Goal: Task Accomplishment & Management: Use online tool/utility

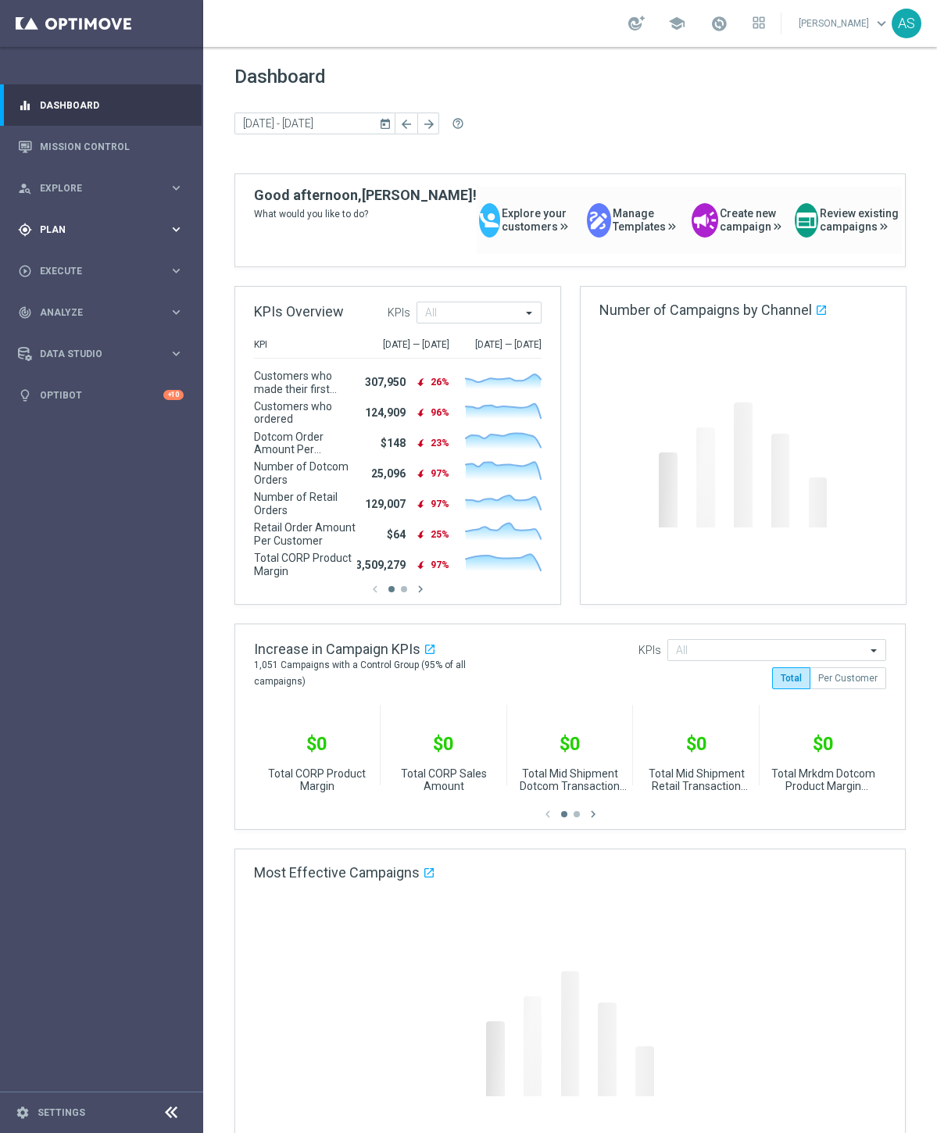
click at [65, 225] on span "Plan" at bounding box center [104, 229] width 129 height 9
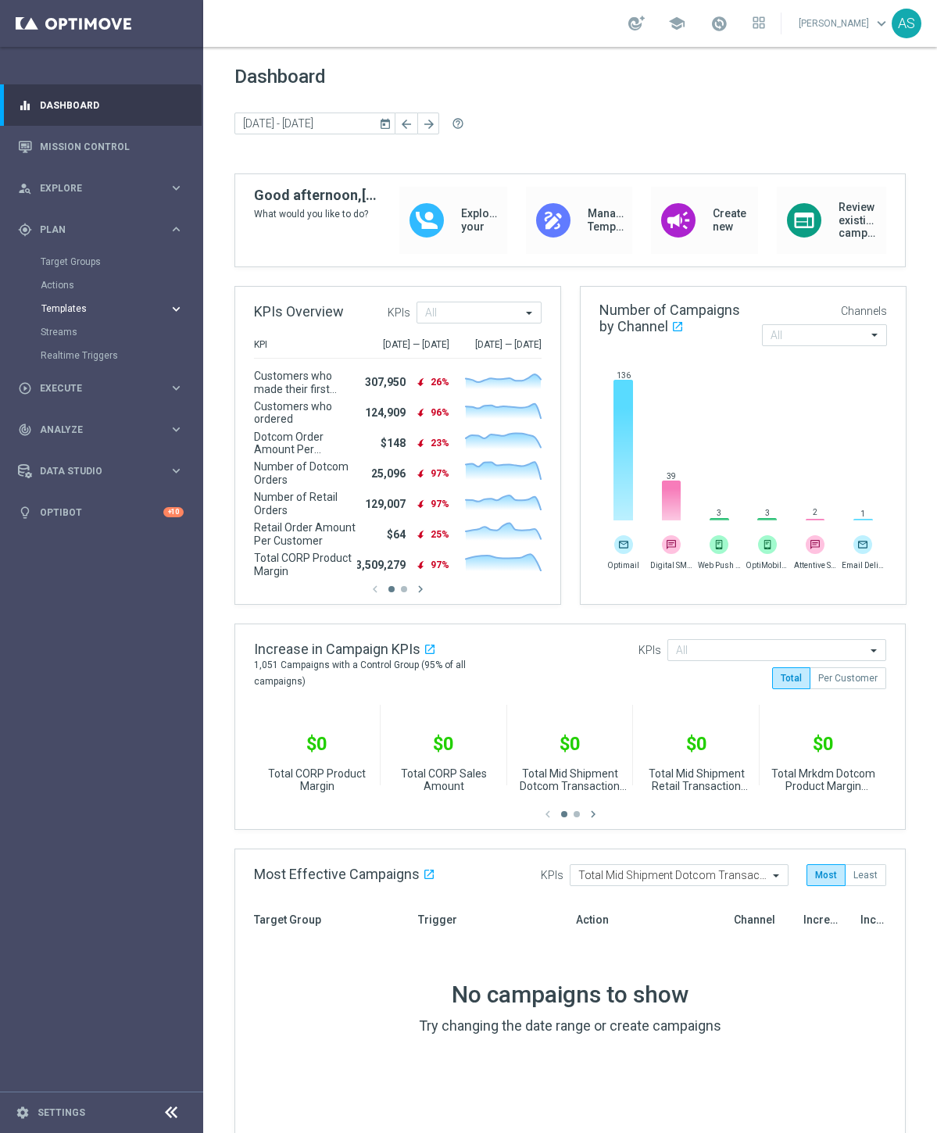
click at [63, 310] on span "Templates" at bounding box center [97, 308] width 112 height 9
click at [73, 332] on link "Optimail" at bounding box center [105, 332] width 114 height 13
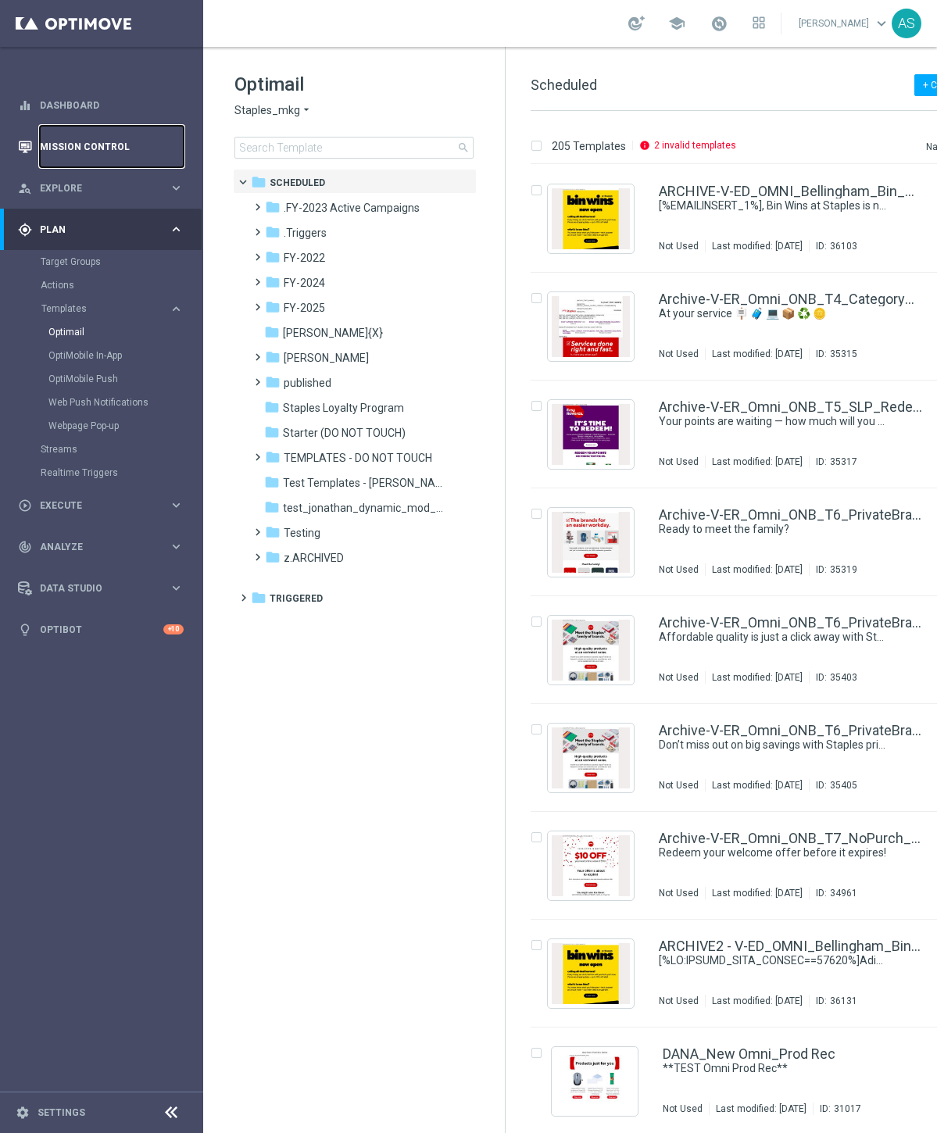
click at [89, 138] on link "Mission Control" at bounding box center [112, 146] width 144 height 41
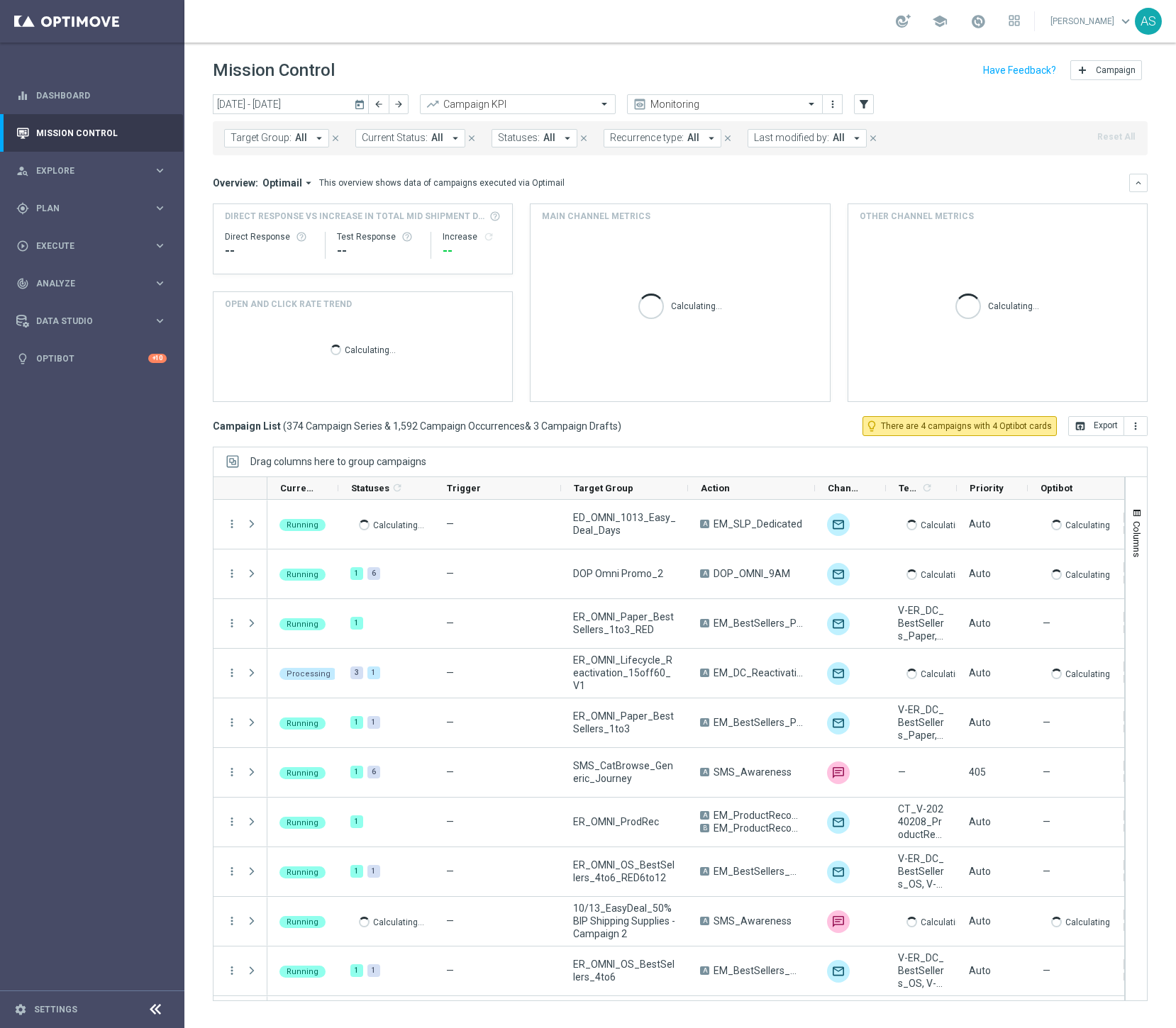
click at [360, 106] on icon "today" at bounding box center [360, 104] width 13 height 13
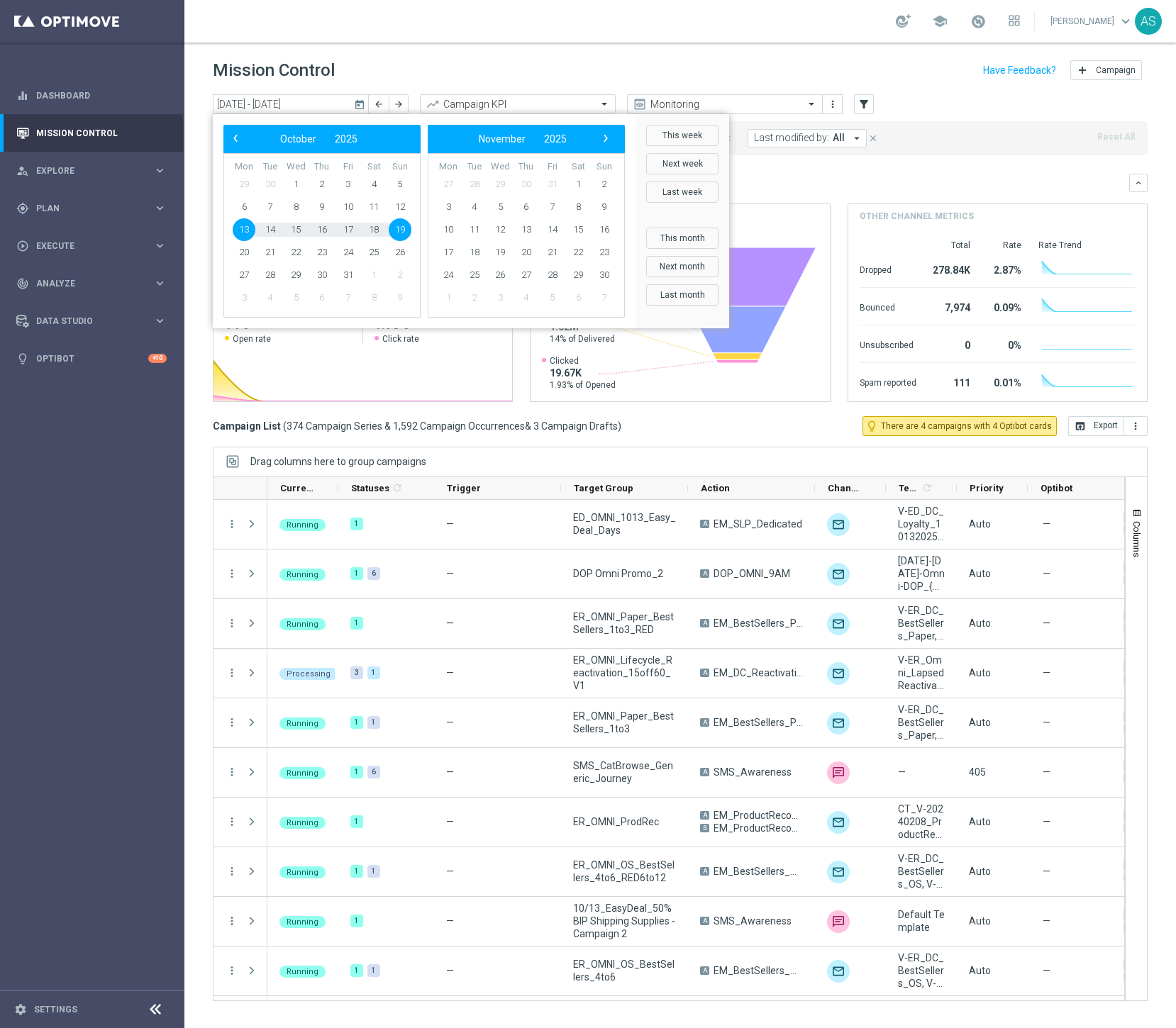
click at [239, 181] on span "29" at bounding box center [243, 184] width 23 height 23
click at [233, 142] on span "‹" at bounding box center [235, 138] width 18 height 18
click at [681, 294] on button "Last month" at bounding box center [682, 294] width 73 height 21
type input "[DATE] - [DATE]"
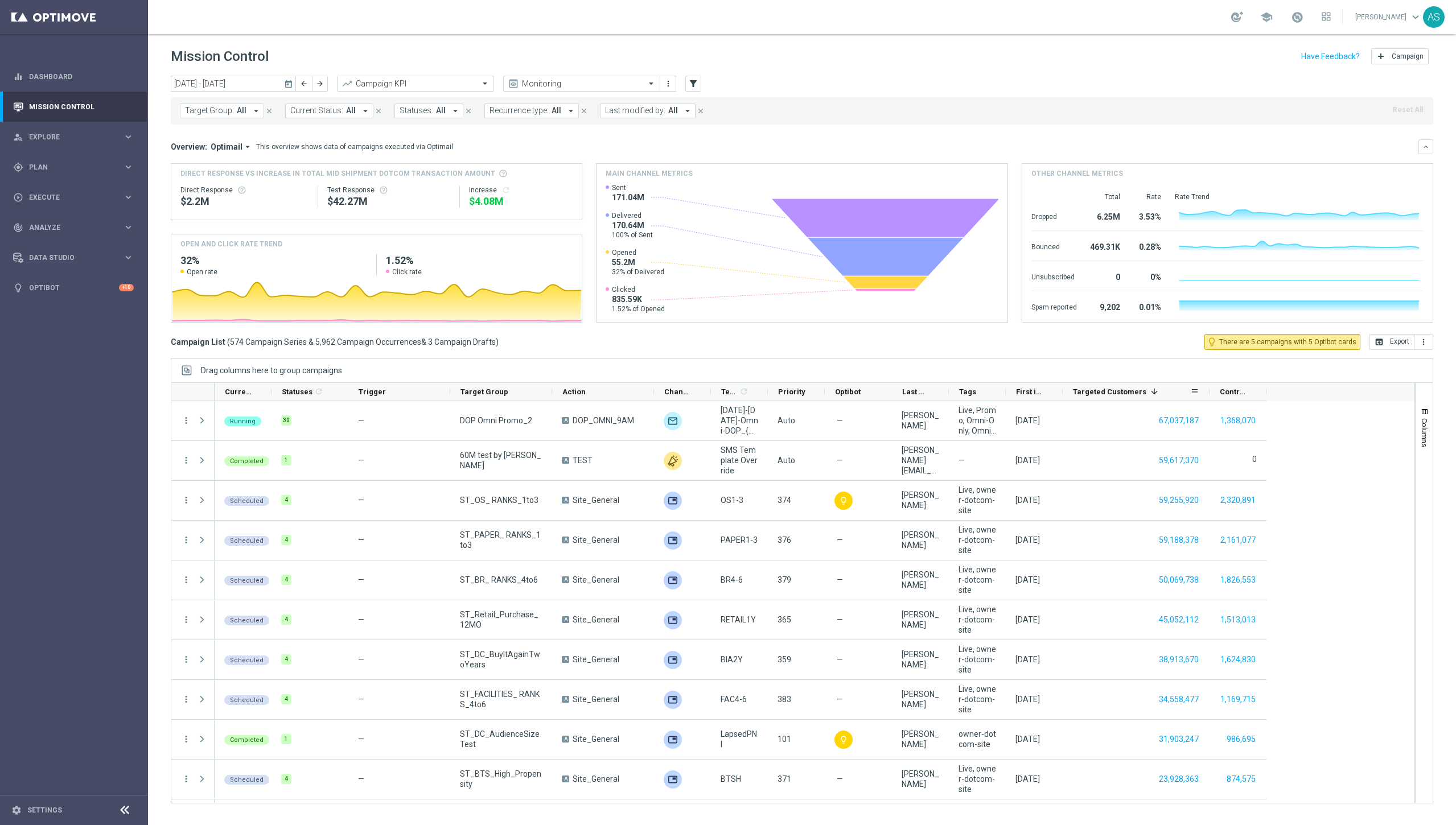
drag, startPoint x: 1118, startPoint y: 392, endPoint x: 1208, endPoint y: 393, distance: 90.0
click at [681, 393] on div at bounding box center [1209, 392] width 4 height 17
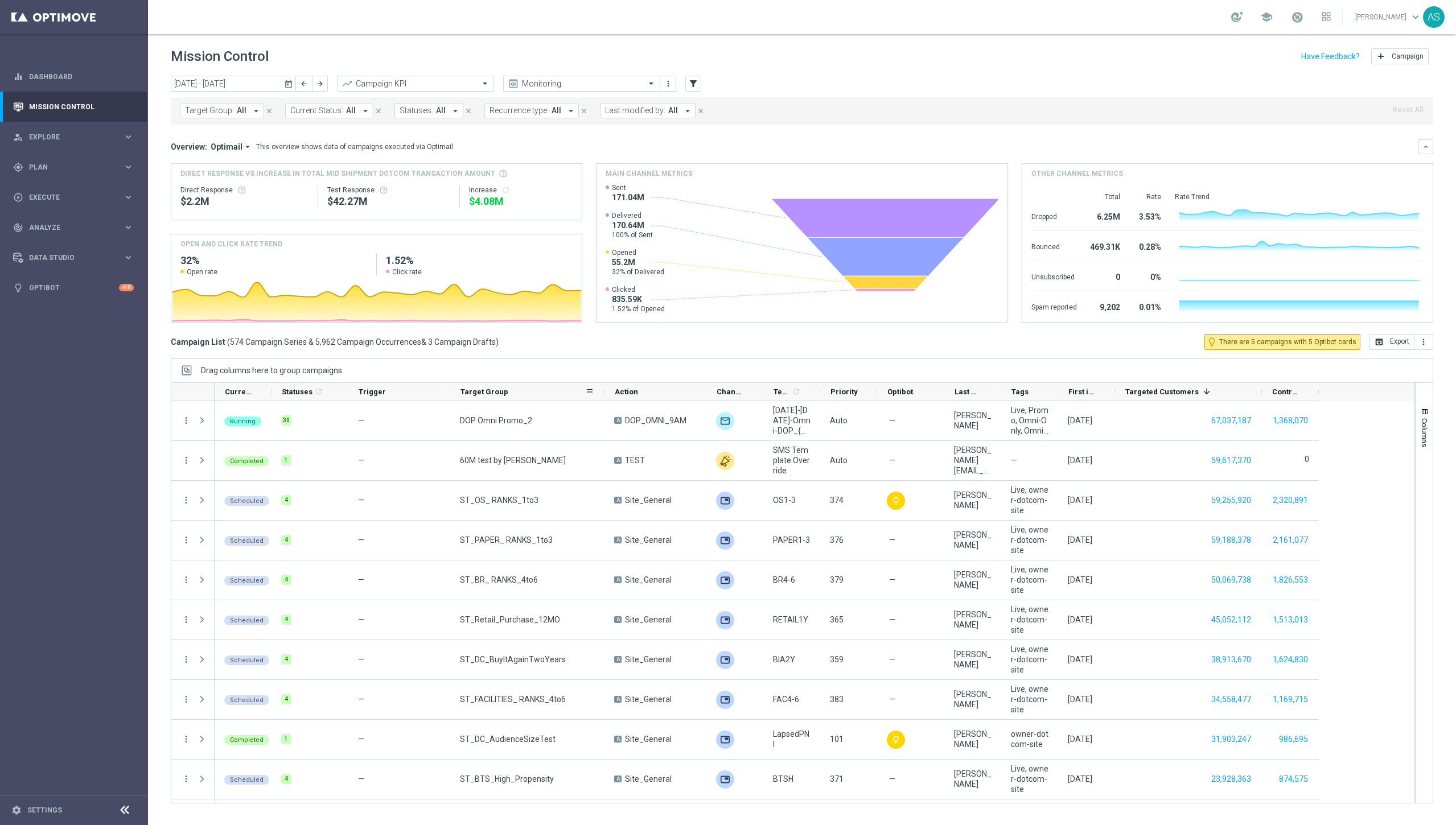
drag, startPoint x: 551, startPoint y: 395, endPoint x: 604, endPoint y: 396, distance: 53.0
click at [604, 396] on div at bounding box center [604, 392] width 4 height 17
click at [681, 79] on button "filter_alt" at bounding box center [693, 84] width 16 height 16
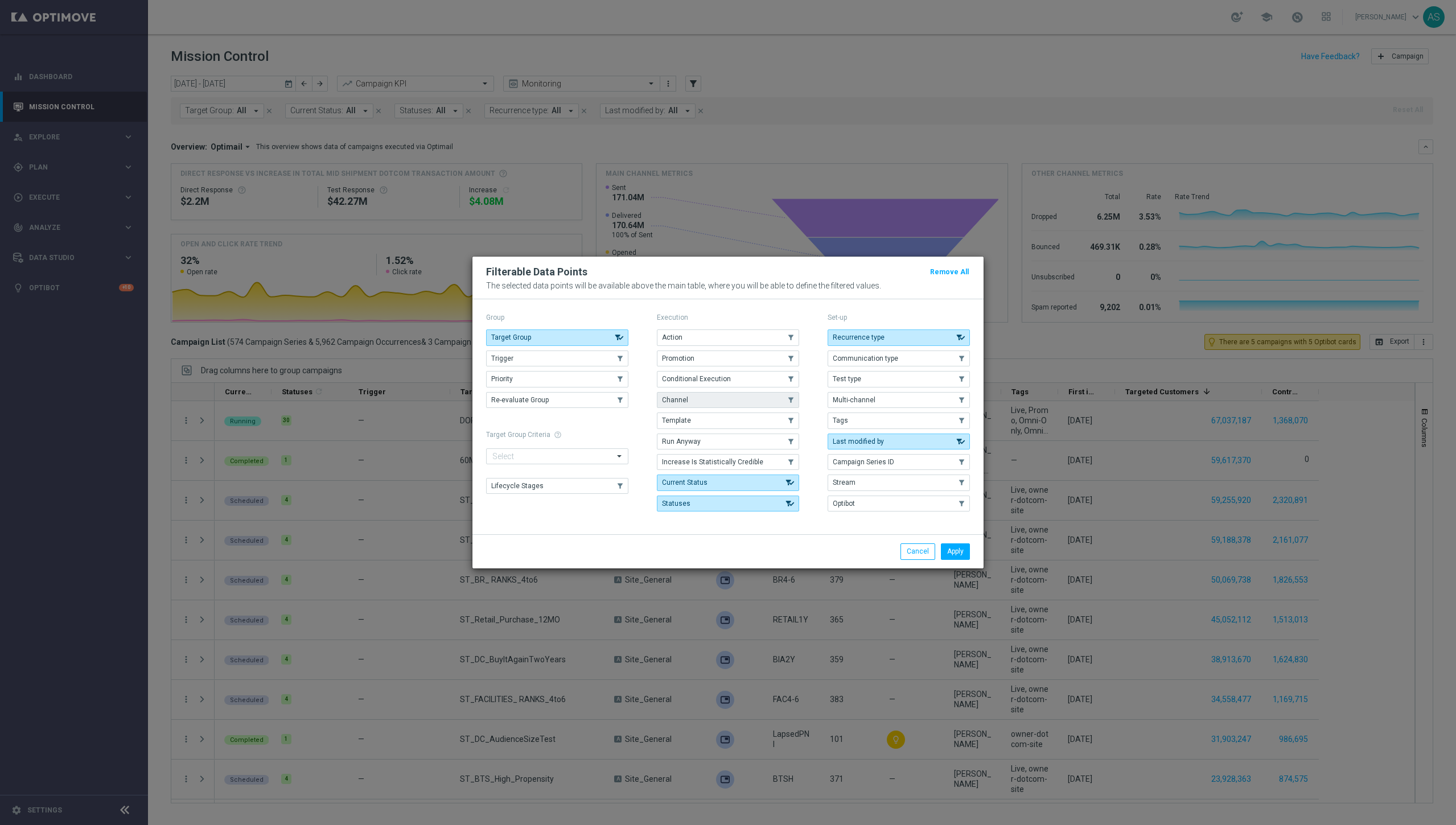
click at [681, 395] on button "Channel" at bounding box center [727, 400] width 142 height 16
click at [681, 553] on button "Apply" at bounding box center [955, 552] width 29 height 16
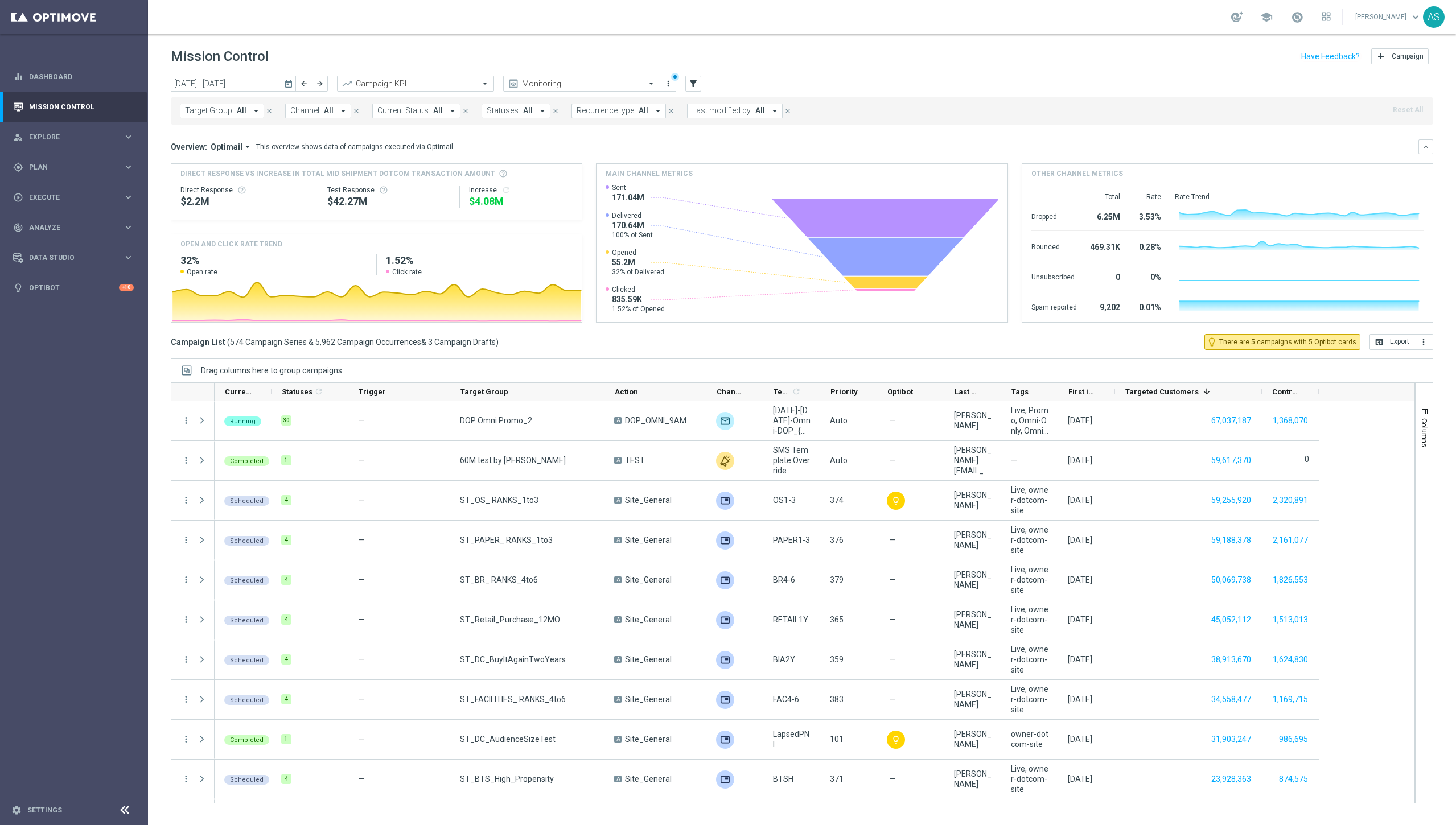
click at [344, 111] on icon "arrow_drop_down" at bounding box center [343, 111] width 10 height 10
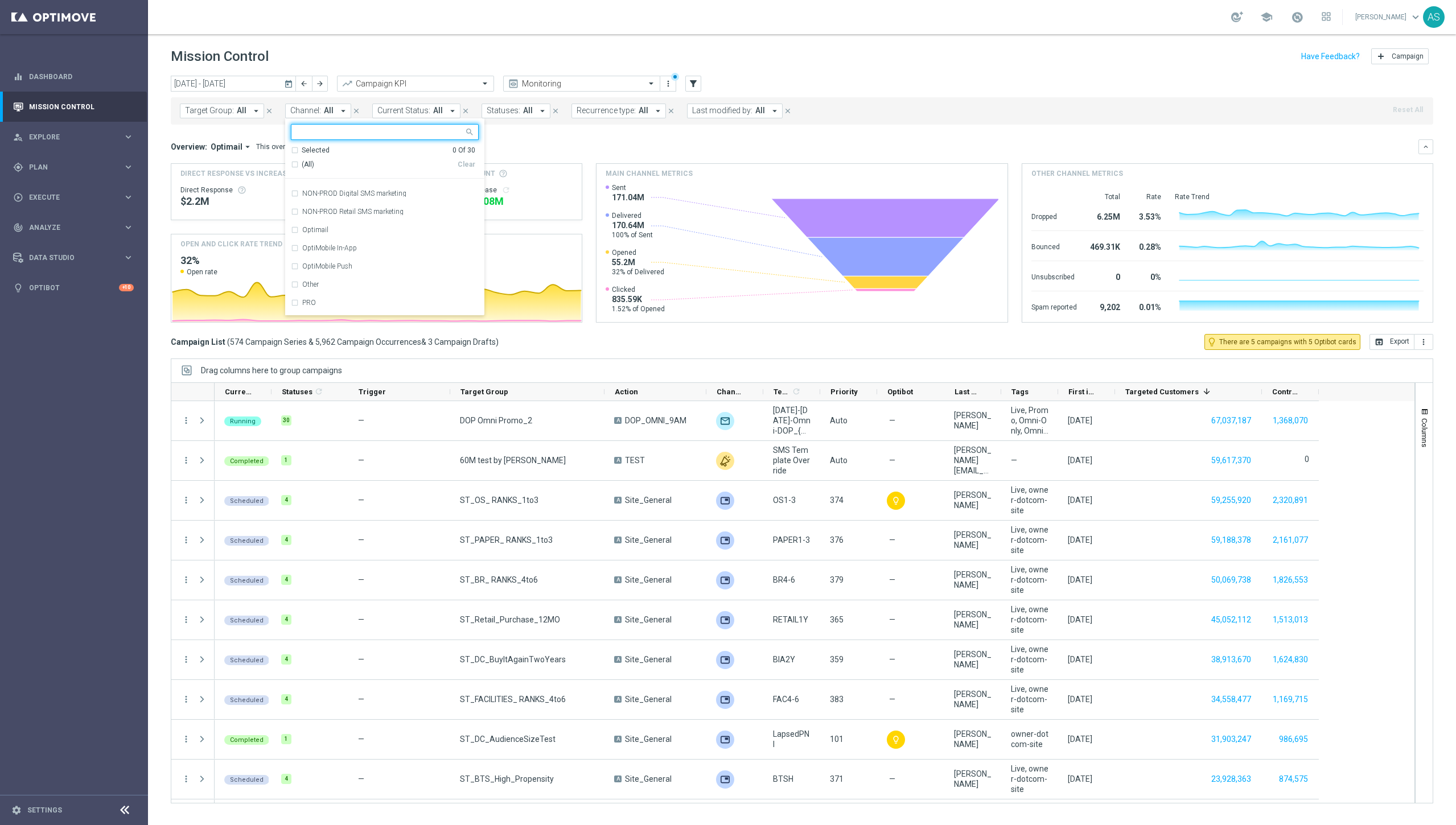
scroll to position [298, 0]
click at [322, 200] on label "Optimail" at bounding box center [315, 200] width 26 height 7
click at [681, 136] on mini-dashboard "Overview: Optimail arrow_drop_down This overview shows data of campaigns execut…" at bounding box center [802, 229] width 1262 height 210
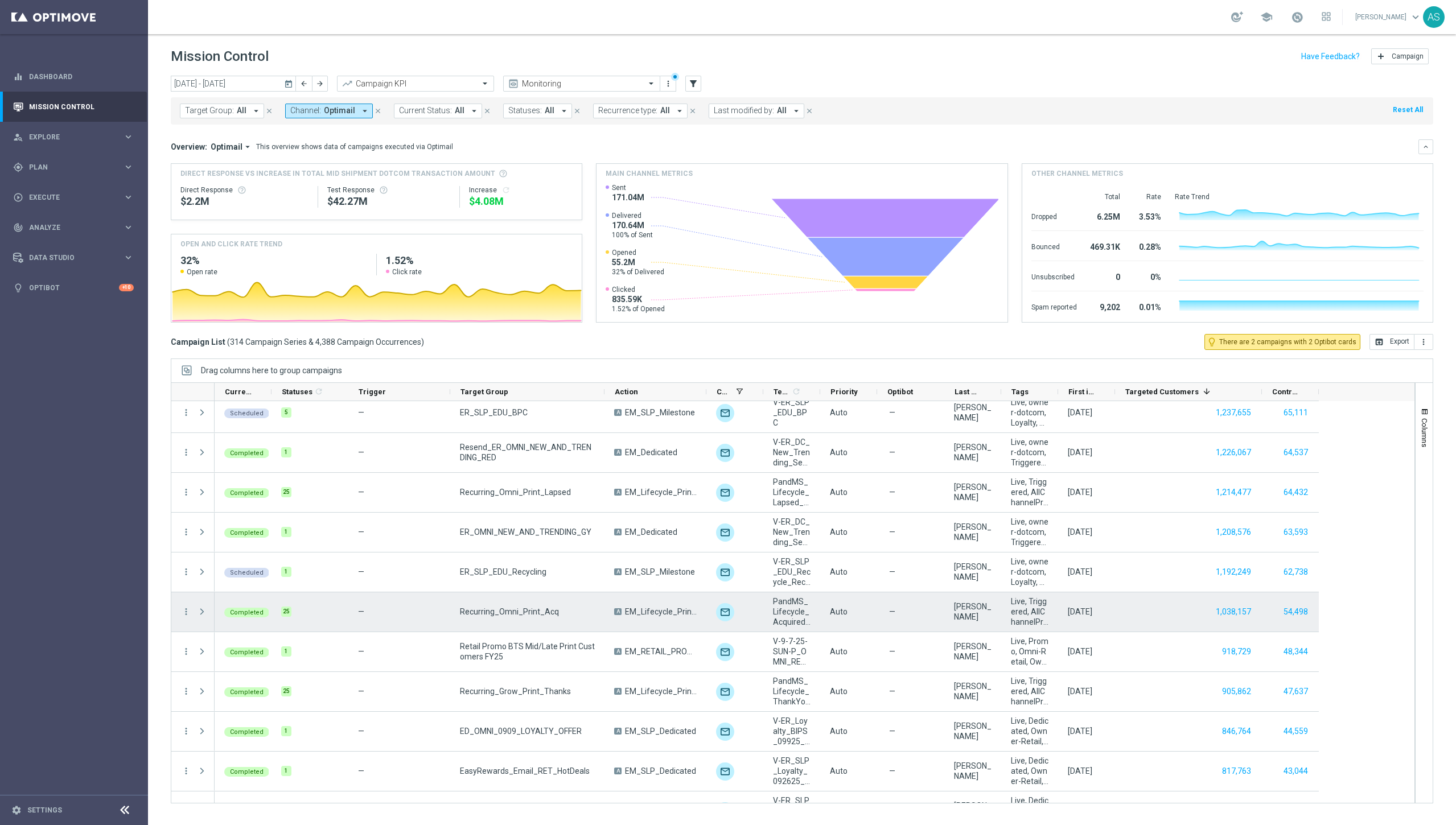
scroll to position [806, 0]
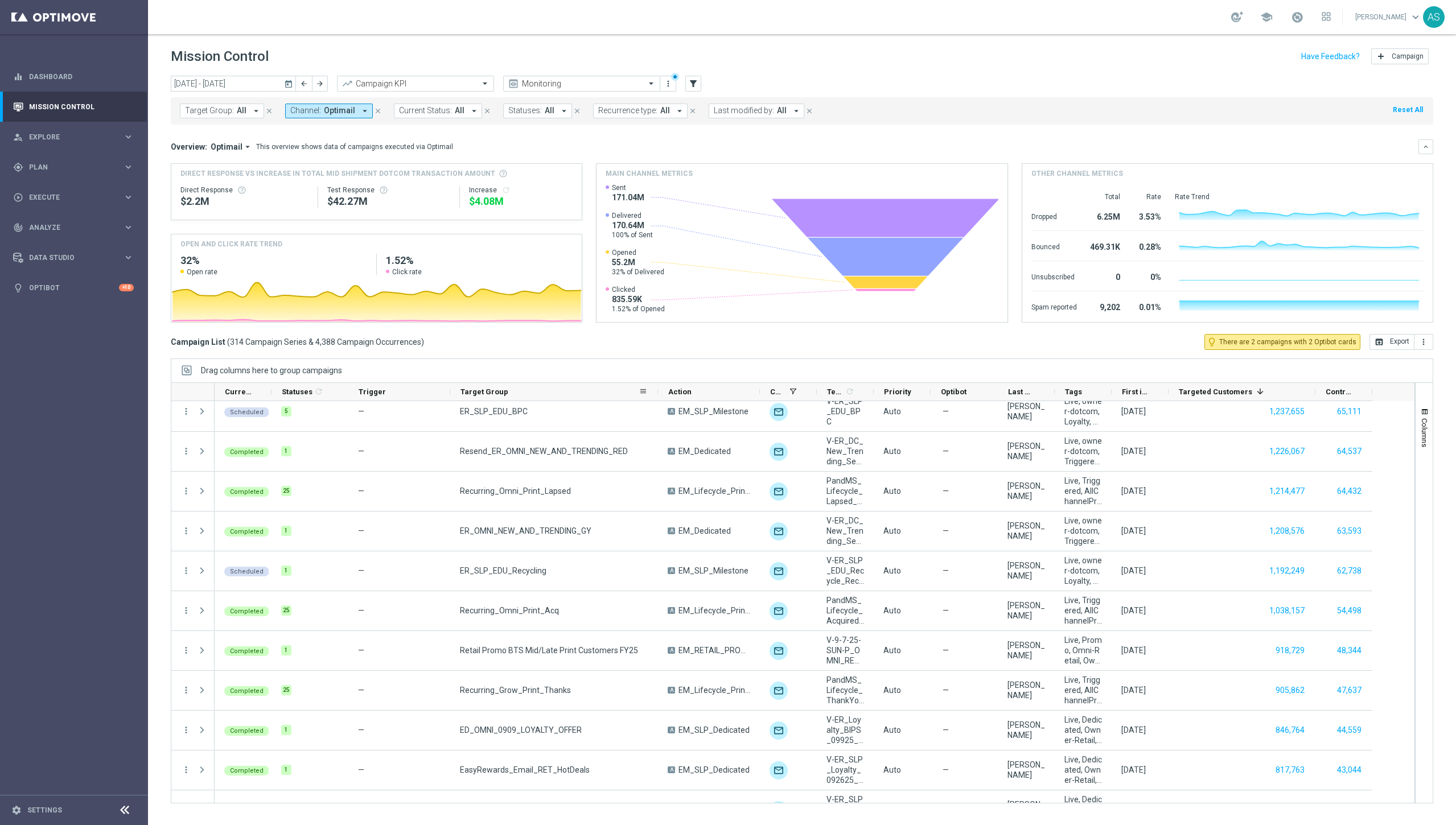
drag, startPoint x: 604, startPoint y: 390, endPoint x: 657, endPoint y: 390, distance: 53.0
click at [657, 390] on div at bounding box center [658, 392] width 4 height 17
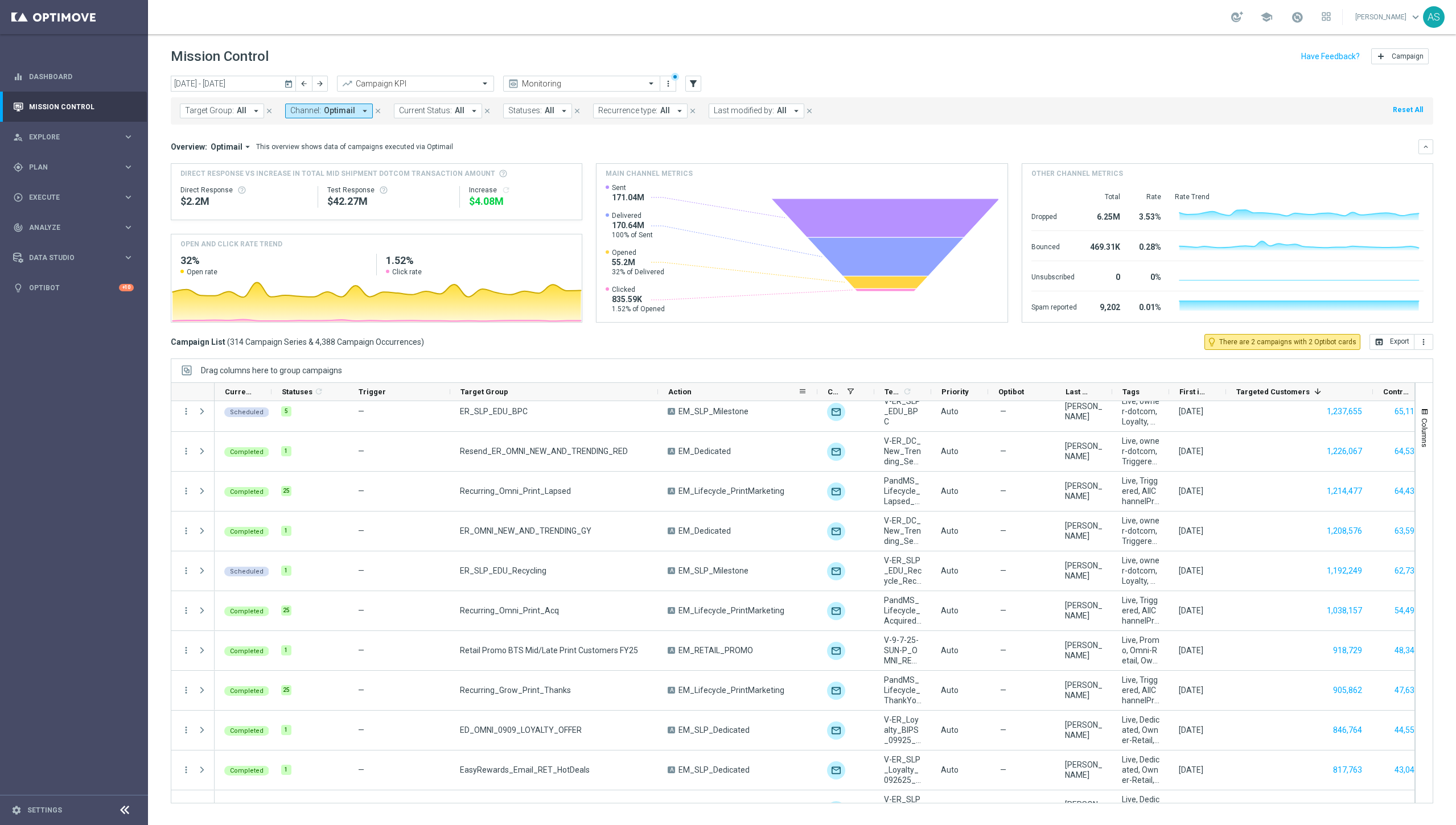
drag, startPoint x: 757, startPoint y: 391, endPoint x: 815, endPoint y: 392, distance: 58.0
click at [681, 392] on div at bounding box center [817, 392] width 4 height 17
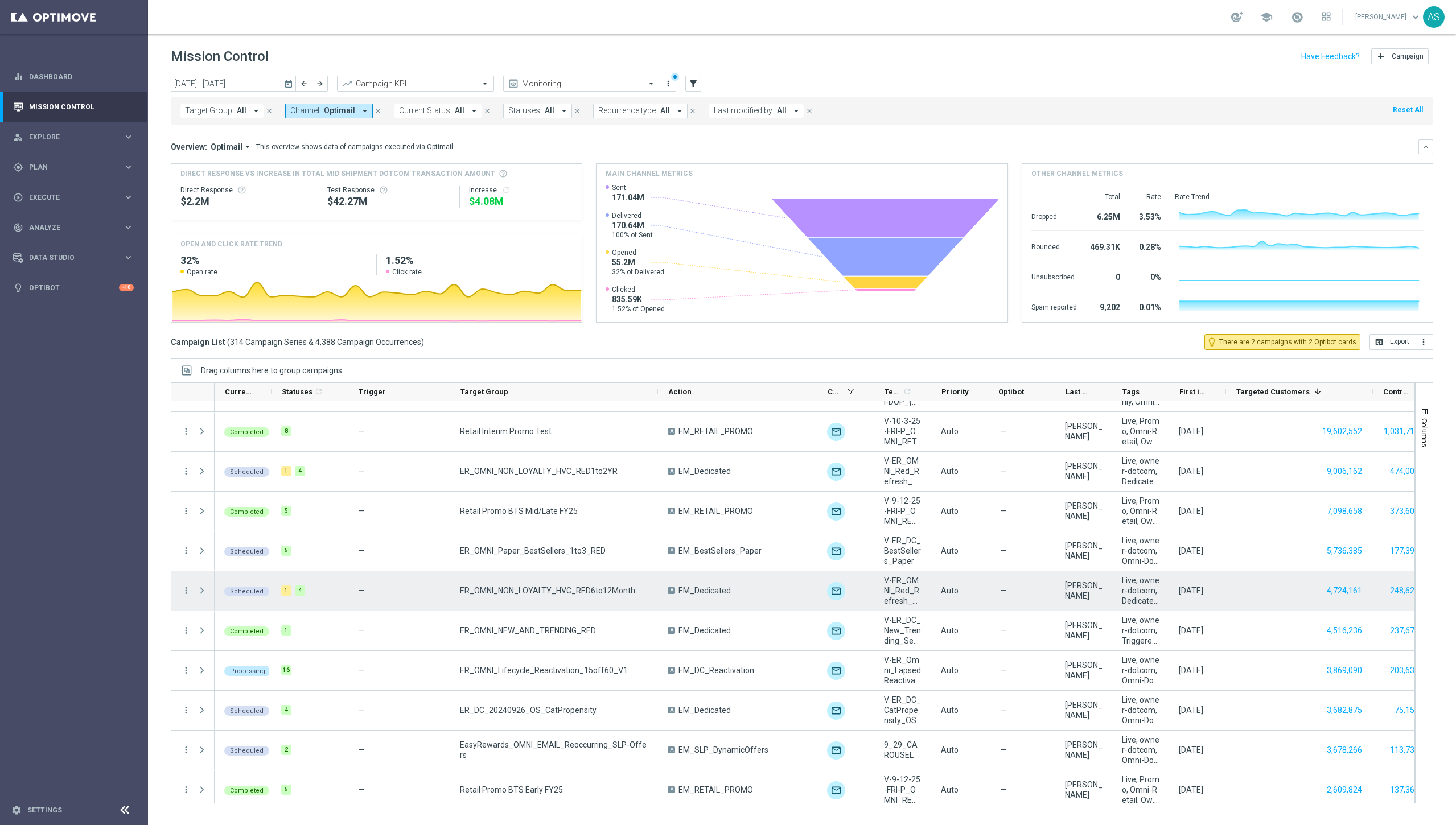
scroll to position [0, 0]
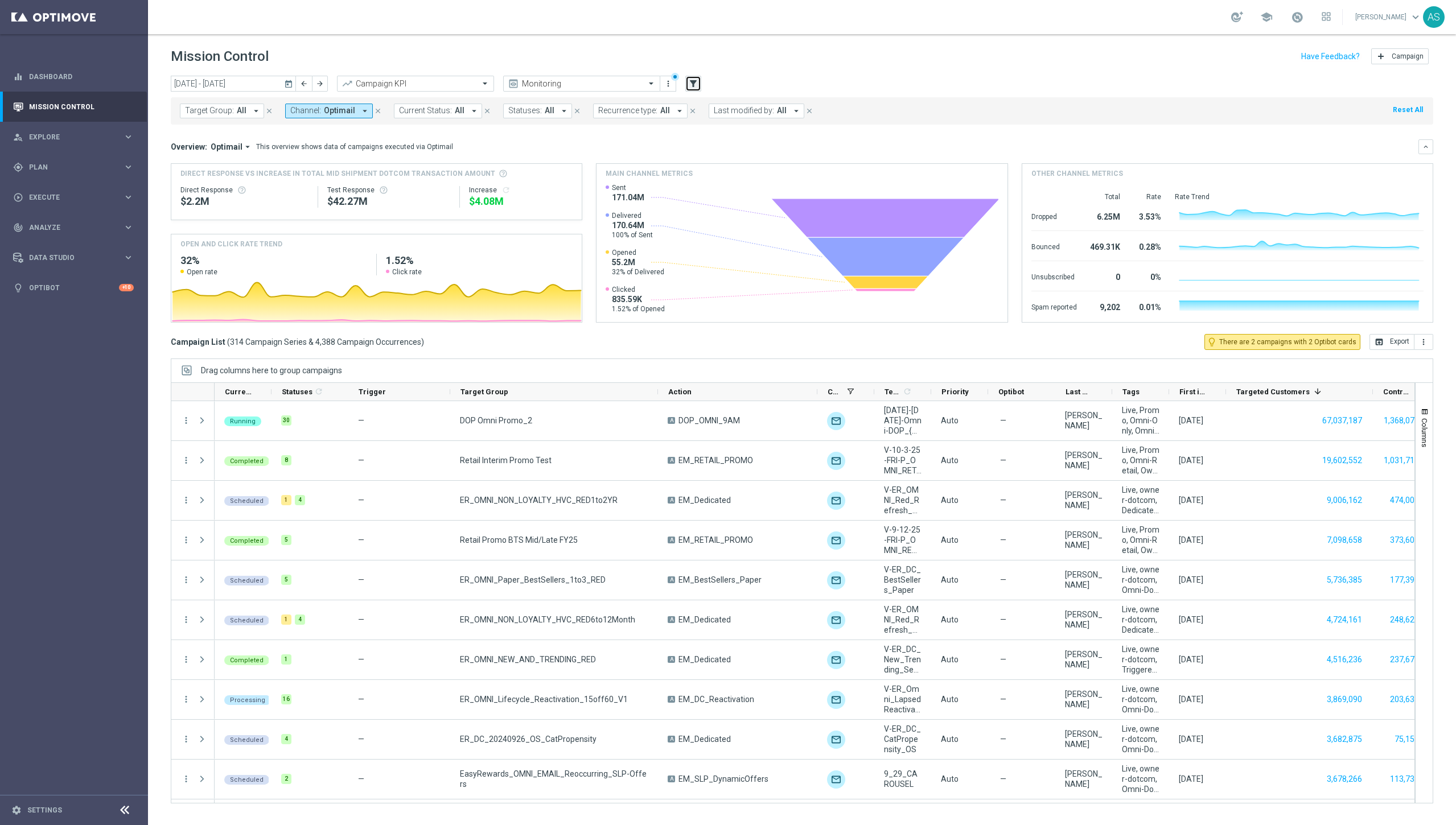
click at [681, 79] on icon "filter_alt" at bounding box center [693, 84] width 10 height 10
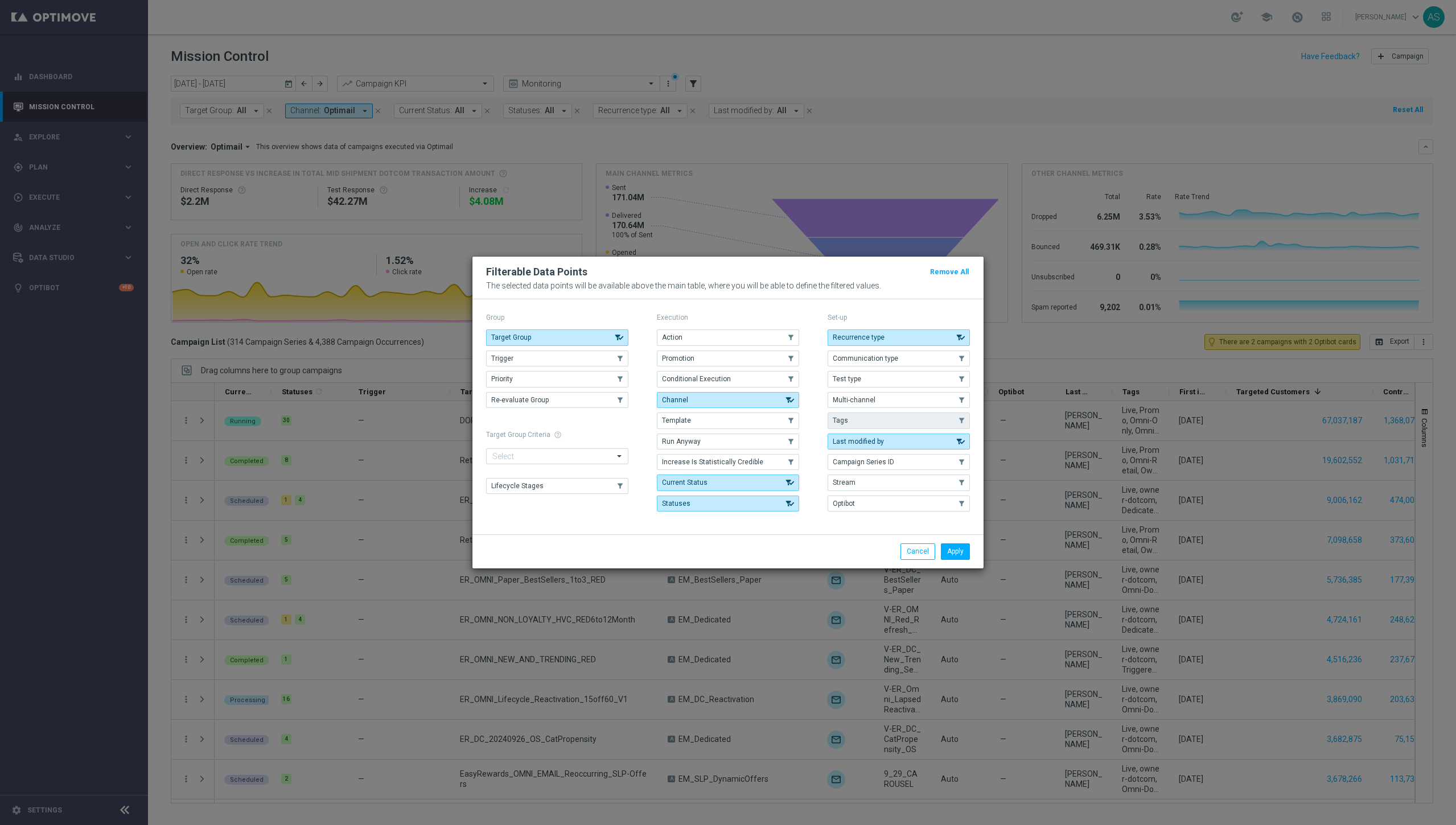
click at [681, 421] on button "Tags" at bounding box center [898, 421] width 142 height 16
click at [681, 551] on button "Apply" at bounding box center [955, 552] width 29 height 16
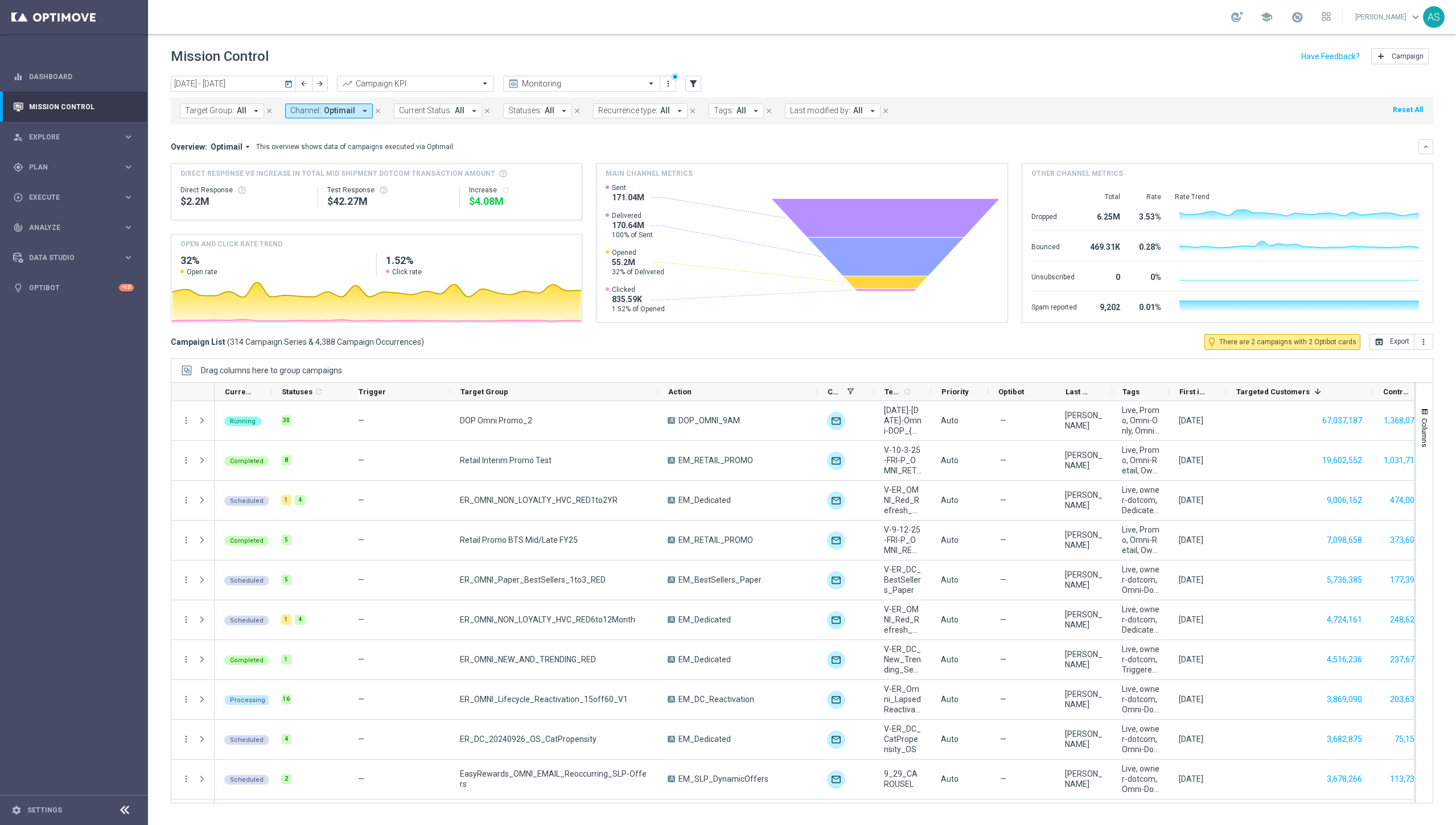
click at [681, 114] on icon "arrow_drop_down" at bounding box center [756, 111] width 10 height 10
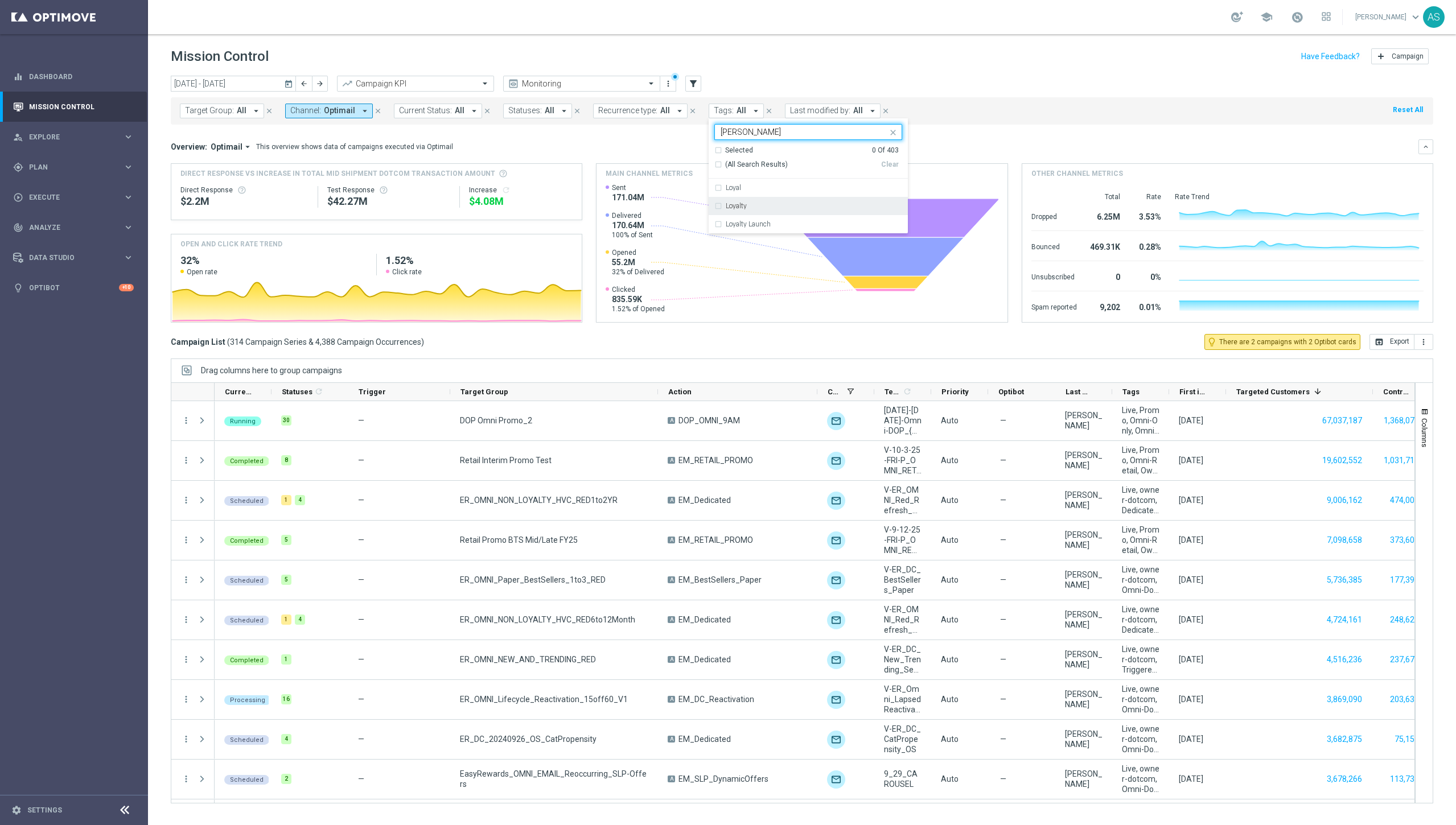
click at [681, 206] on div "Loyalty" at bounding box center [808, 205] width 188 height 18
type input "[PERSON_NAME]"
click at [681, 117] on div "Target Group: All arrow_drop_down close Channel: Optimail arrow_drop_down close…" at bounding box center [802, 111] width 1262 height 28
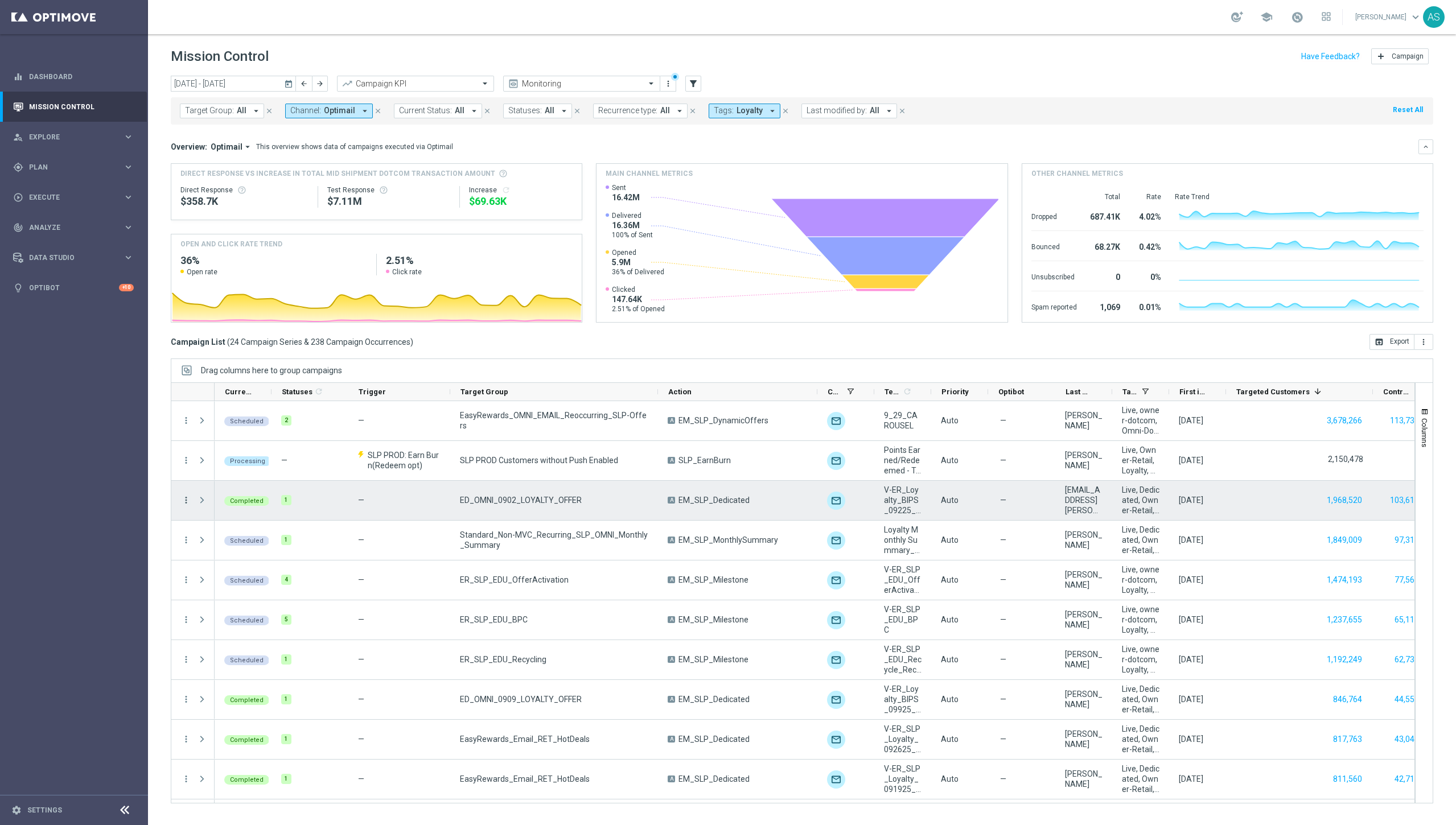
click at [186, 503] on icon "more_vert" at bounding box center [186, 500] width 10 height 10
click at [229, 513] on div "list Campaign Details" at bounding box center [256, 508] width 128 height 16
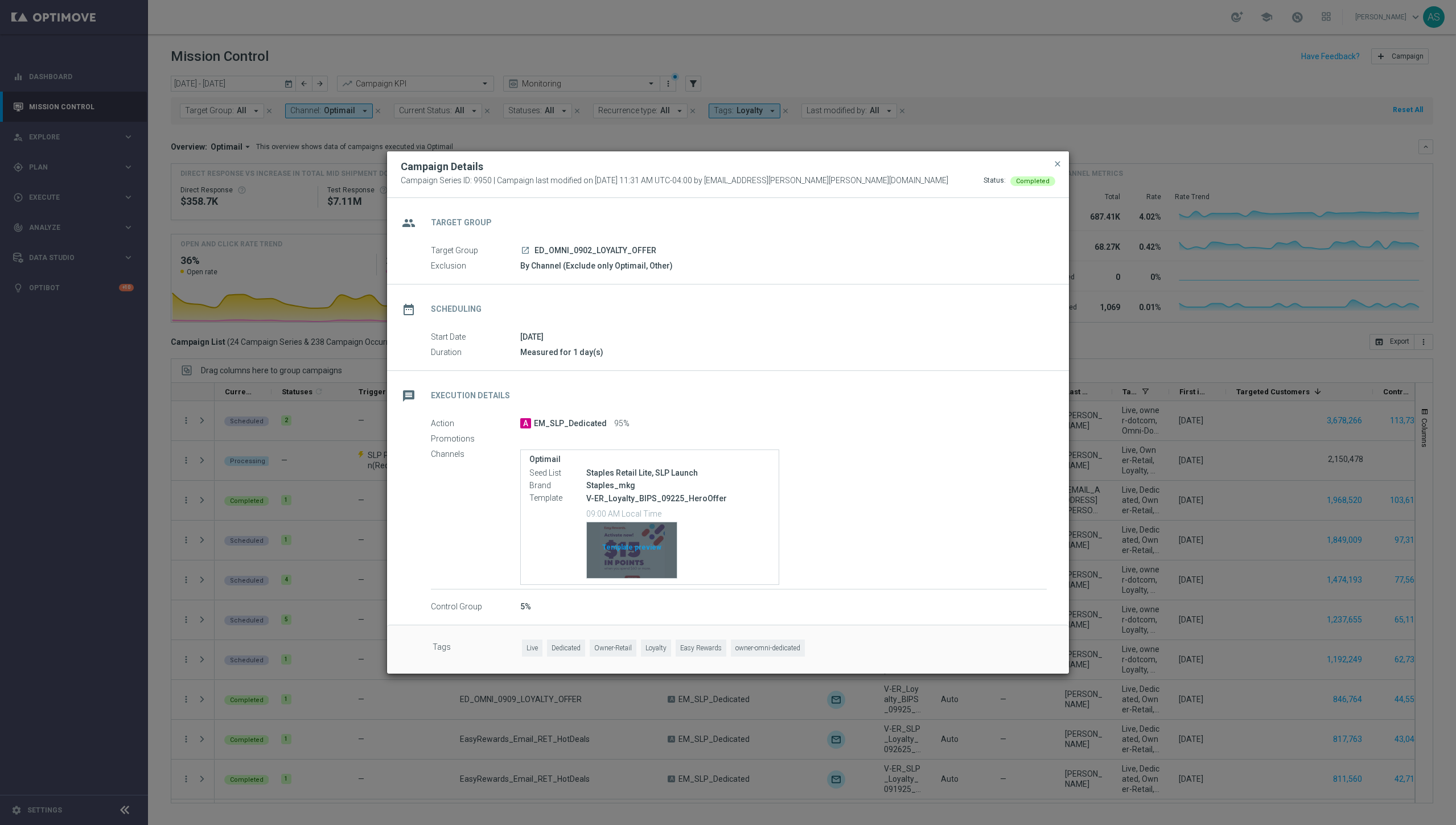
click at [634, 541] on div "Template preview" at bounding box center [632, 550] width 90 height 56
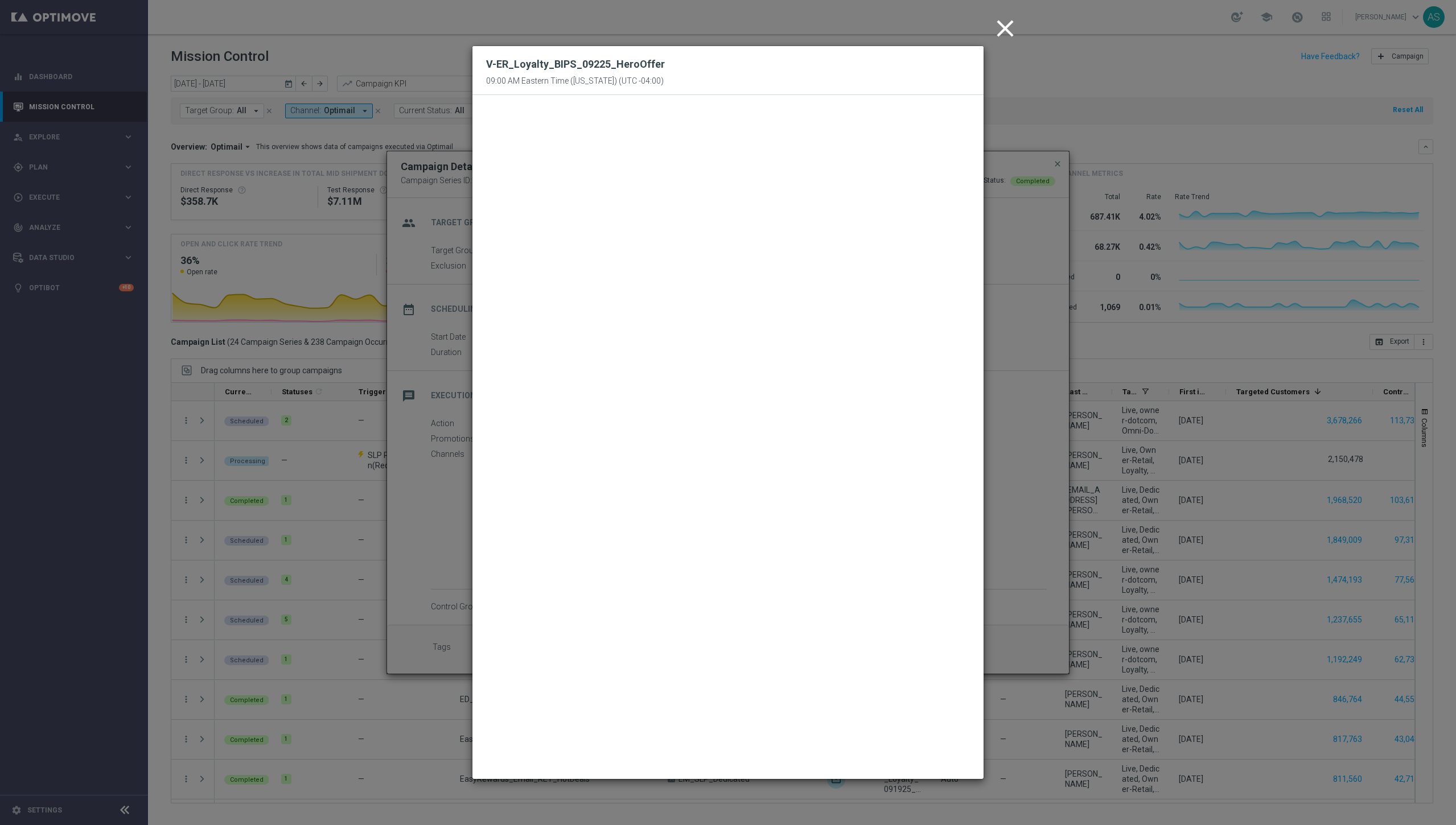
click at [681, 25] on icon "close" at bounding box center [1005, 28] width 28 height 28
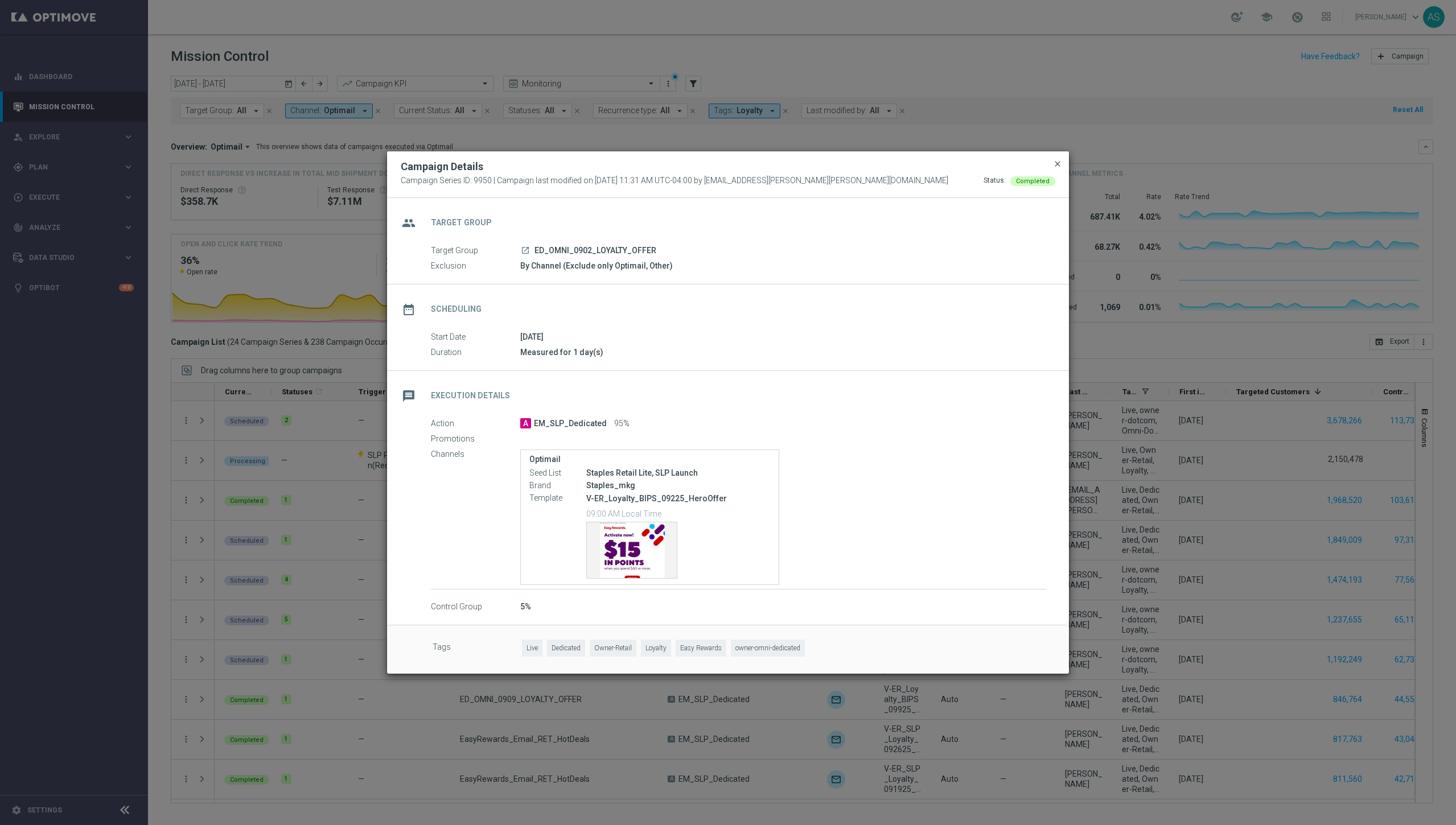
click at [681, 162] on span "close" at bounding box center [1057, 164] width 9 height 9
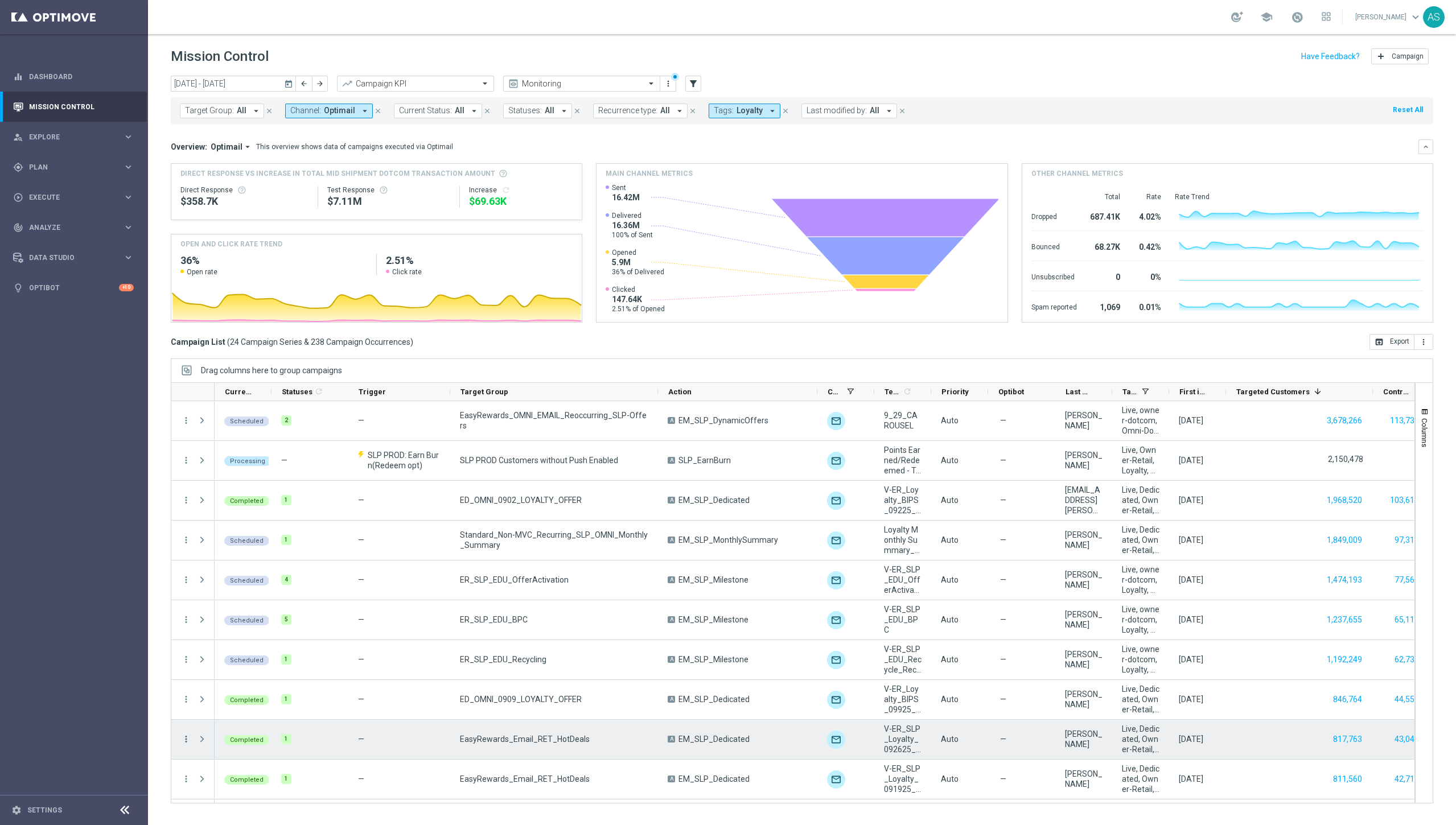
click at [183, 741] on icon "more_vert" at bounding box center [186, 739] width 10 height 10
click at [251, 604] on span "Campaign Details" at bounding box center [237, 604] width 58 height 8
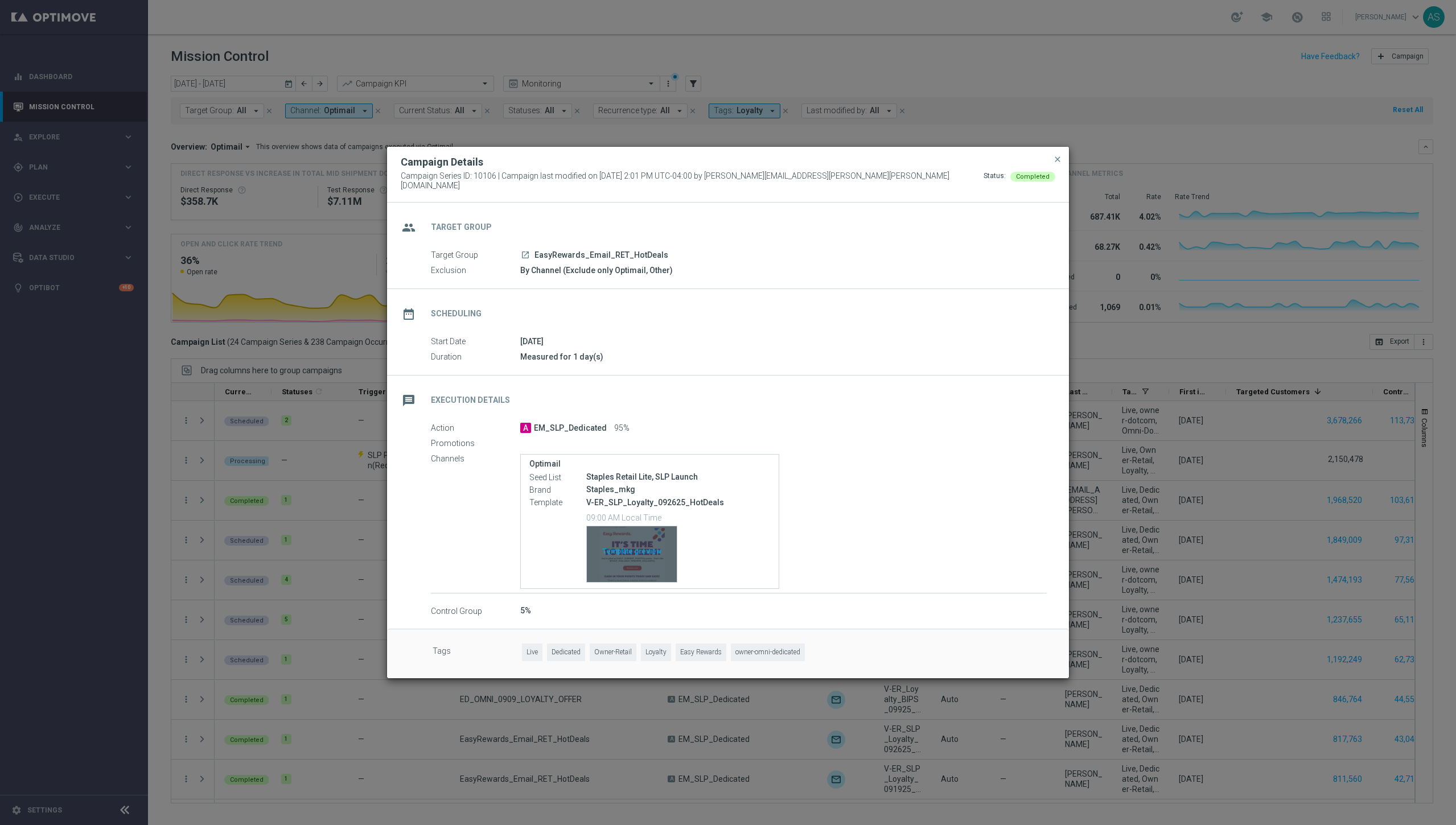
click at [625, 549] on div "Template preview" at bounding box center [632, 554] width 90 height 56
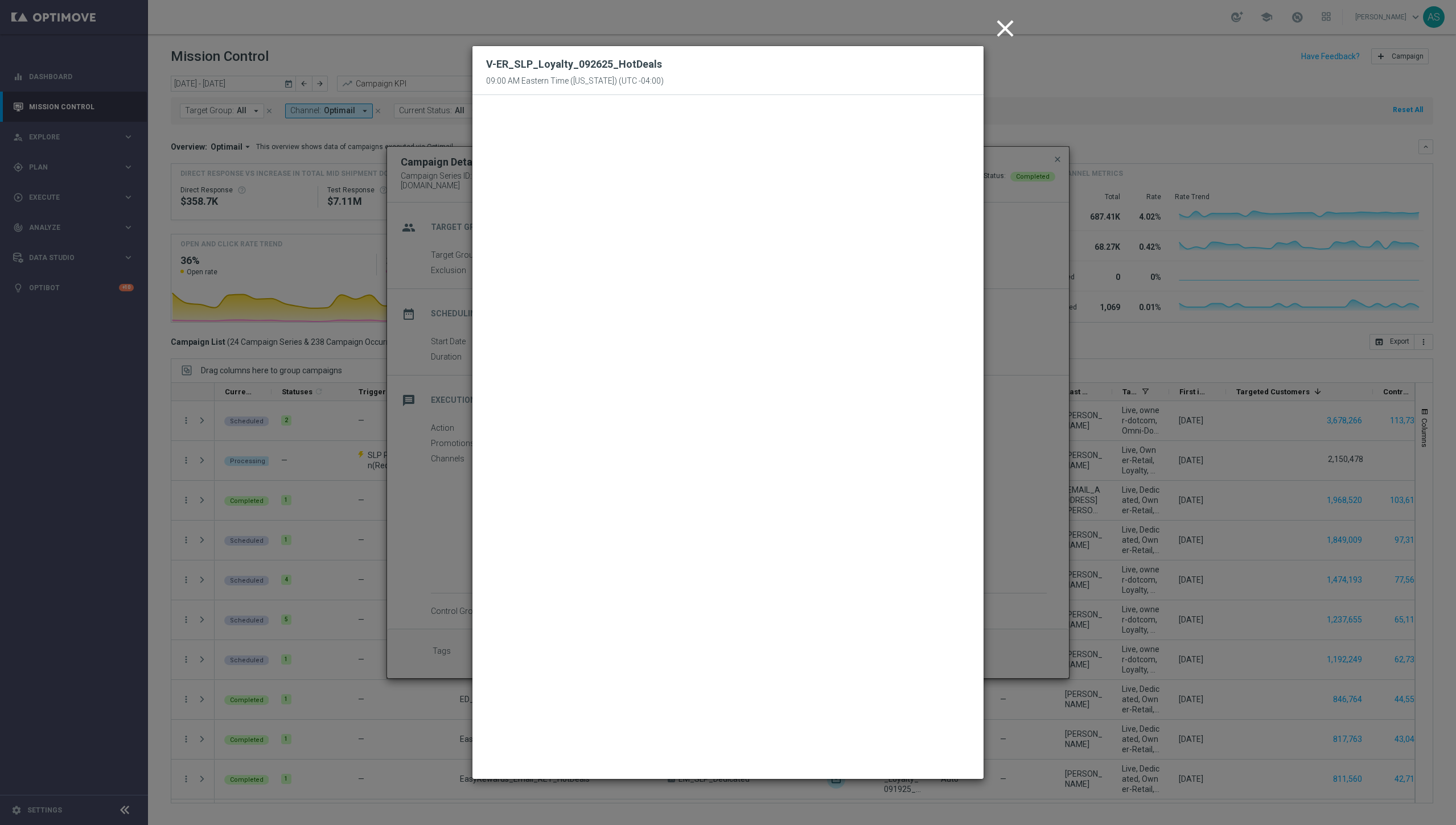
click at [681, 30] on icon "close" at bounding box center [1005, 28] width 28 height 28
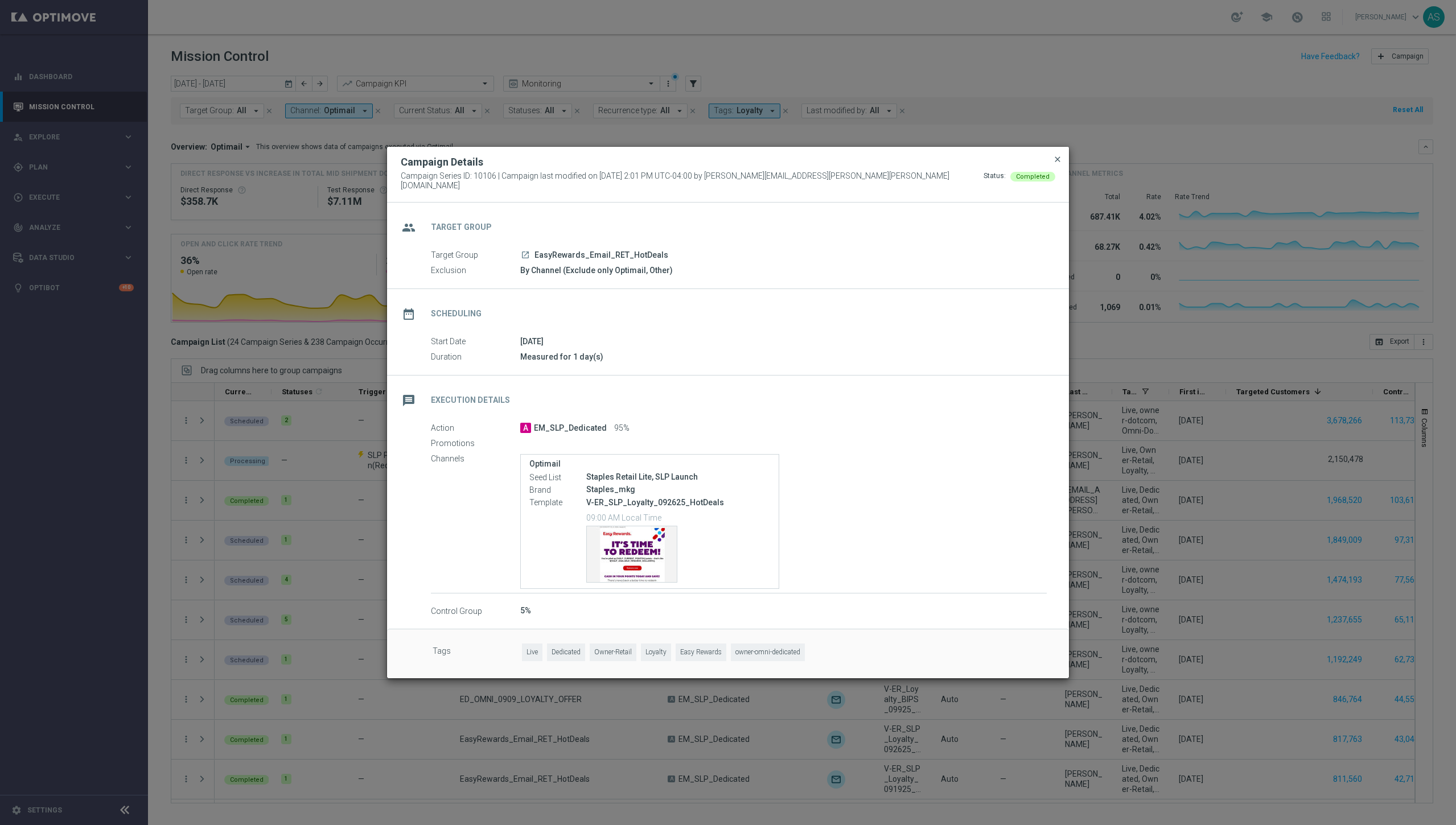
click at [681, 164] on span "close" at bounding box center [1057, 159] width 9 height 9
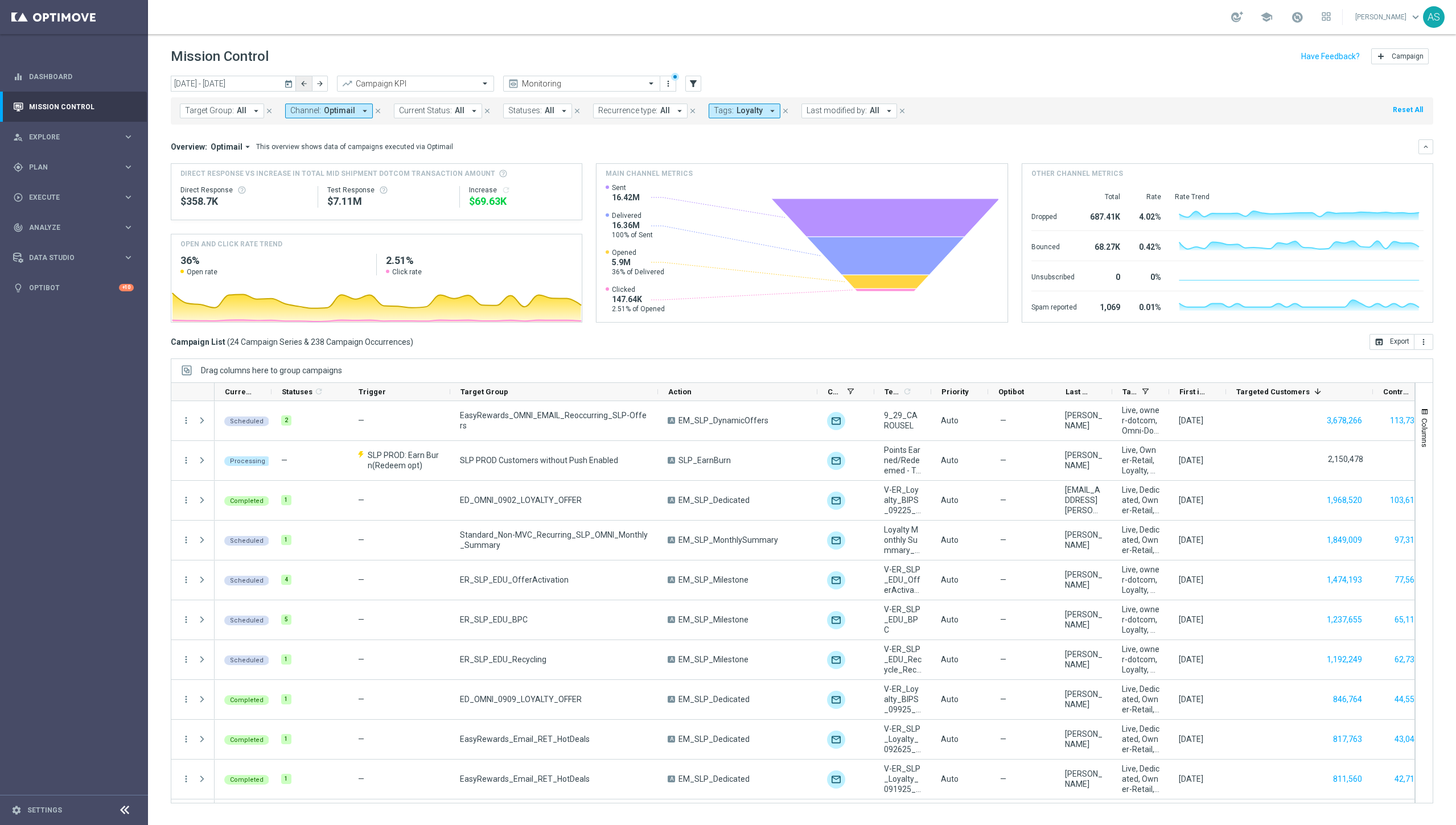
click at [299, 85] on button "arrow_back" at bounding box center [304, 84] width 16 height 16
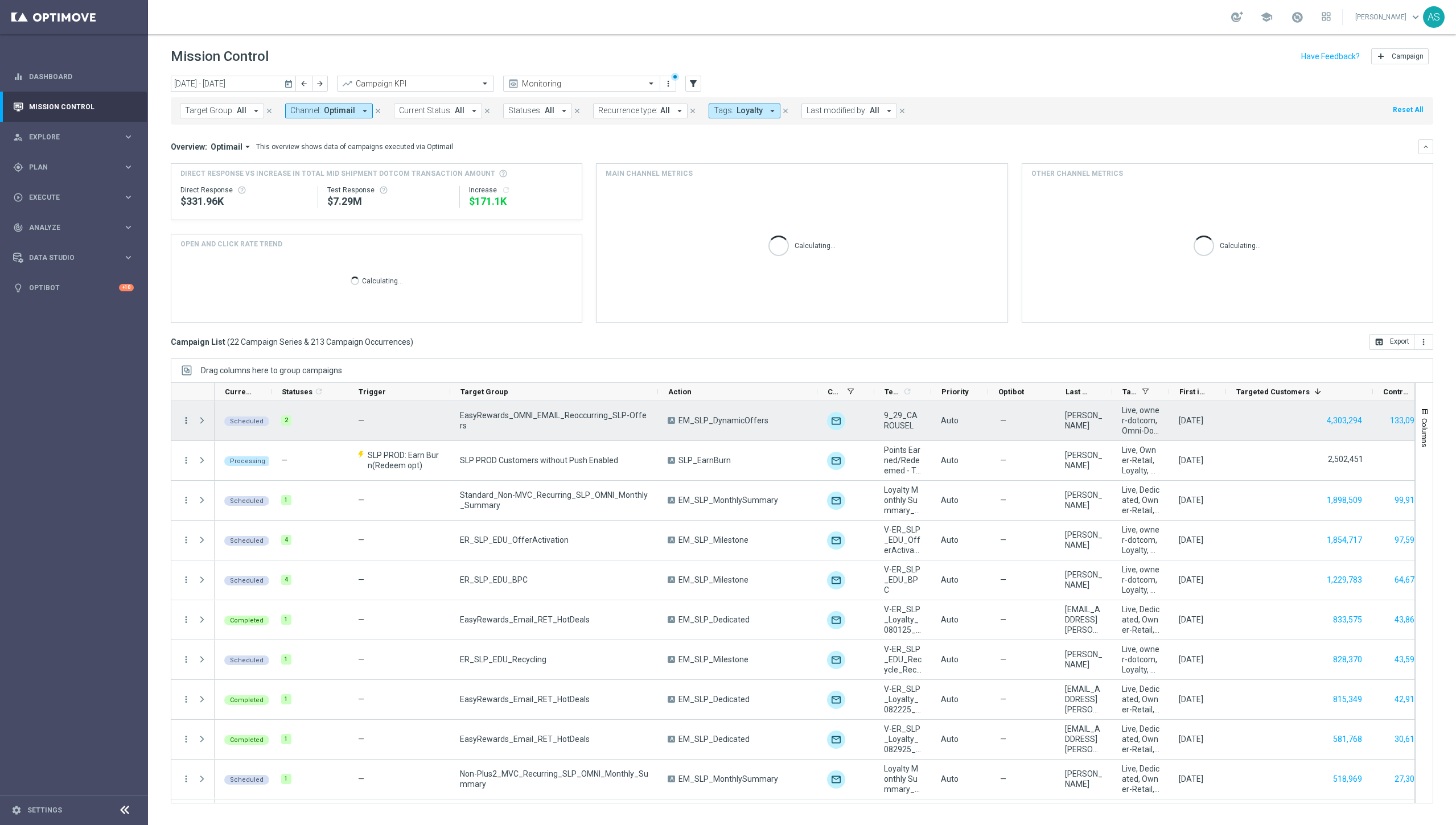
click at [186, 422] on icon "more_vert" at bounding box center [186, 421] width 10 height 10
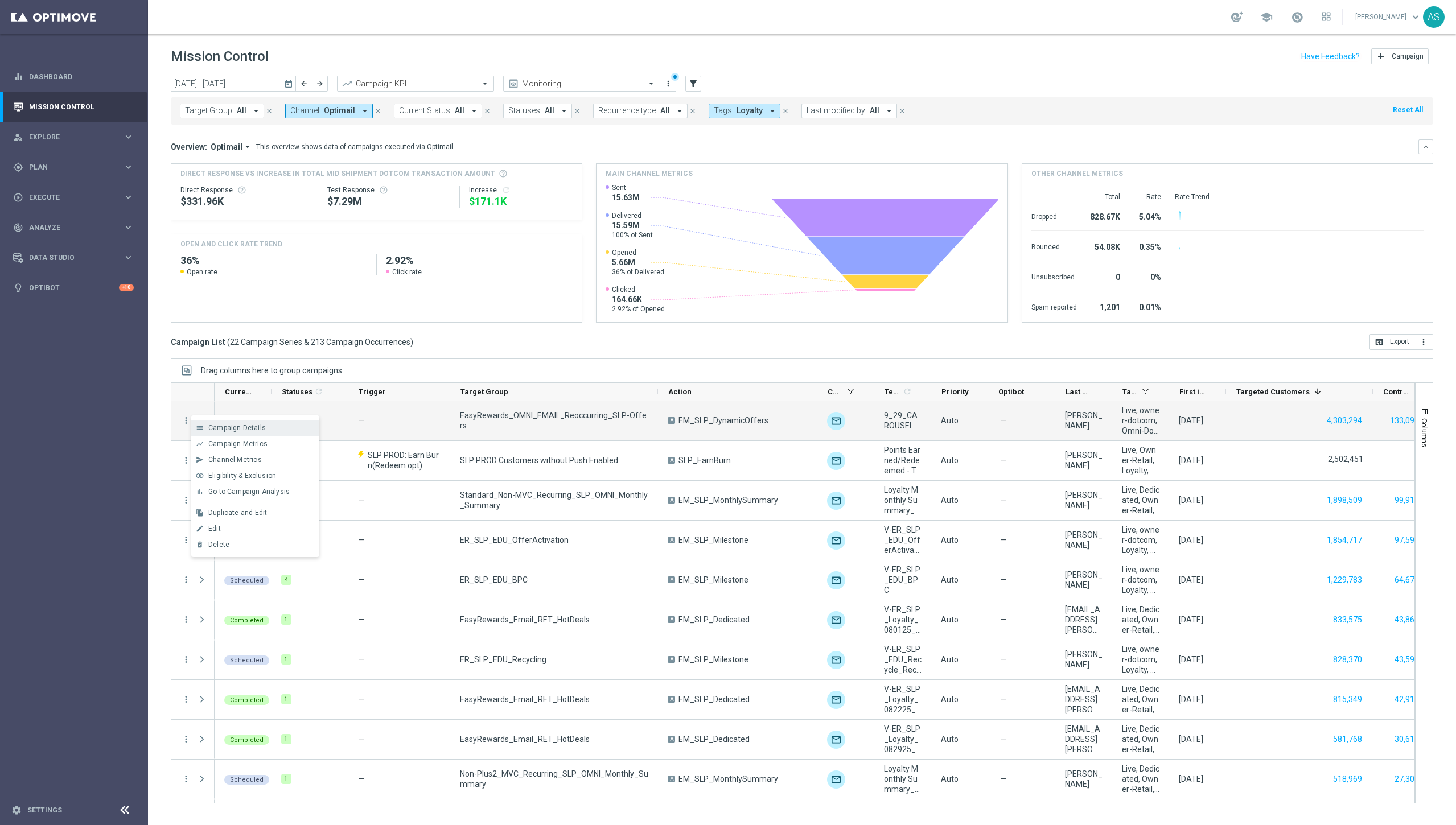
click at [215, 432] on span "Campaign Details" at bounding box center [237, 427] width 58 height 8
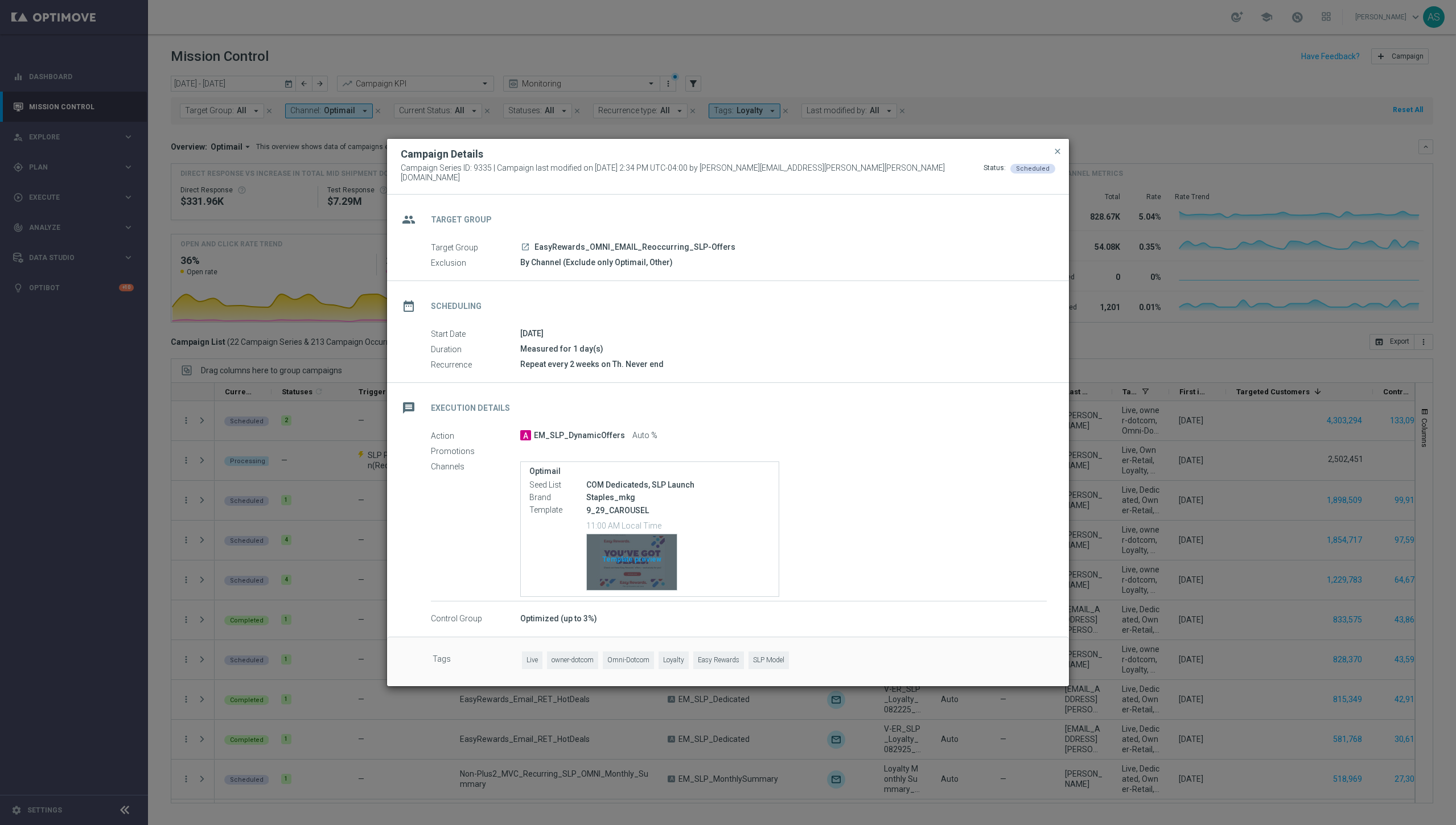
click at [636, 554] on div "Template preview" at bounding box center [632, 562] width 90 height 56
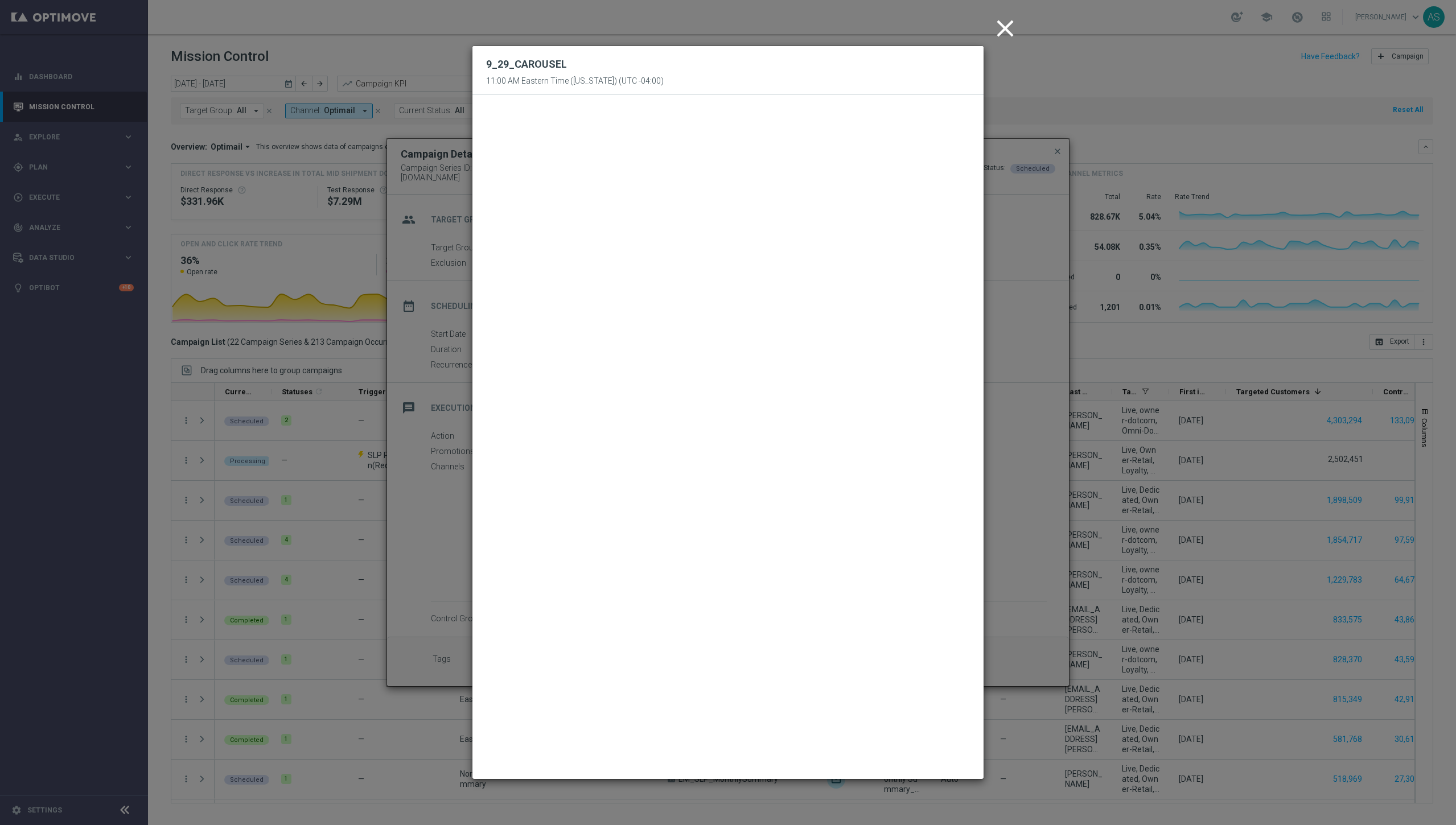
click at [681, 33] on icon "close" at bounding box center [1005, 28] width 28 height 28
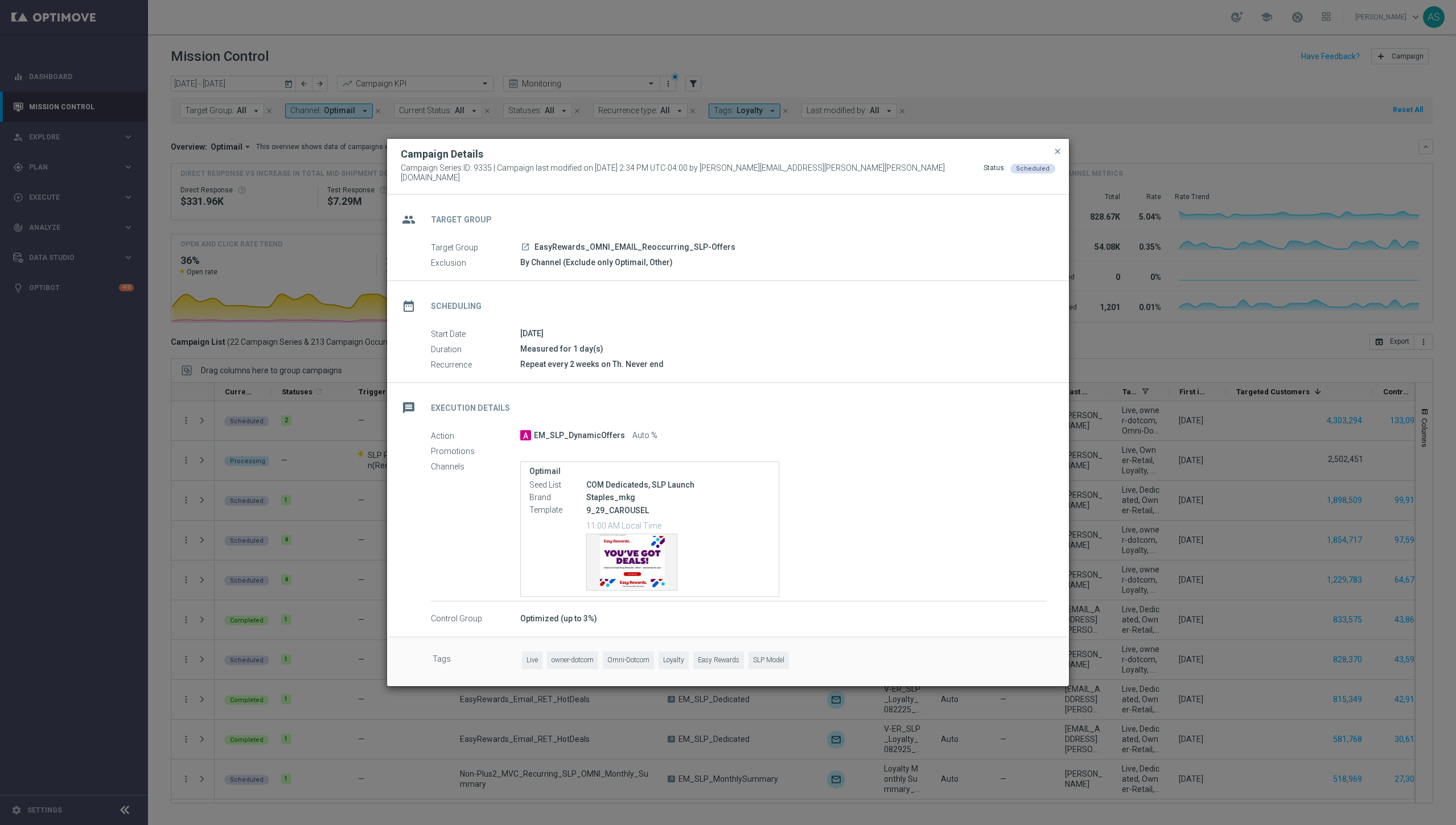
click at [606, 505] on p "9_29_CAROUSEL" at bounding box center [678, 510] width 183 height 10
copy p "9_29_CAROUSEL"
click at [681, 153] on span "close" at bounding box center [1057, 151] width 9 height 9
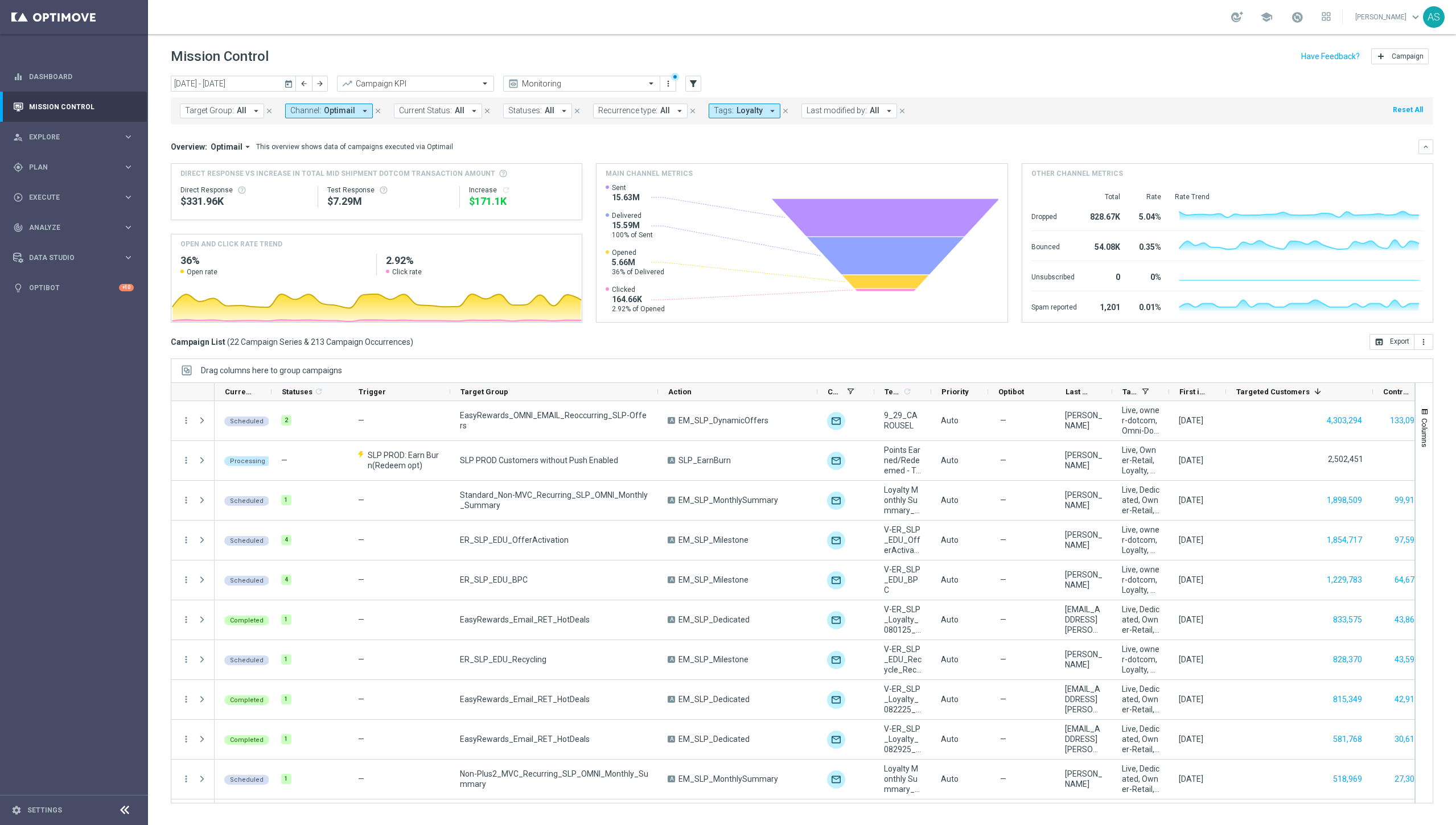
click at [290, 87] on icon "today" at bounding box center [289, 84] width 10 height 10
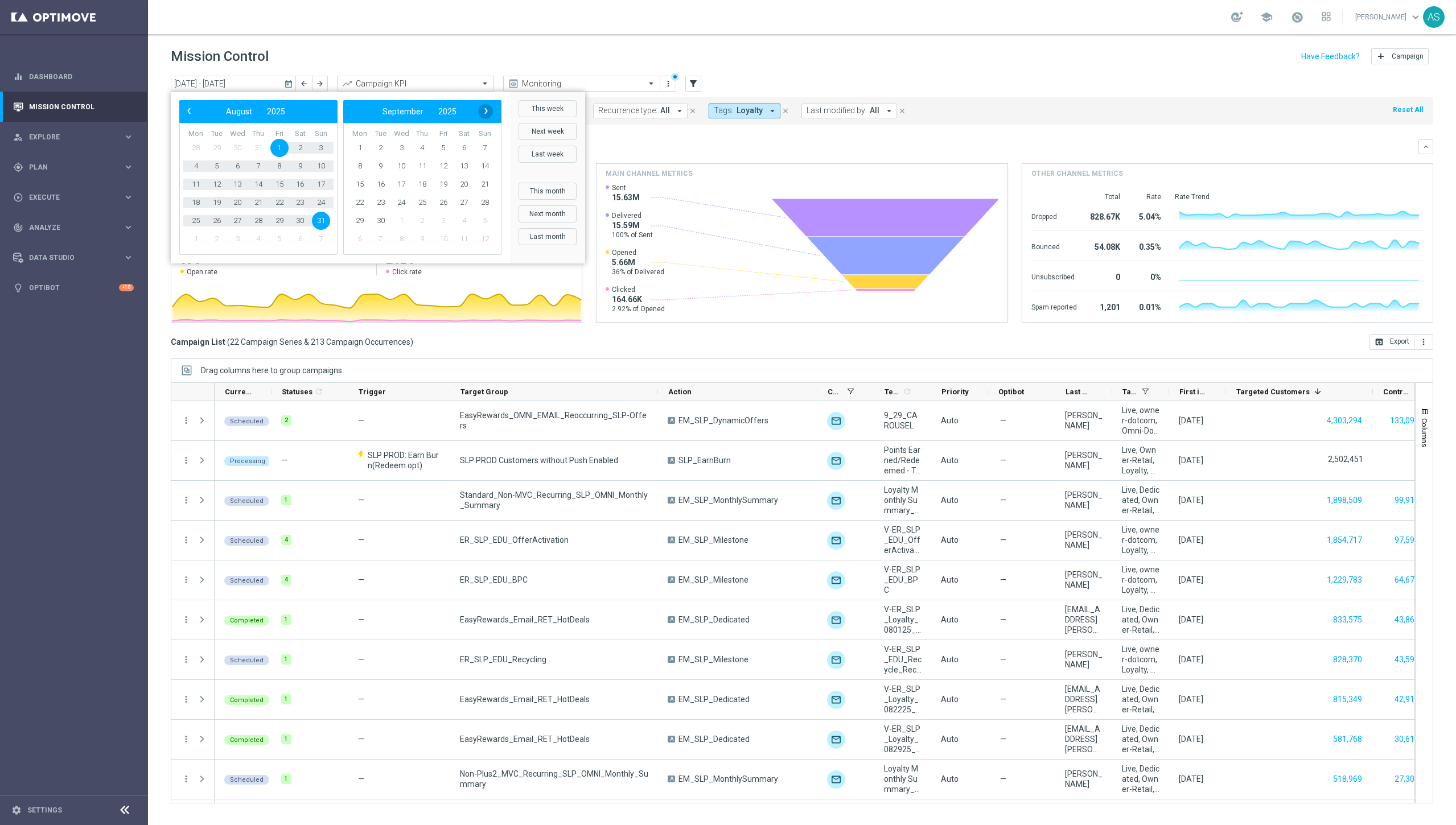
click at [486, 110] on span "›" at bounding box center [486, 111] width 15 height 15
click at [363, 167] on span "6" at bounding box center [360, 166] width 18 height 18
click at [218, 189] on span "14" at bounding box center [216, 184] width 18 height 18
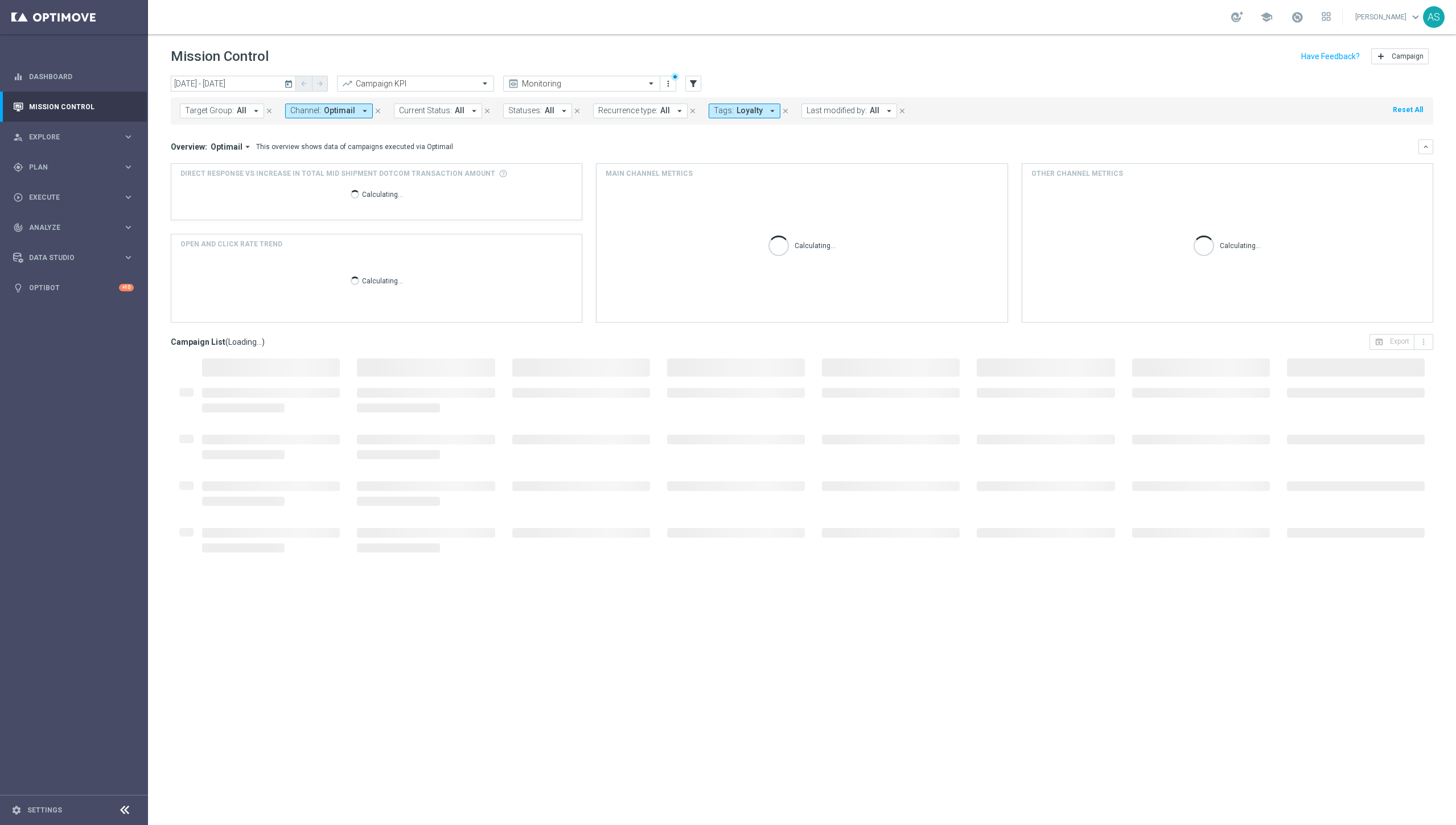
click at [681, 111] on icon "close" at bounding box center [785, 111] width 8 height 8
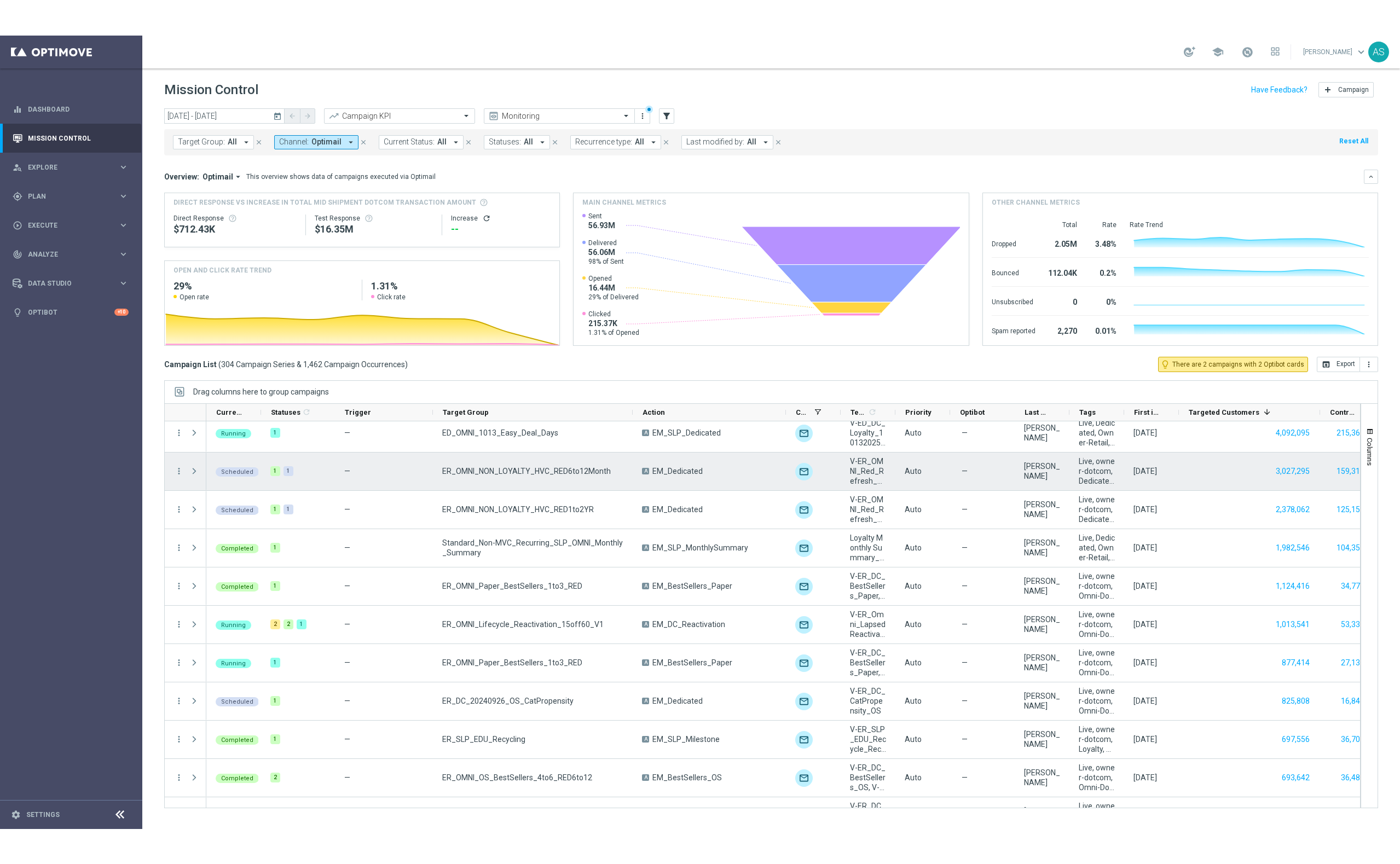
scroll to position [125, 0]
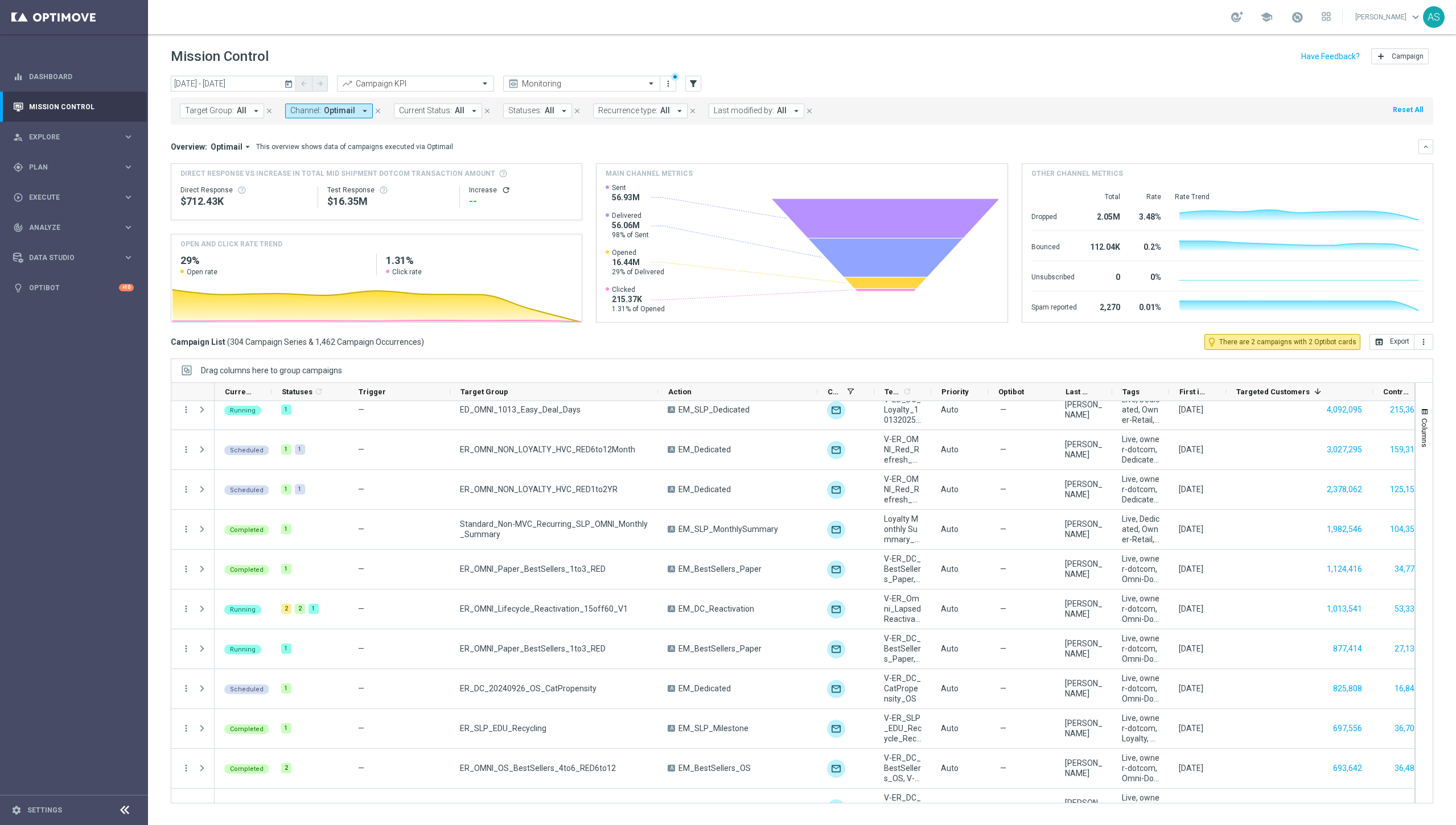
click at [287, 84] on icon "today" at bounding box center [289, 84] width 10 height 10
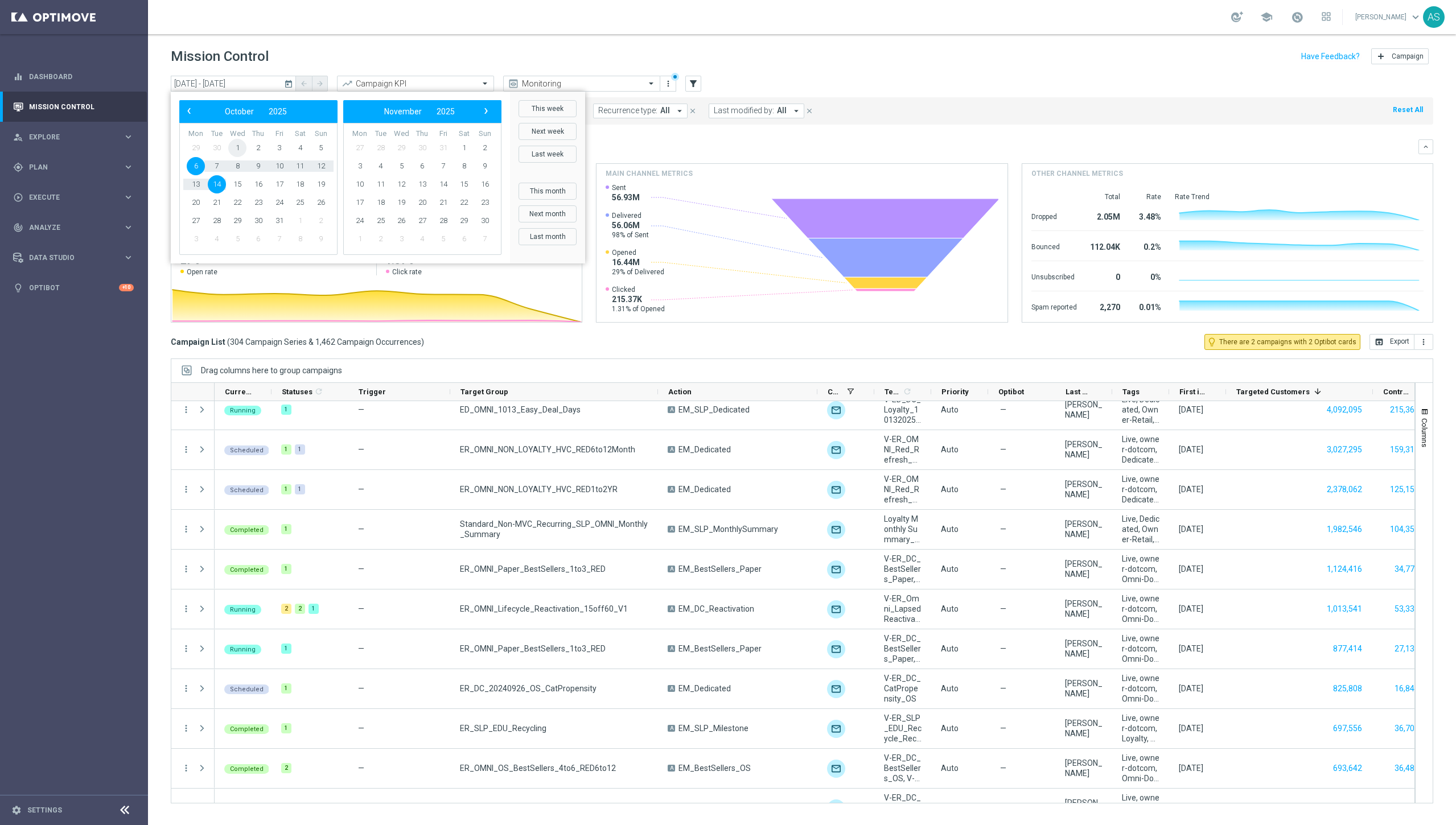
click at [234, 145] on span "1" at bounding box center [237, 148] width 18 height 18
click at [219, 181] on span "14" at bounding box center [216, 184] width 18 height 18
type input "[DATE] - [DATE]"
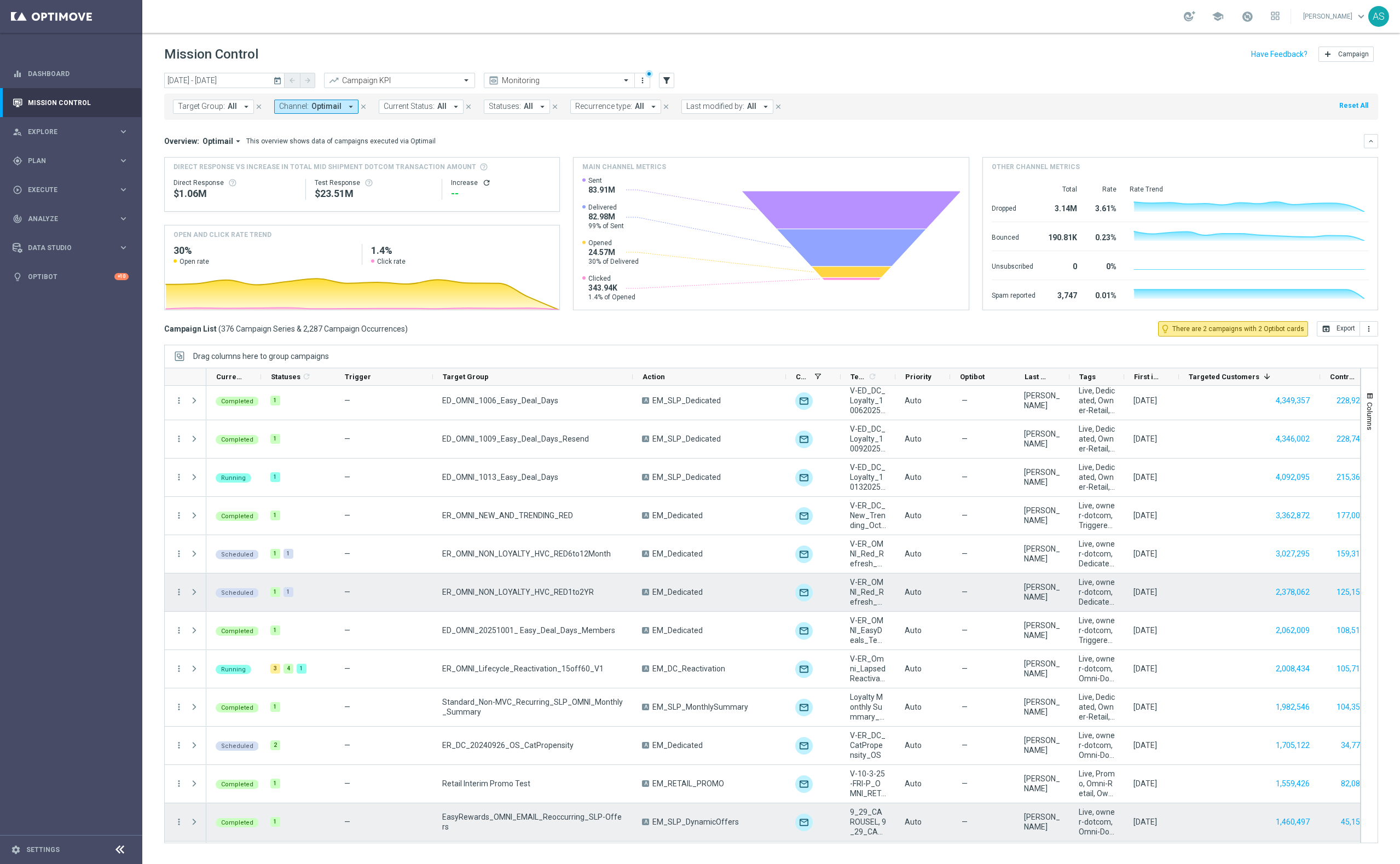
scroll to position [45, 0]
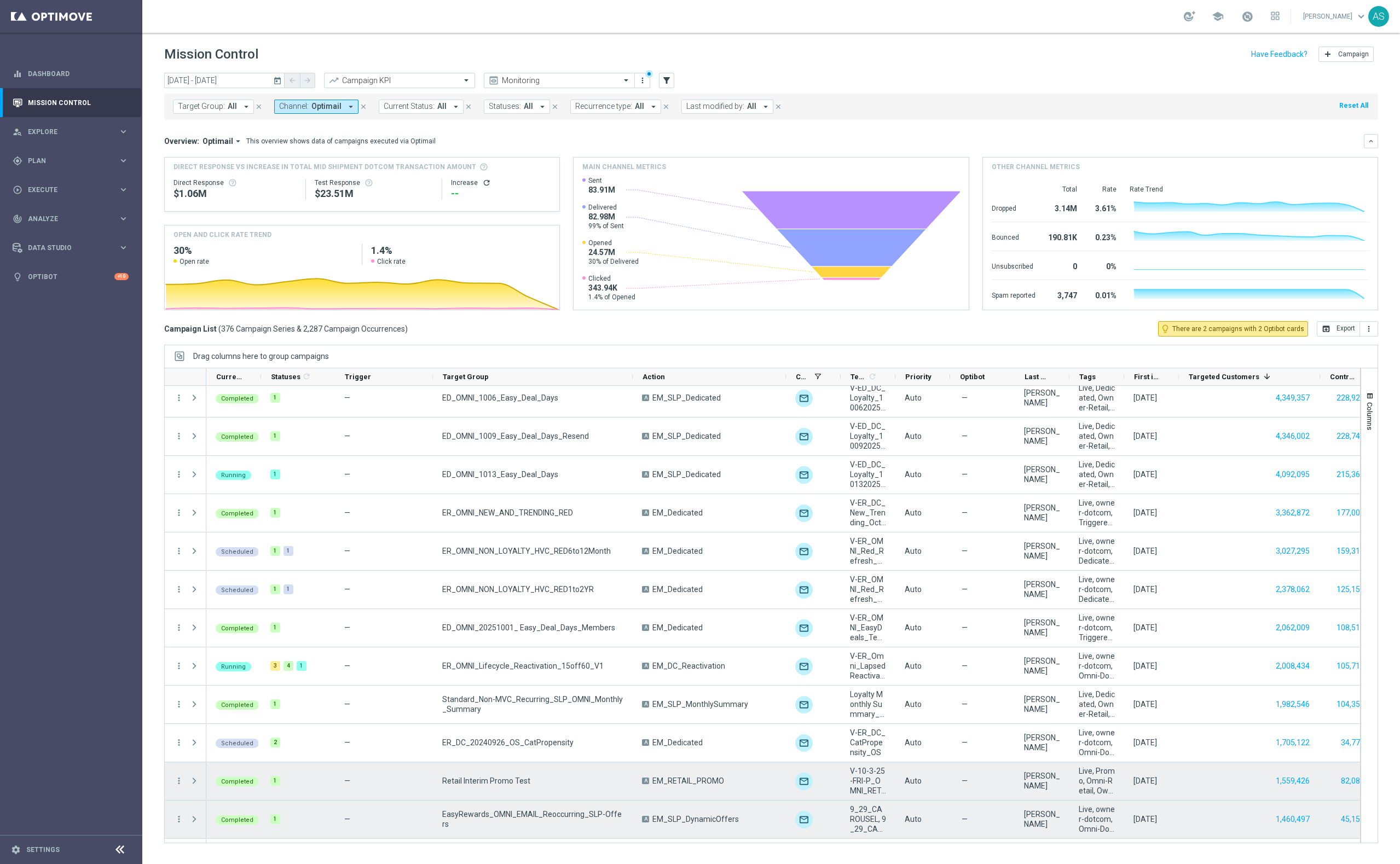
click at [195, 779] on span "Press SPACE to select this row." at bounding box center [194, 781] width 10 height 9
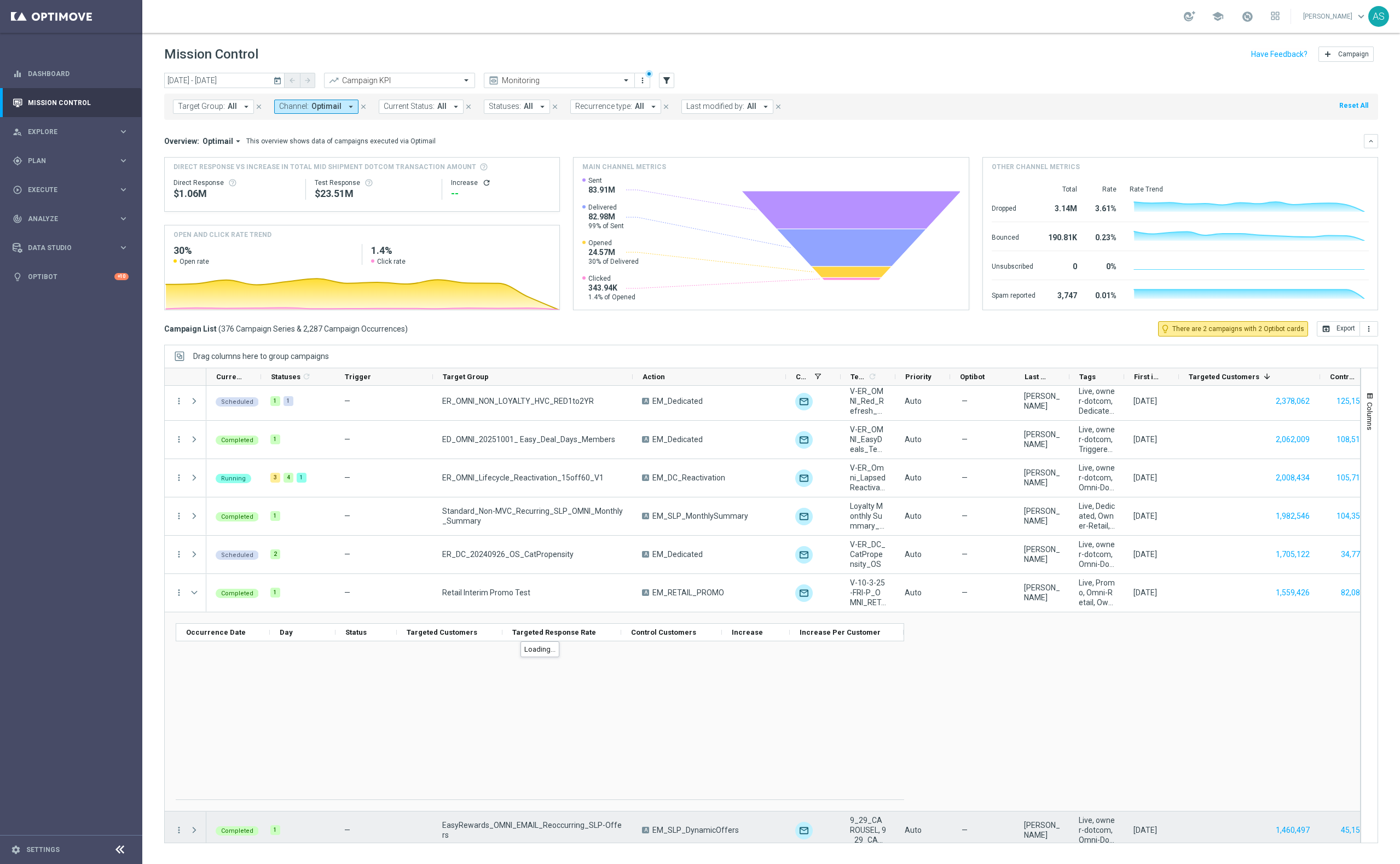
scroll to position [239, 0]
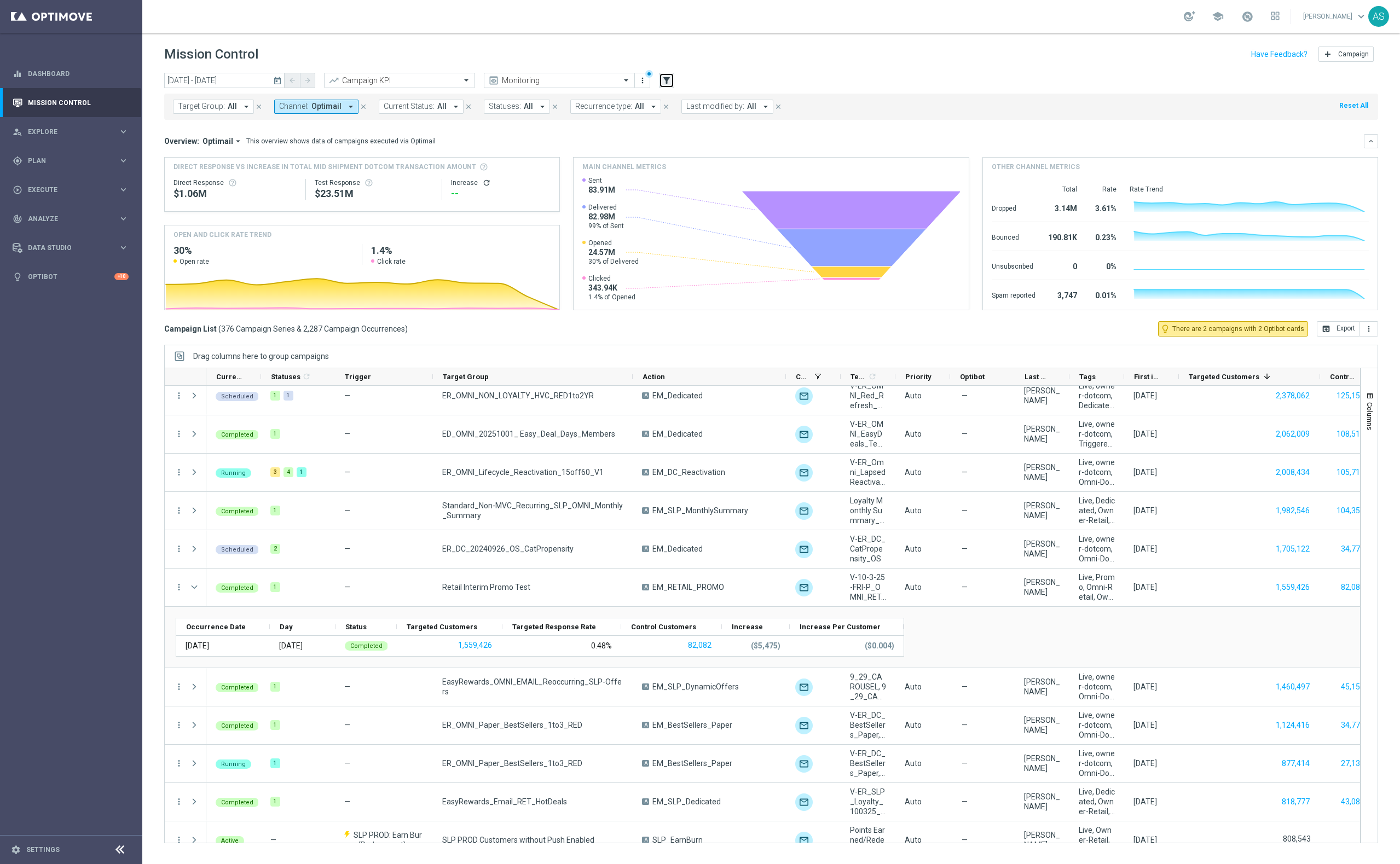
click at [655, 81] on icon "filter_alt" at bounding box center [666, 81] width 10 height 10
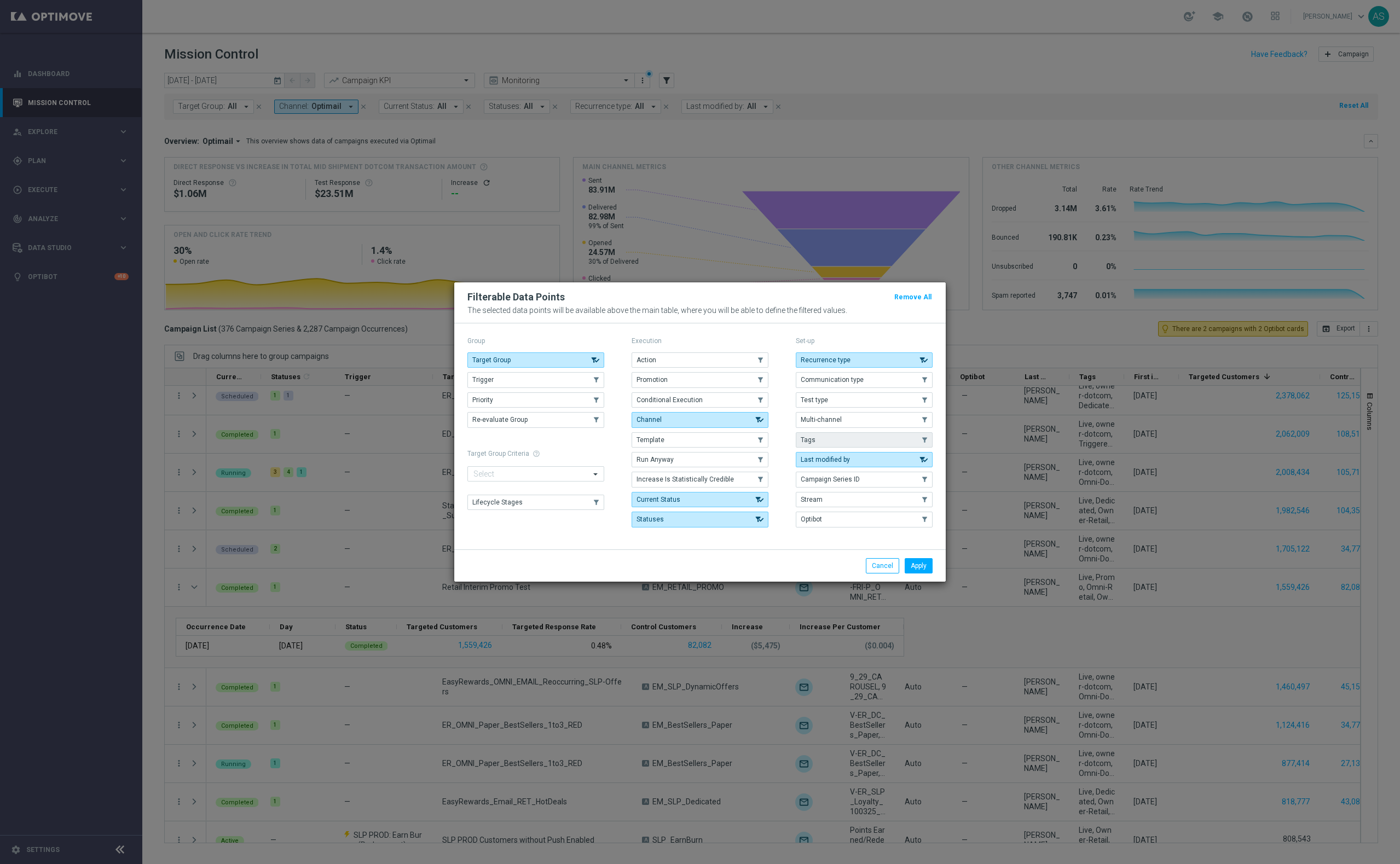
click at [655, 436] on button "Tags" at bounding box center [864, 440] width 136 height 15
click at [655, 562] on button "Apply" at bounding box center [918, 566] width 28 height 15
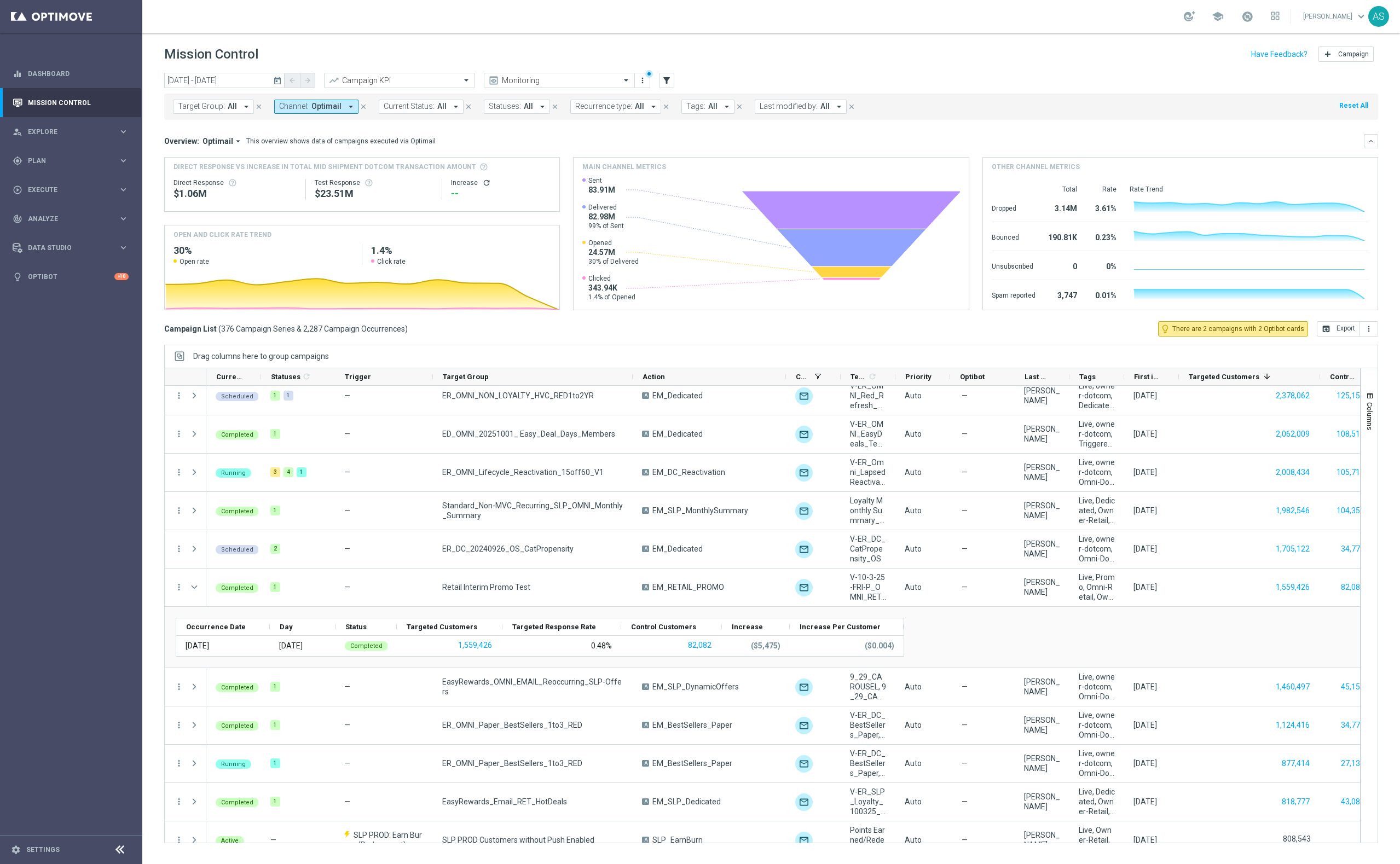
click at [655, 108] on icon "arrow_drop_down" at bounding box center [727, 106] width 10 height 10
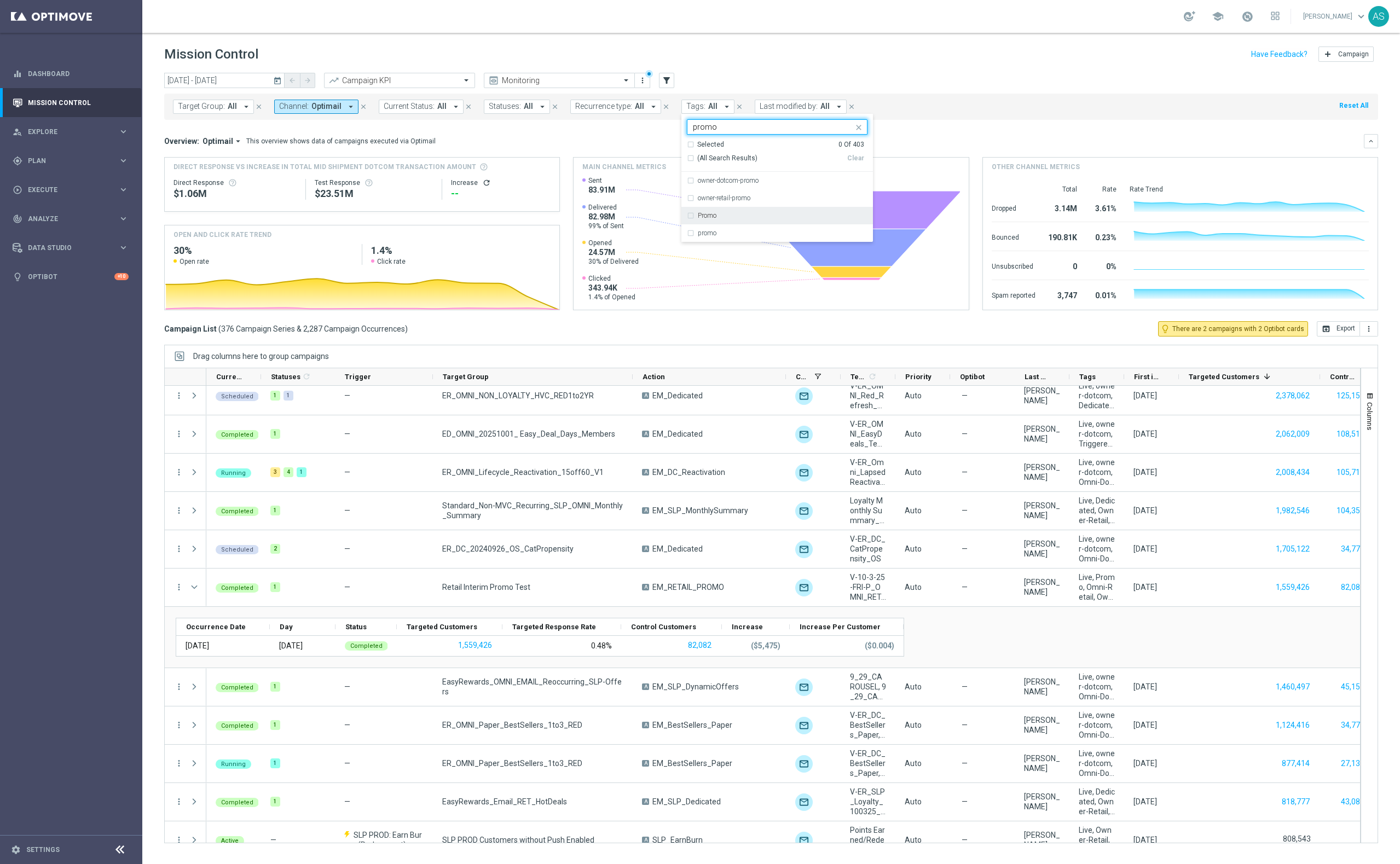
click at [655, 217] on label "Promo" at bounding box center [707, 215] width 19 height 6
type input "promo"
click at [655, 230] on label "promo" at bounding box center [707, 232] width 19 height 6
click at [655, 115] on div "Target Group: All arrow_drop_down close Channel: Optimail arrow_drop_down close…" at bounding box center [771, 107] width 1214 height 27
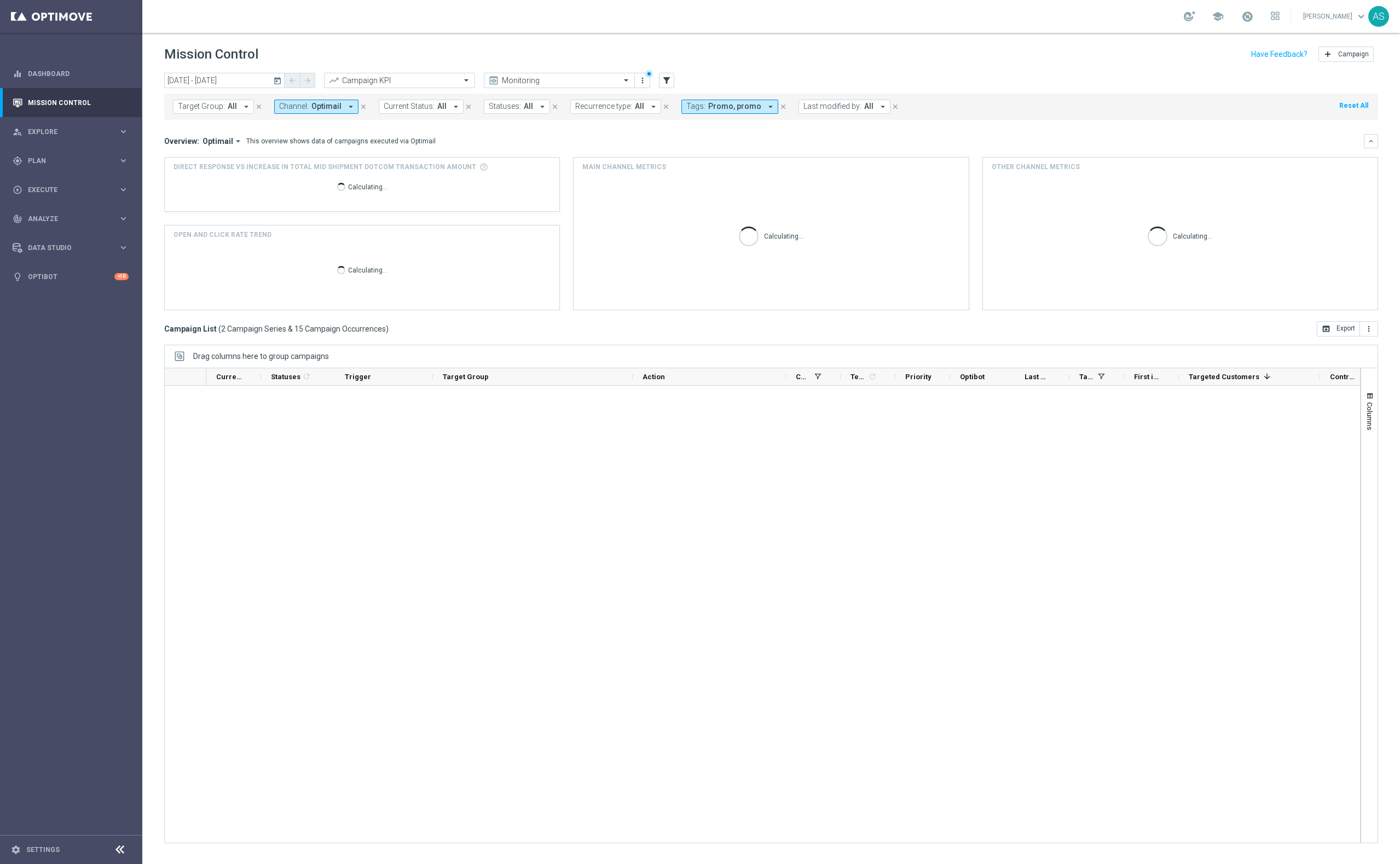
scroll to position [0, 0]
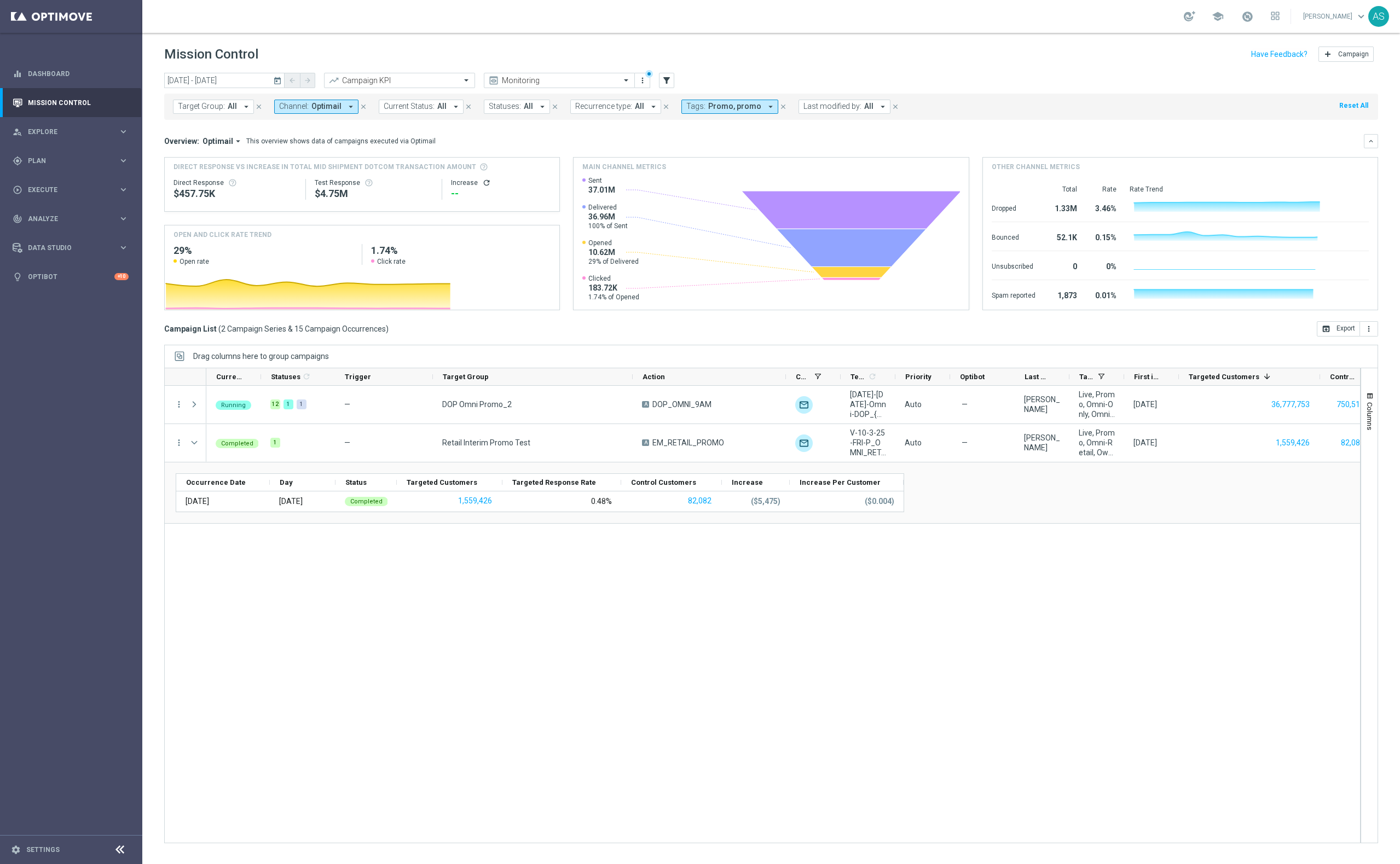
click at [279, 81] on icon "today" at bounding box center [278, 81] width 10 height 10
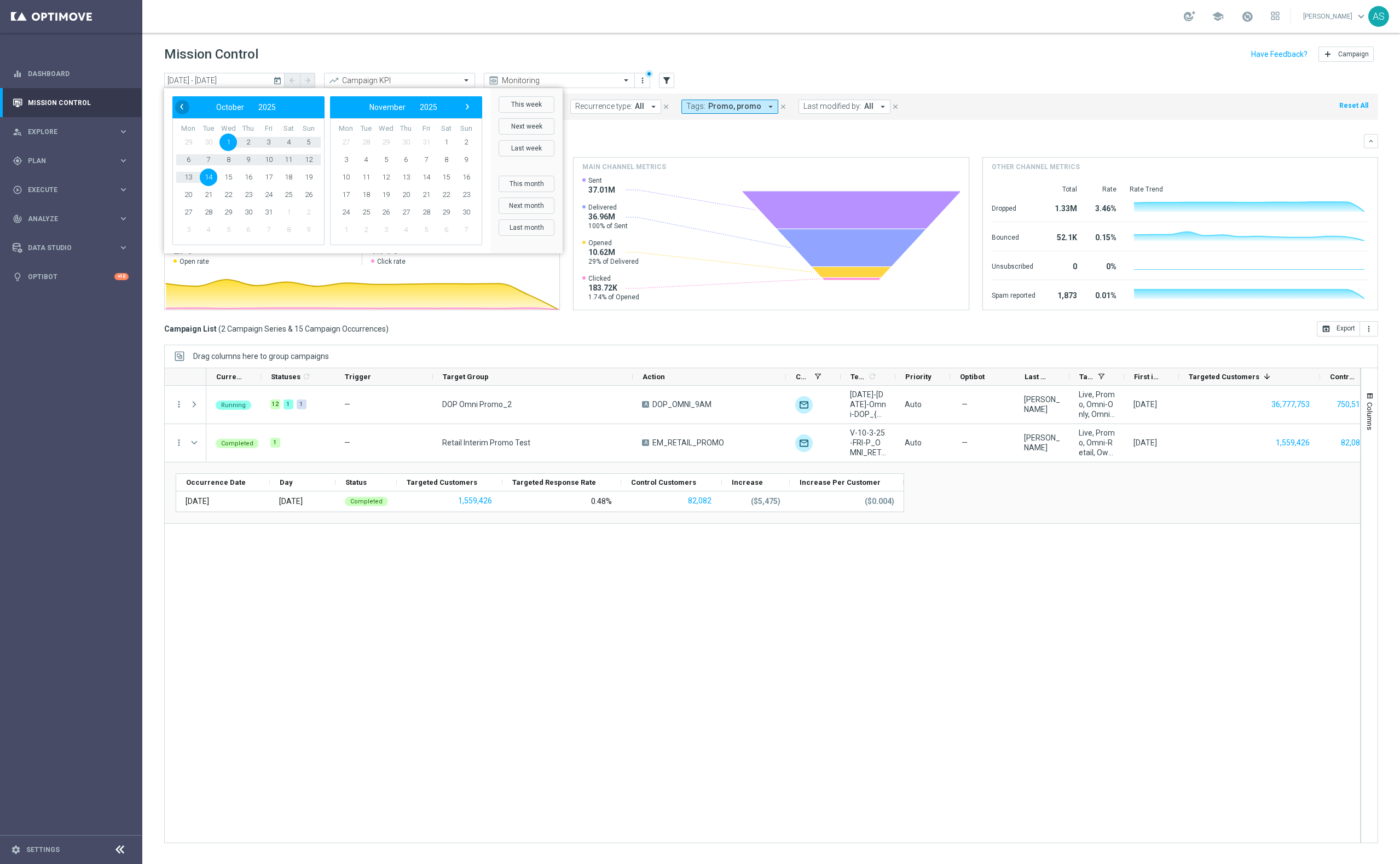
click at [181, 106] on span "‹" at bounding box center [181, 106] width 14 height 14
click at [188, 141] on span "1" at bounding box center [188, 142] width 18 height 18
click at [360, 179] on span "14" at bounding box center [365, 177] width 18 height 18
type input "[DATE] - [DATE]"
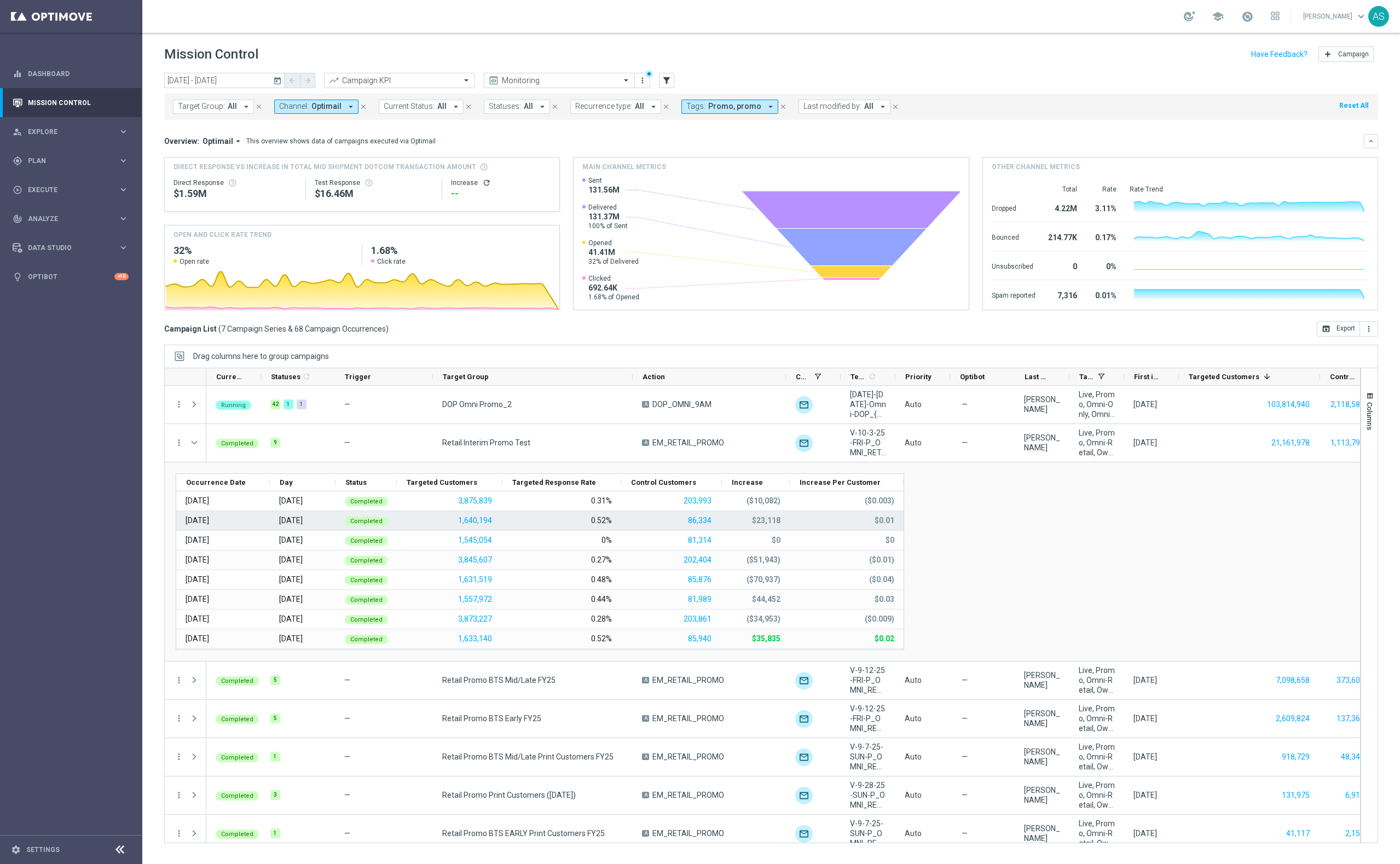
scroll to position [19, 0]
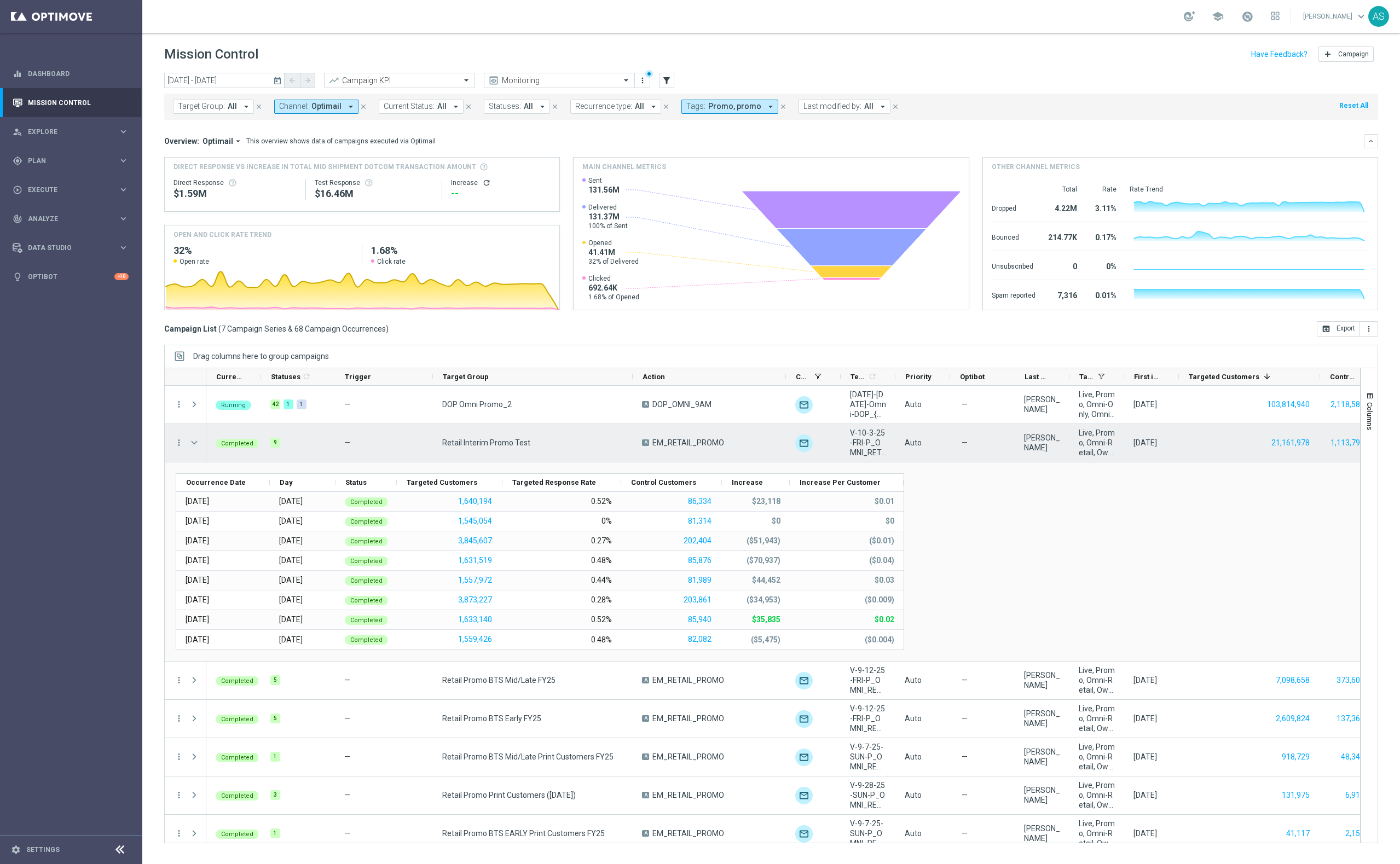
click at [194, 445] on span "Press SPACE to select this row." at bounding box center [194, 443] width 10 height 9
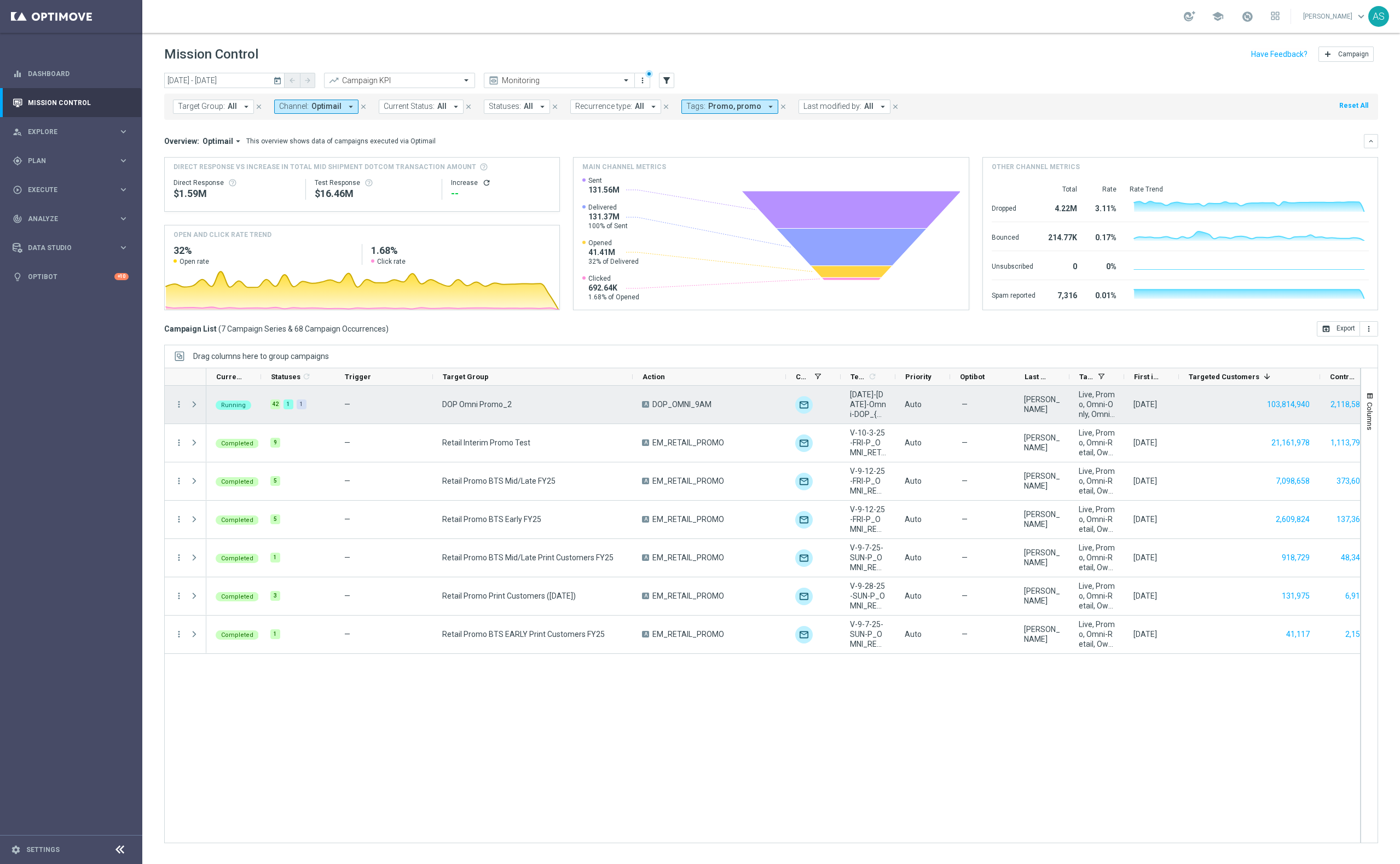
click at [195, 405] on span "Press SPACE to select this row." at bounding box center [194, 404] width 10 height 9
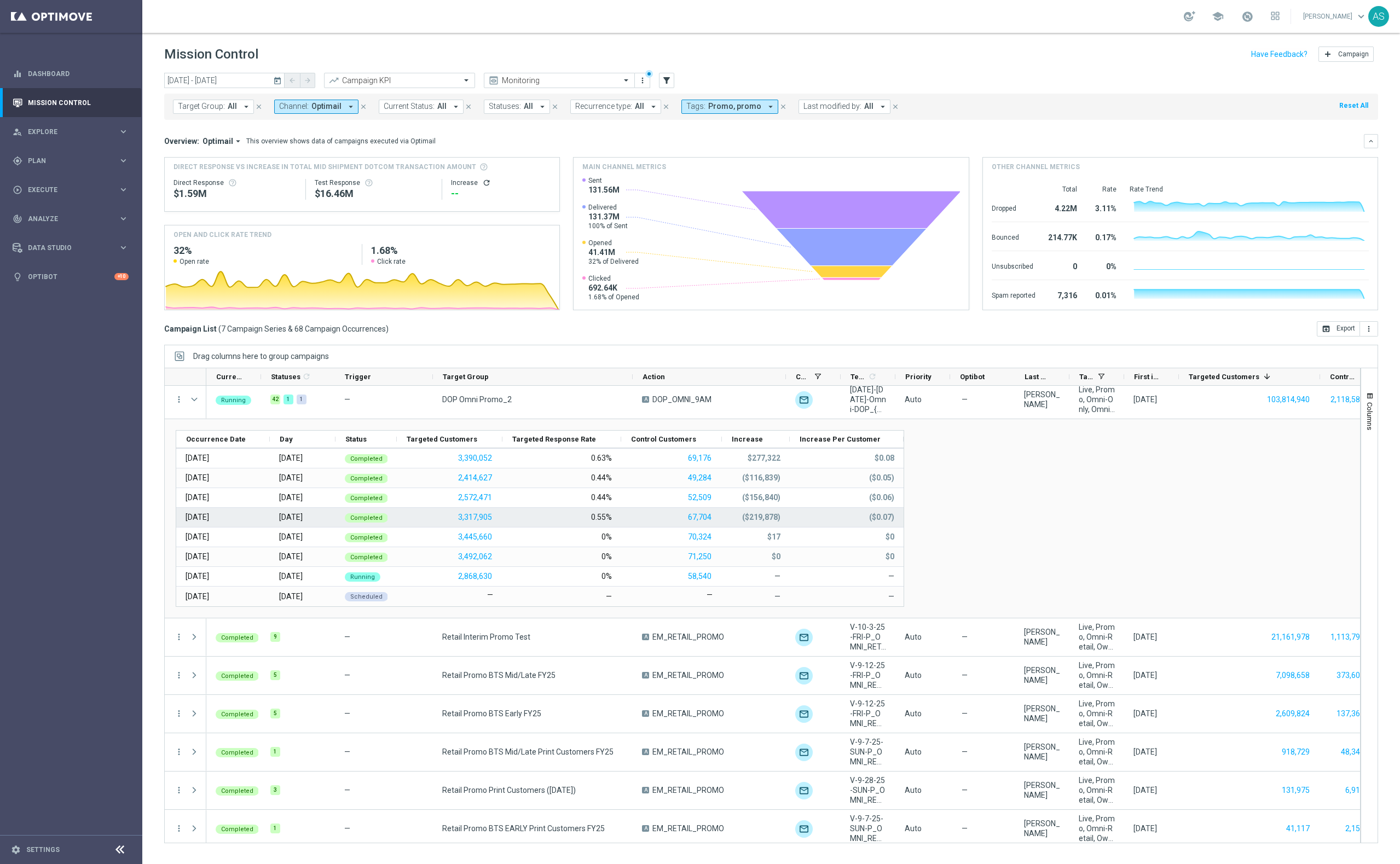
scroll to position [7, 0]
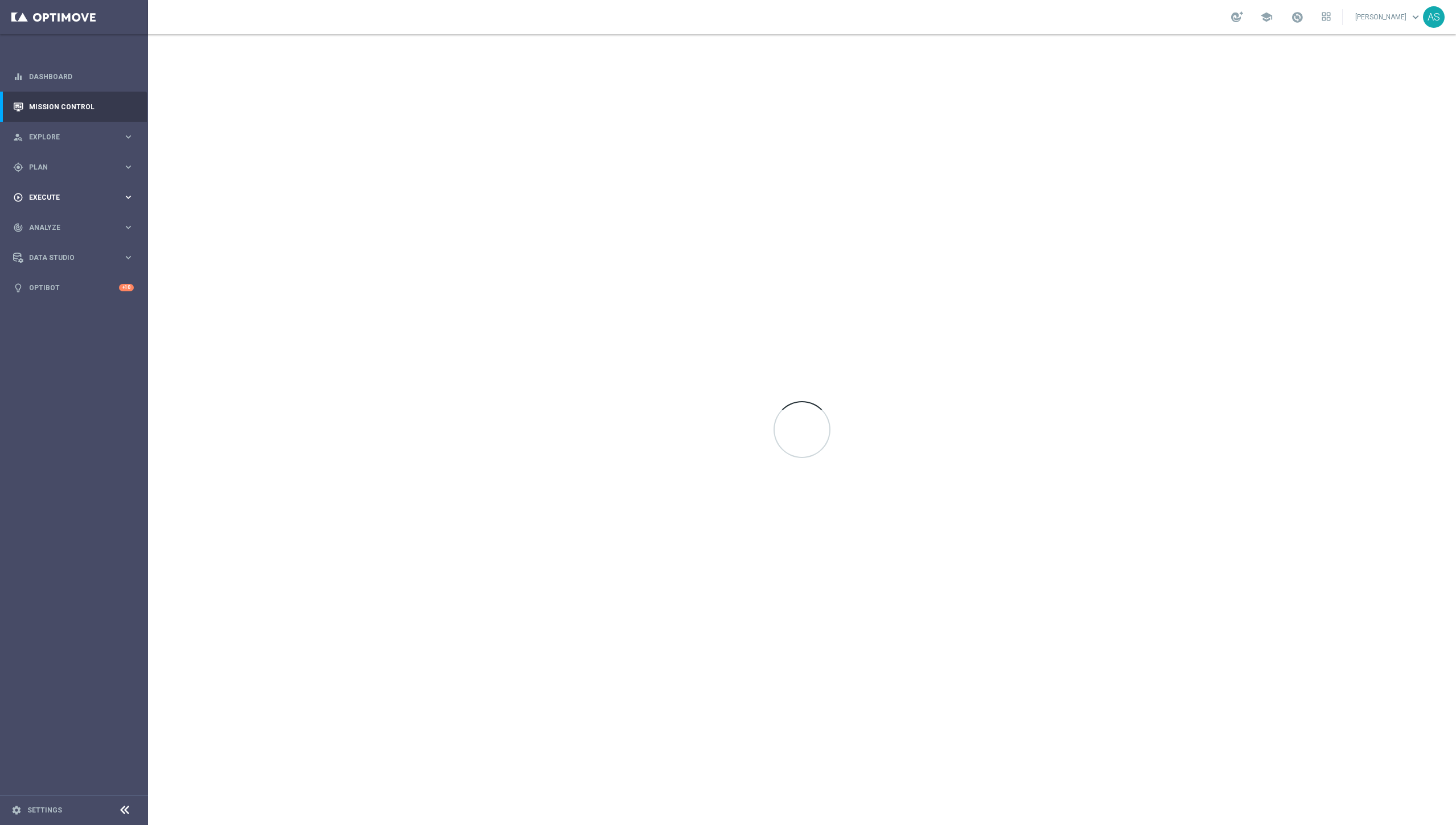
click at [47, 199] on span "Execute" at bounding box center [76, 197] width 94 height 7
click at [50, 159] on div "gps_fixed Plan keyboard_arrow_right" at bounding box center [74, 167] width 147 height 30
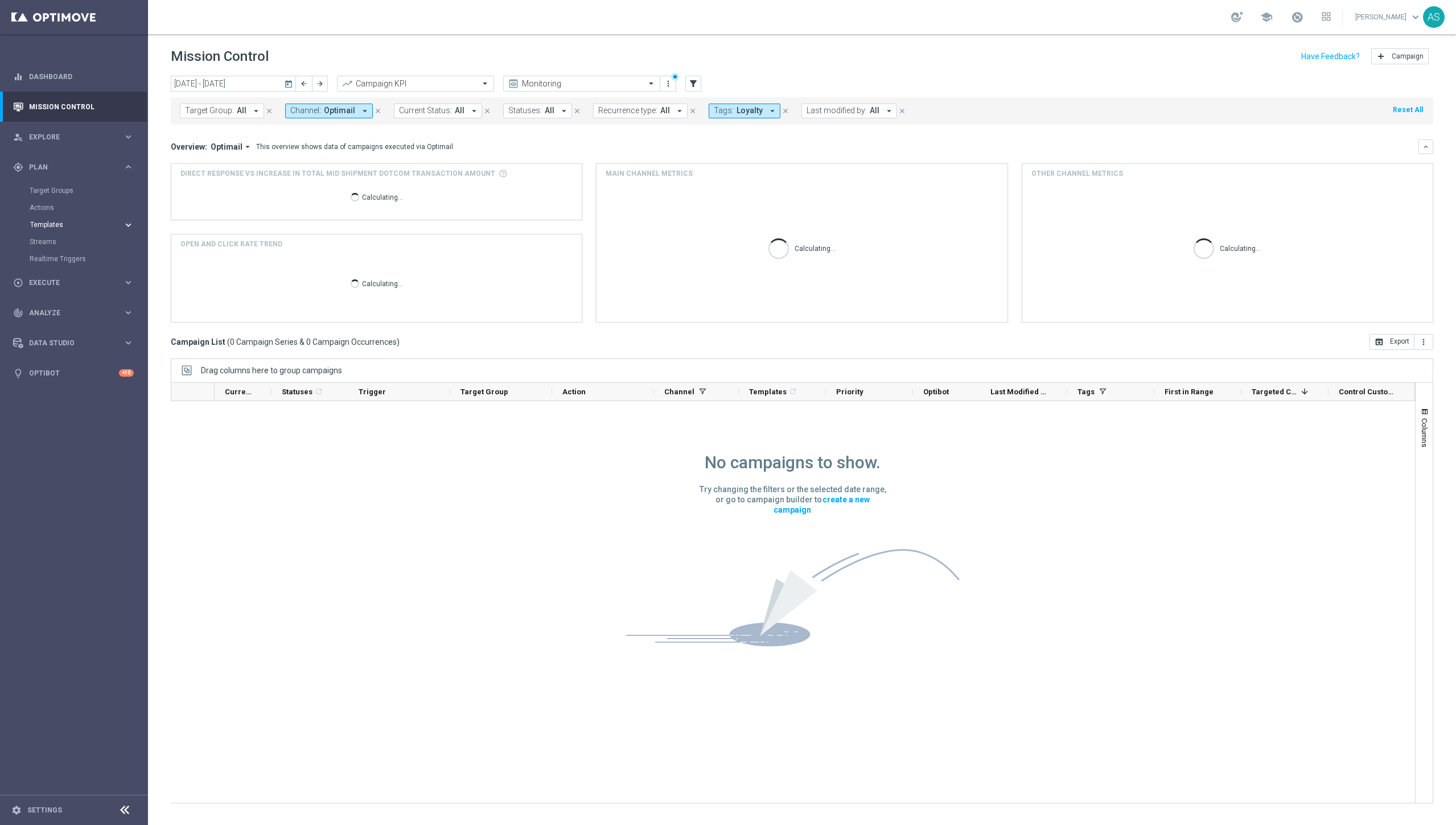
click at [43, 222] on span "Templates" at bounding box center [71, 224] width 82 height 7
click at [46, 240] on link "Optimail" at bounding box center [76, 242] width 83 height 9
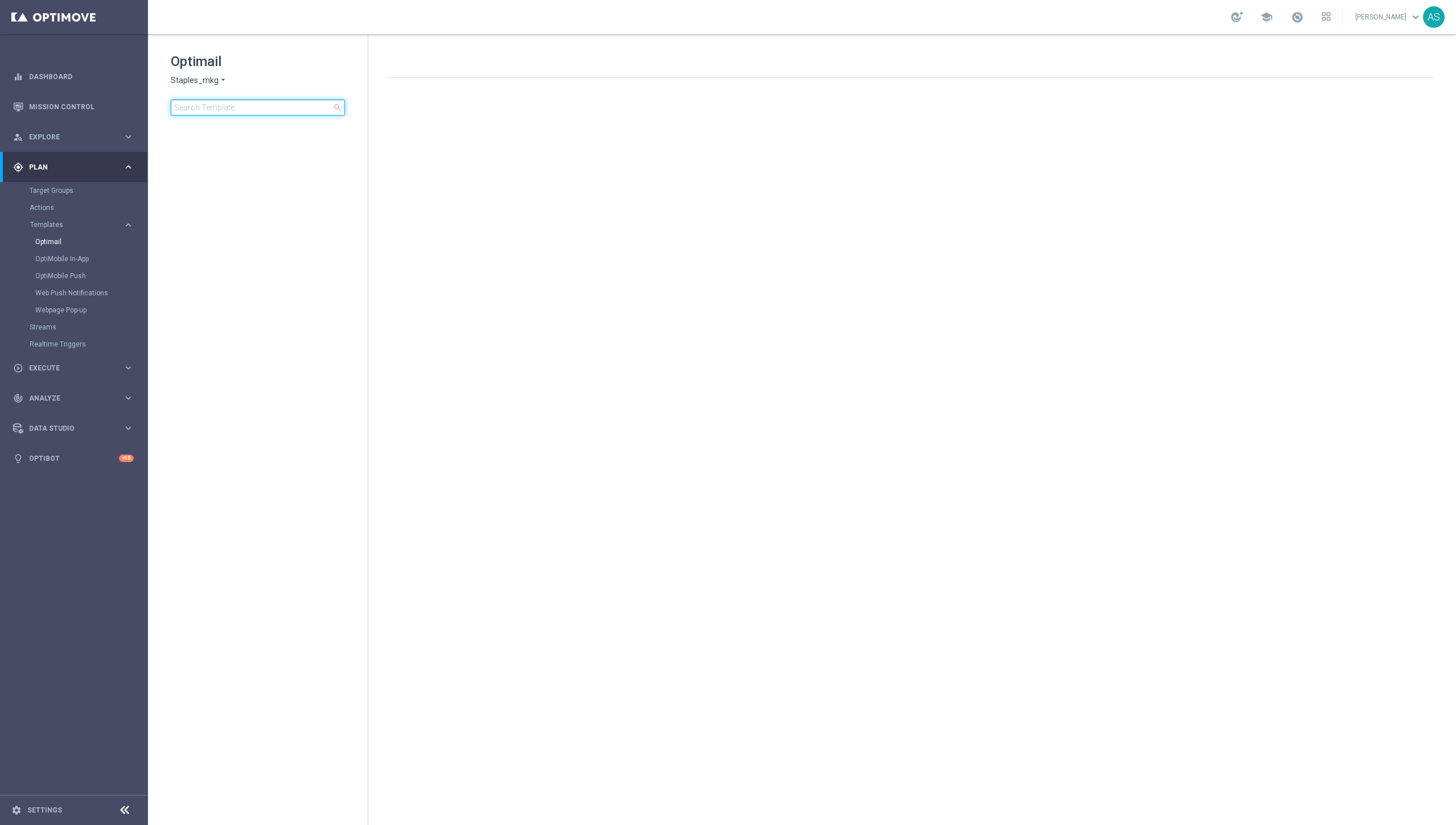
click at [229, 109] on input at bounding box center [258, 108] width 174 height 16
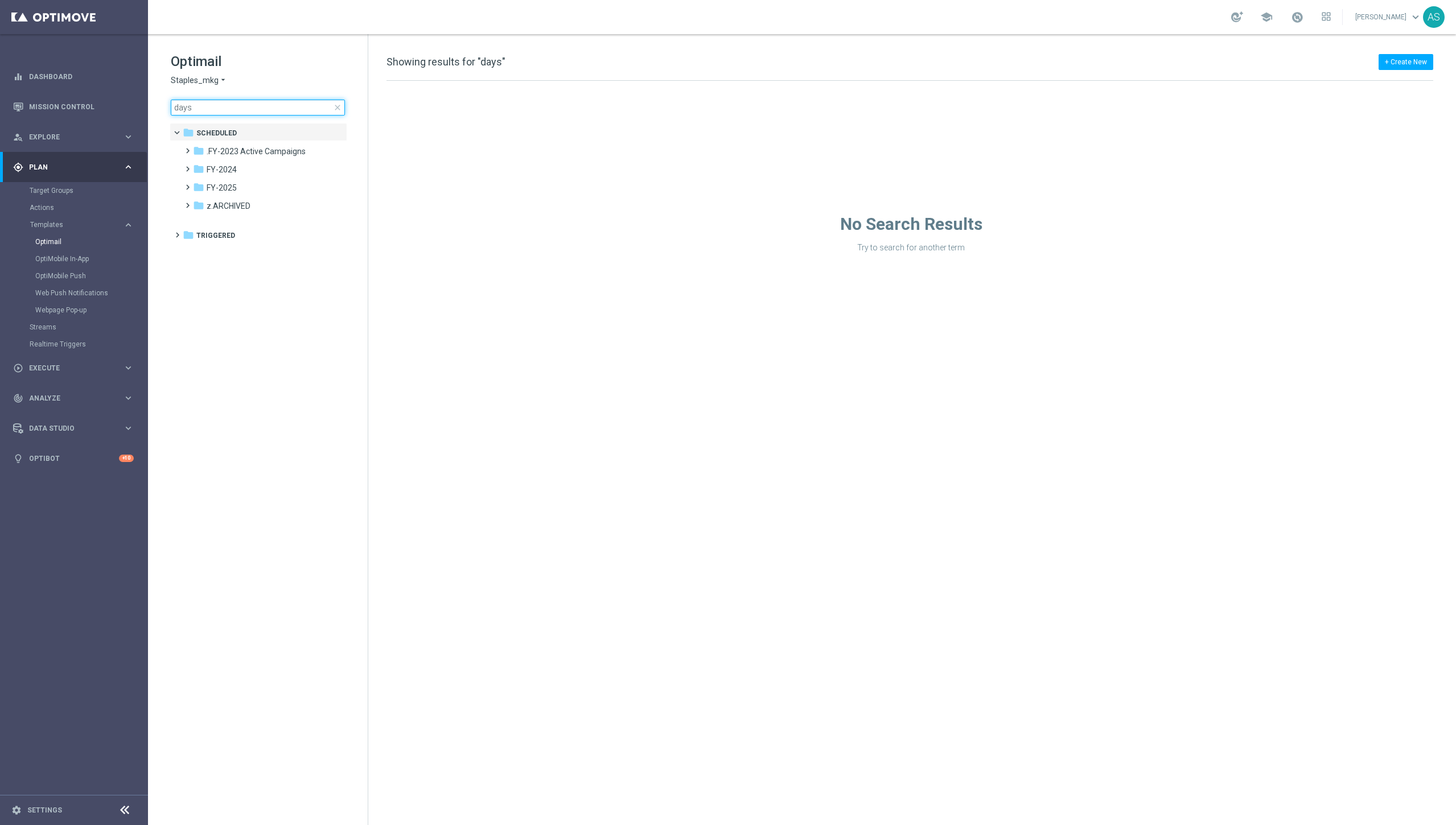
type input "days"
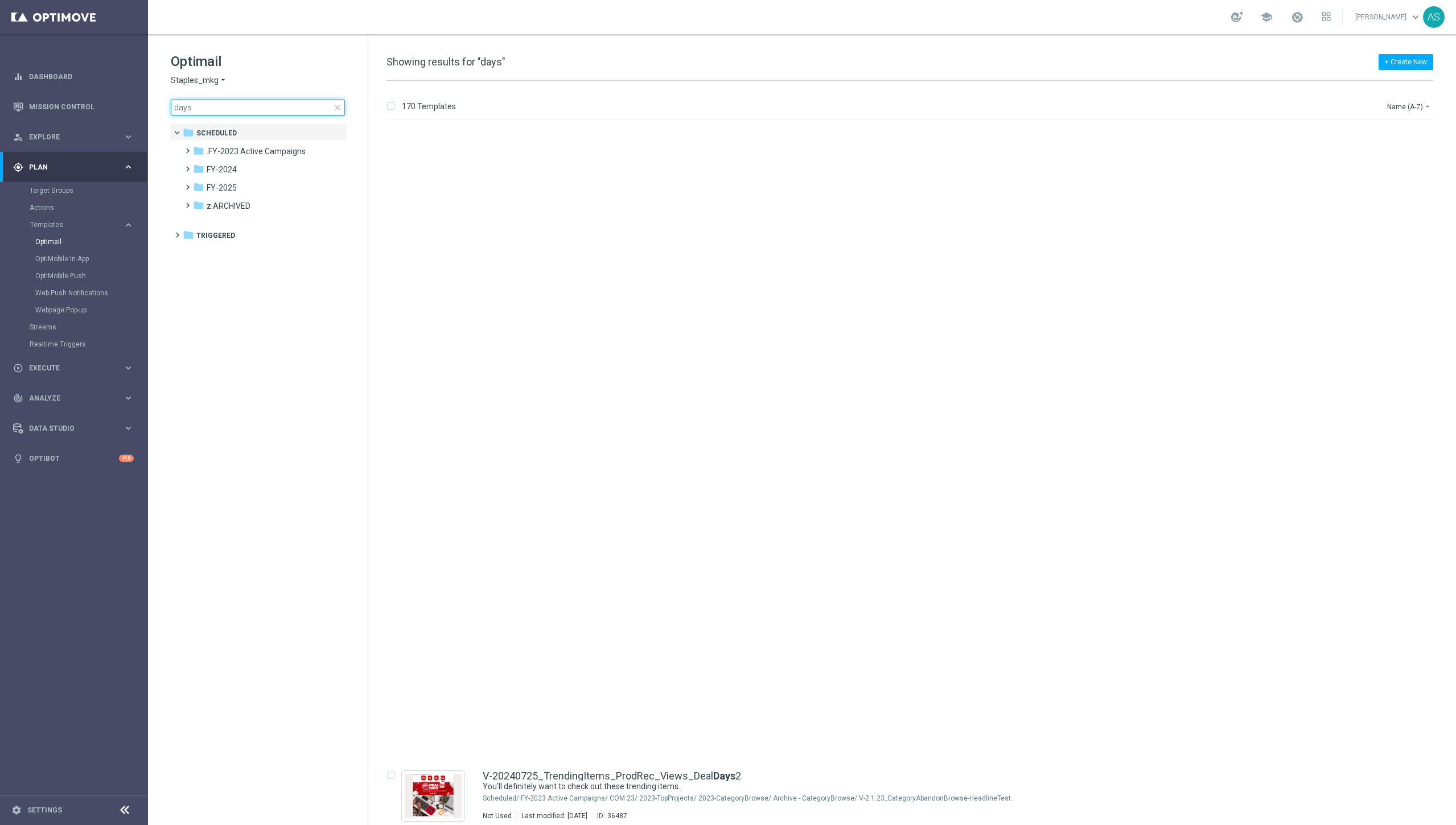
scroll to position [1823, 0]
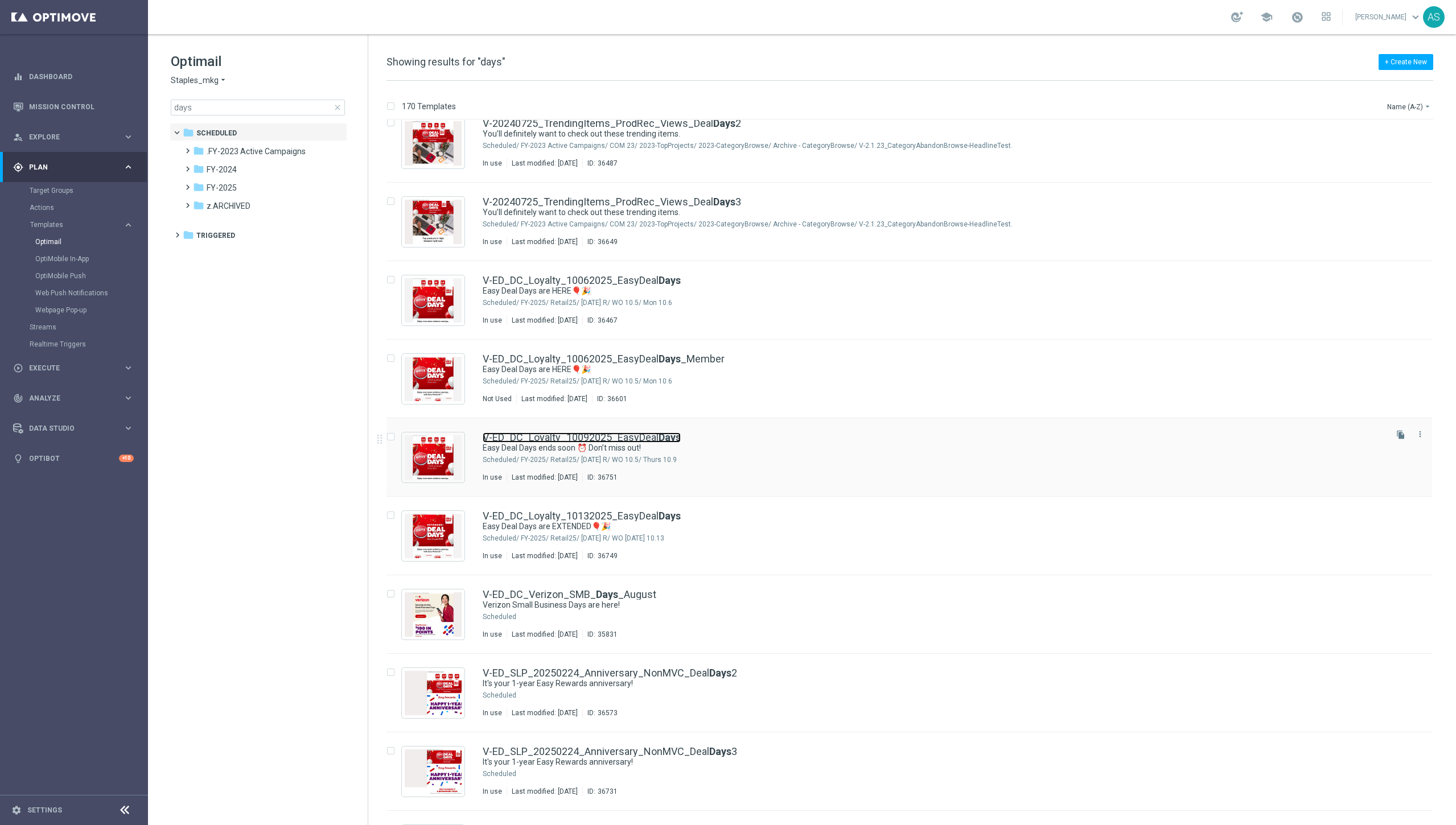
click at [554, 439] on link "V-ED_DC_Loyalty_10092025_EasyDeal Days" at bounding box center [582, 438] width 198 height 10
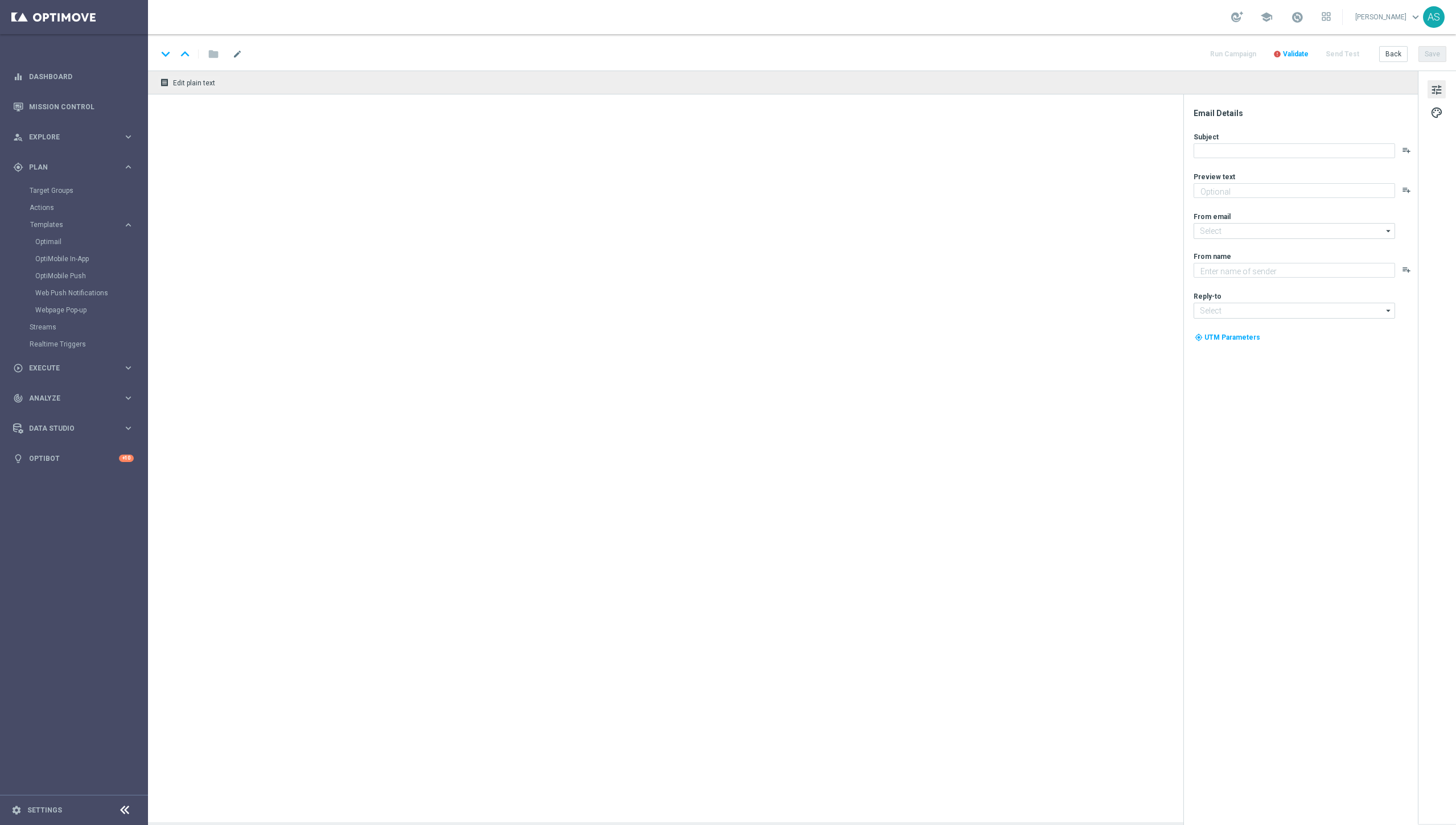
type textarea "Don’t miss your exclusive savings!"
type input "staples@connected.staples.com"
type textarea "Staples"
type input "info@staples.com"
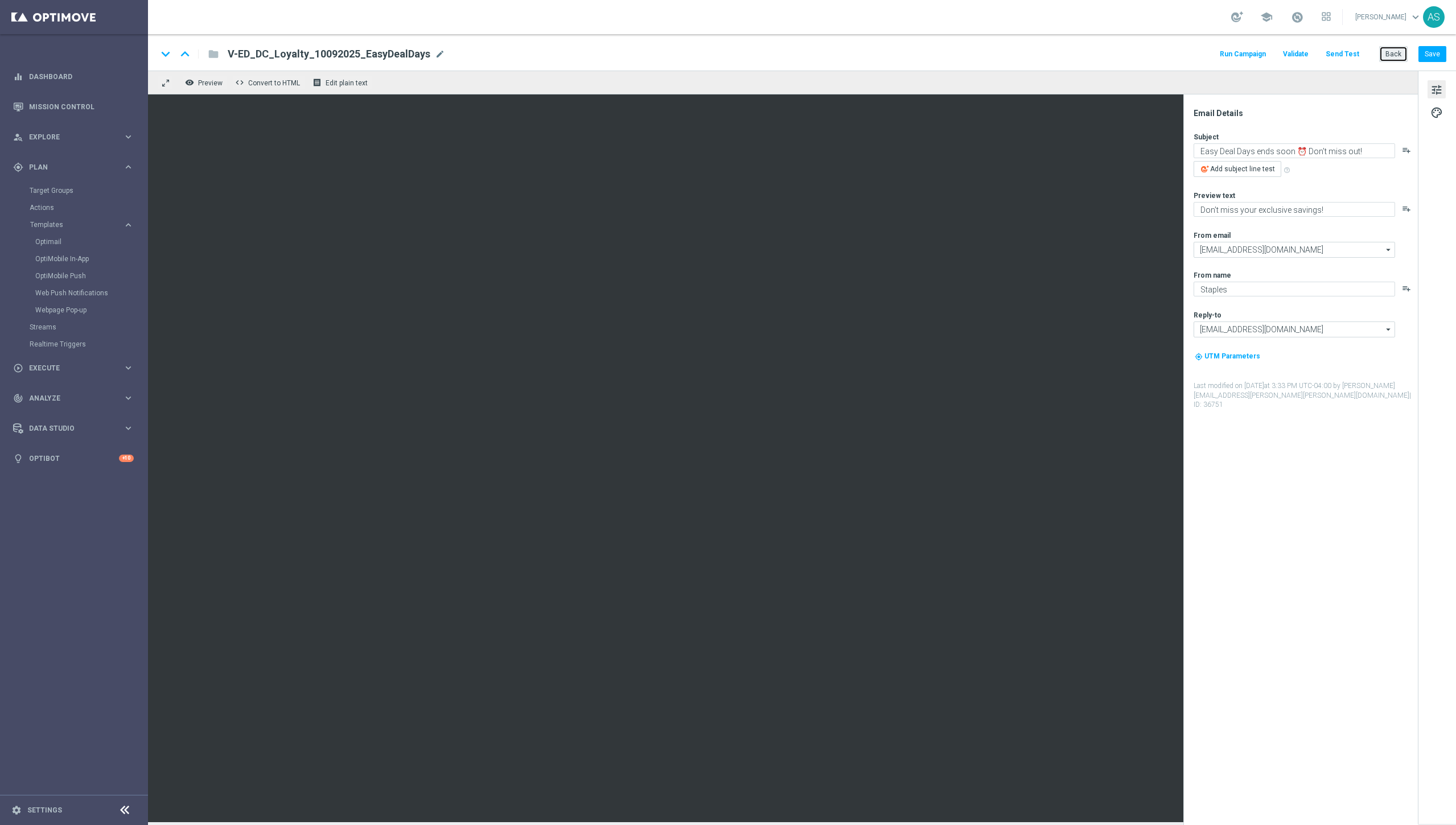
click at [1396, 53] on button "Back" at bounding box center [1393, 54] width 28 height 16
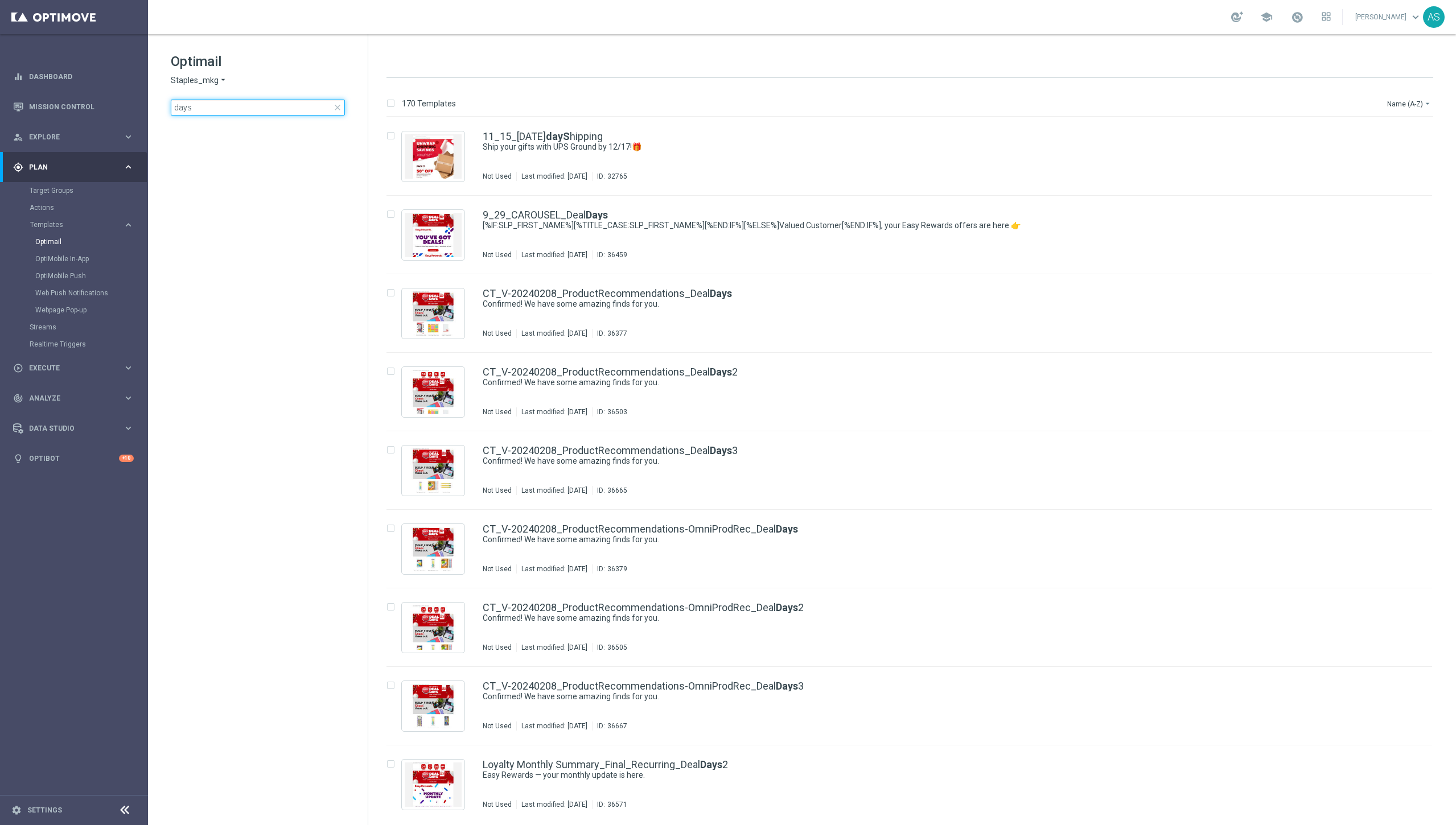
click at [337, 112] on input "days" at bounding box center [258, 108] width 174 height 16
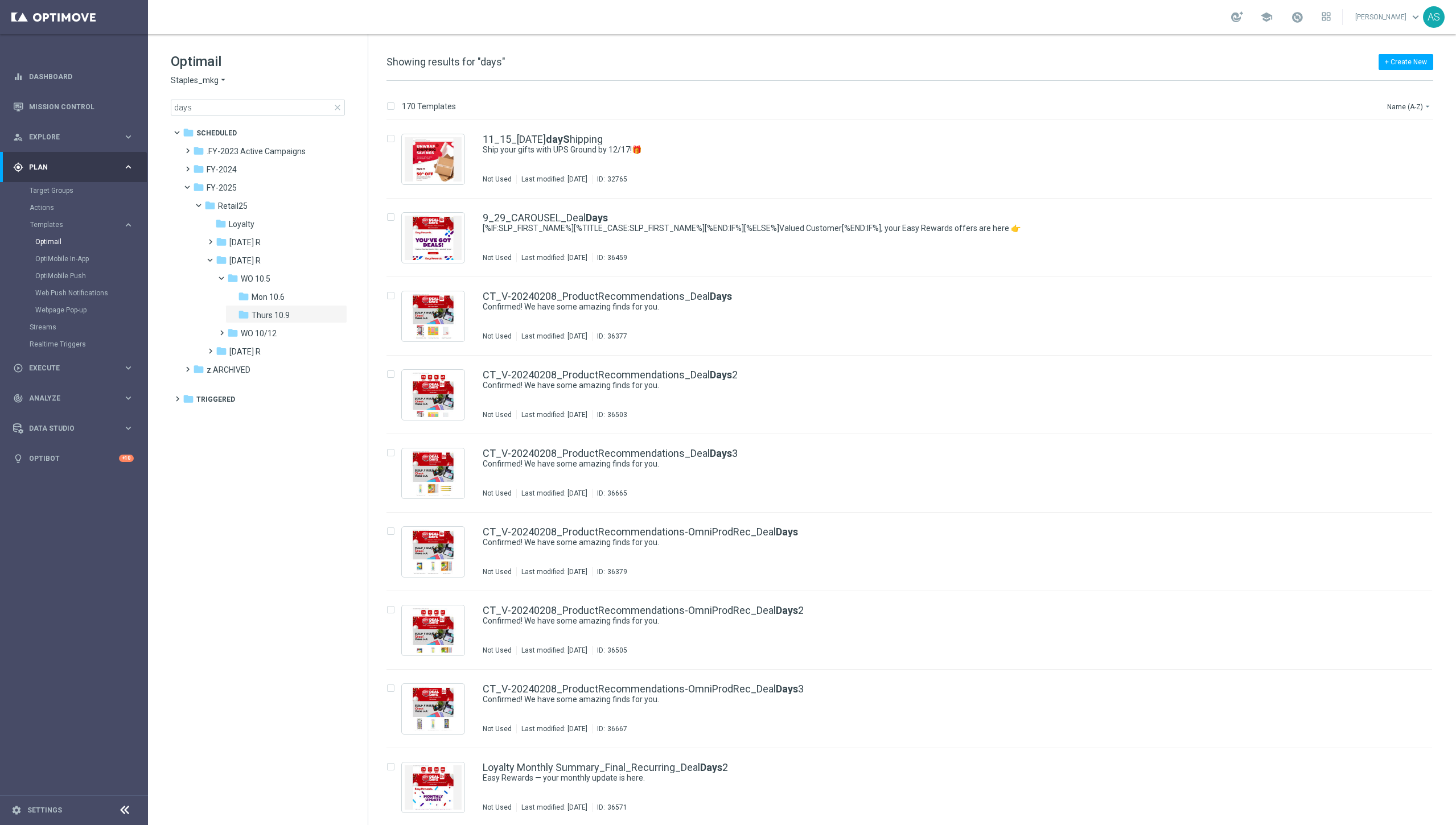
click at [336, 109] on span "close" at bounding box center [337, 107] width 9 height 9
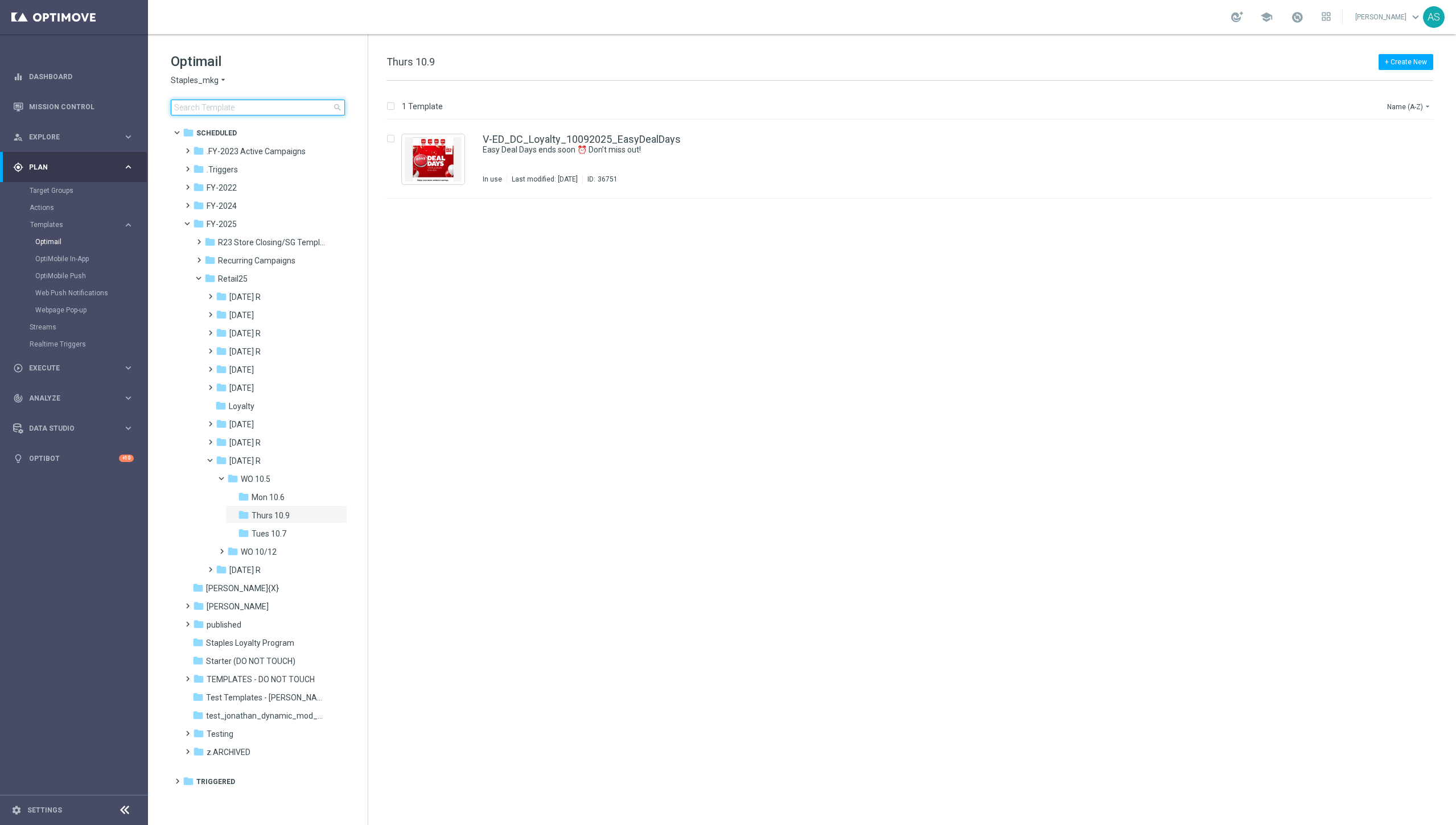
click at [300, 108] on input at bounding box center [258, 108] width 174 height 16
type input "9_29_CAROUSEL"
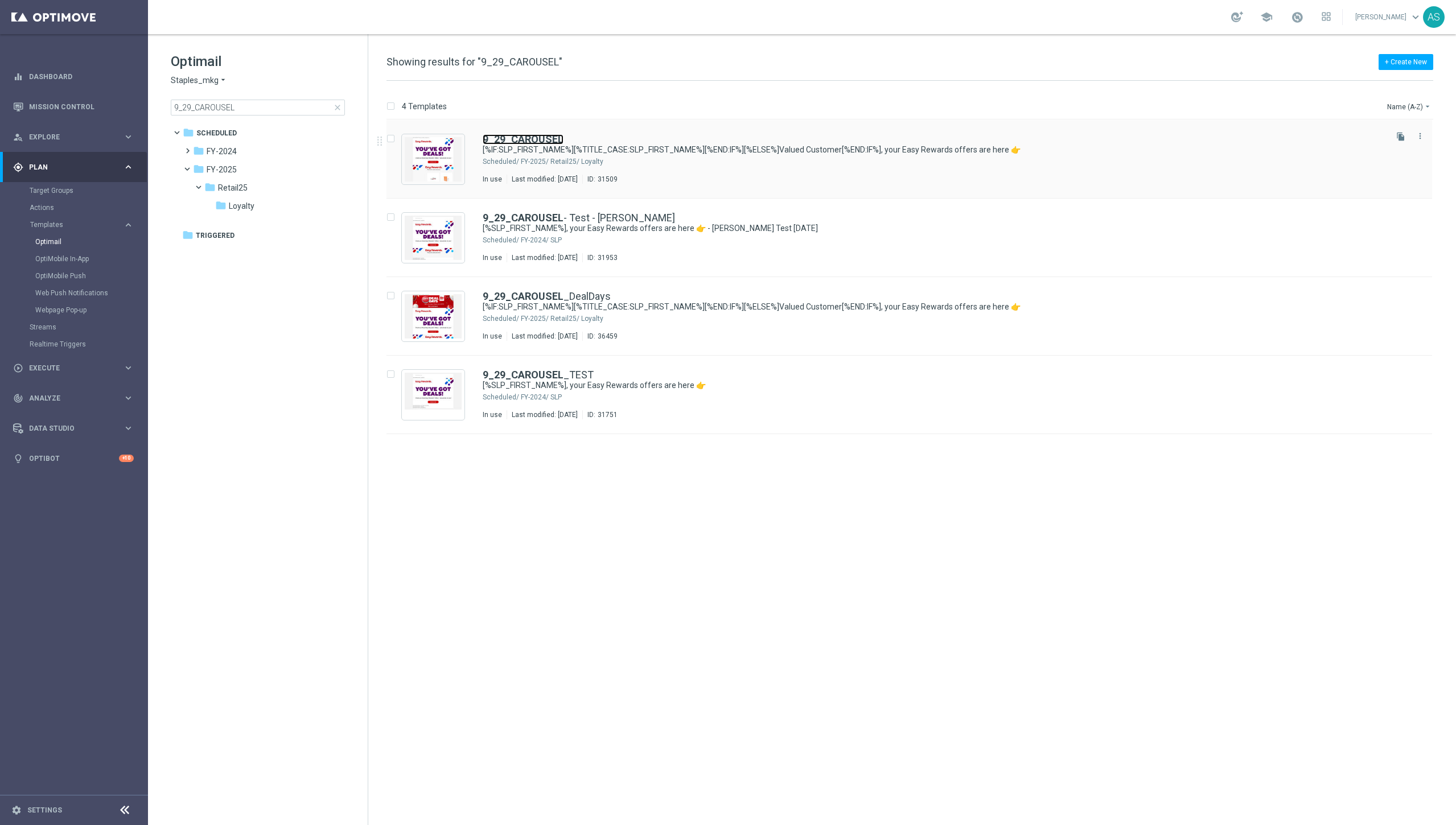
click at [518, 137] on b "9_29_CAROUSEL" at bounding box center [523, 139] width 81 height 12
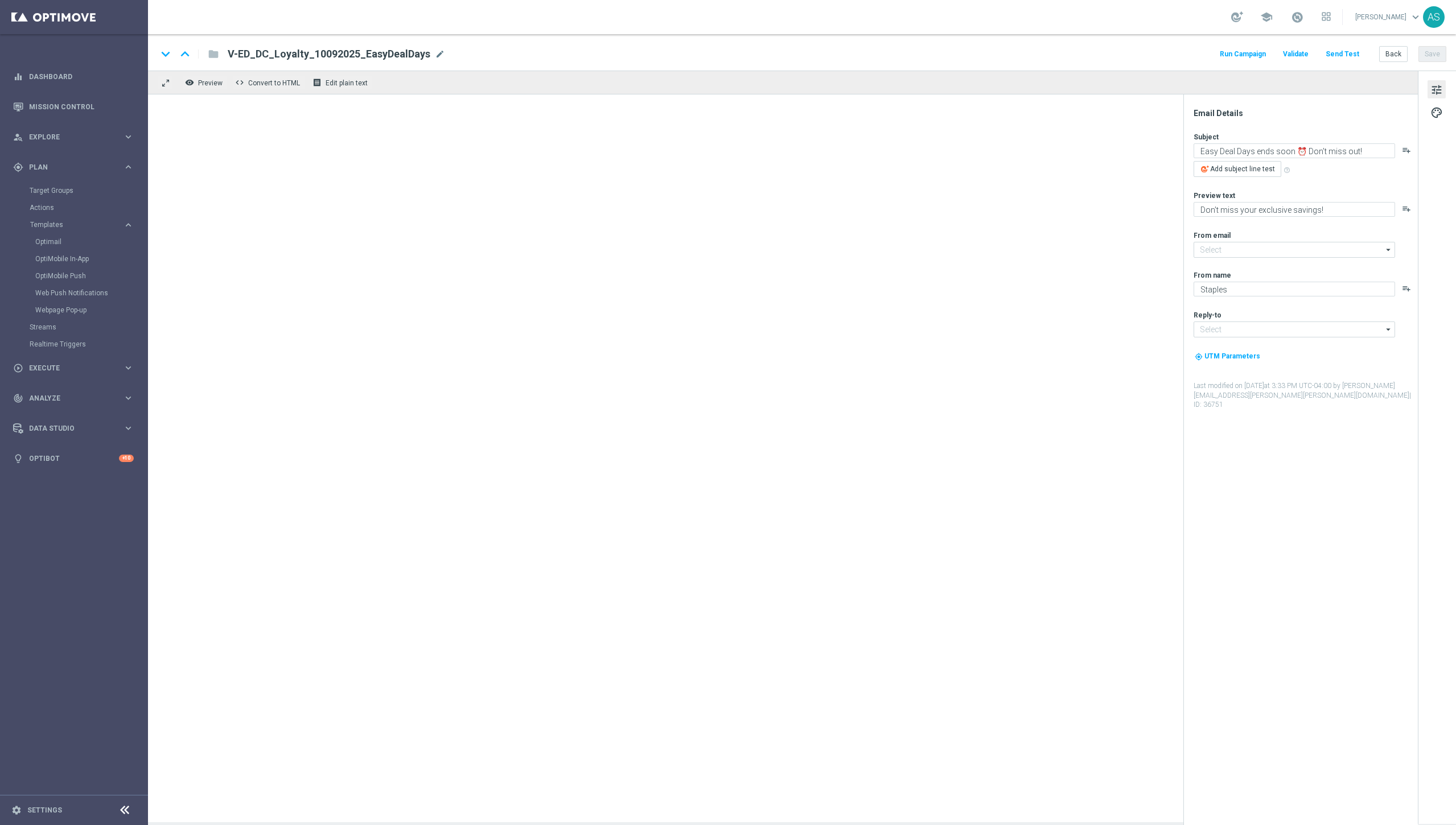
type input "staples@connected.staples.com"
type input "info@staples.com"
type textarea "[%IF:SLP_FIRST_NAME%][%TITLE_CASE:SLP_FIRST_NAME%][%END:IF%][%ELSE%]Valued Cust…"
type textarea "New and just for you!"
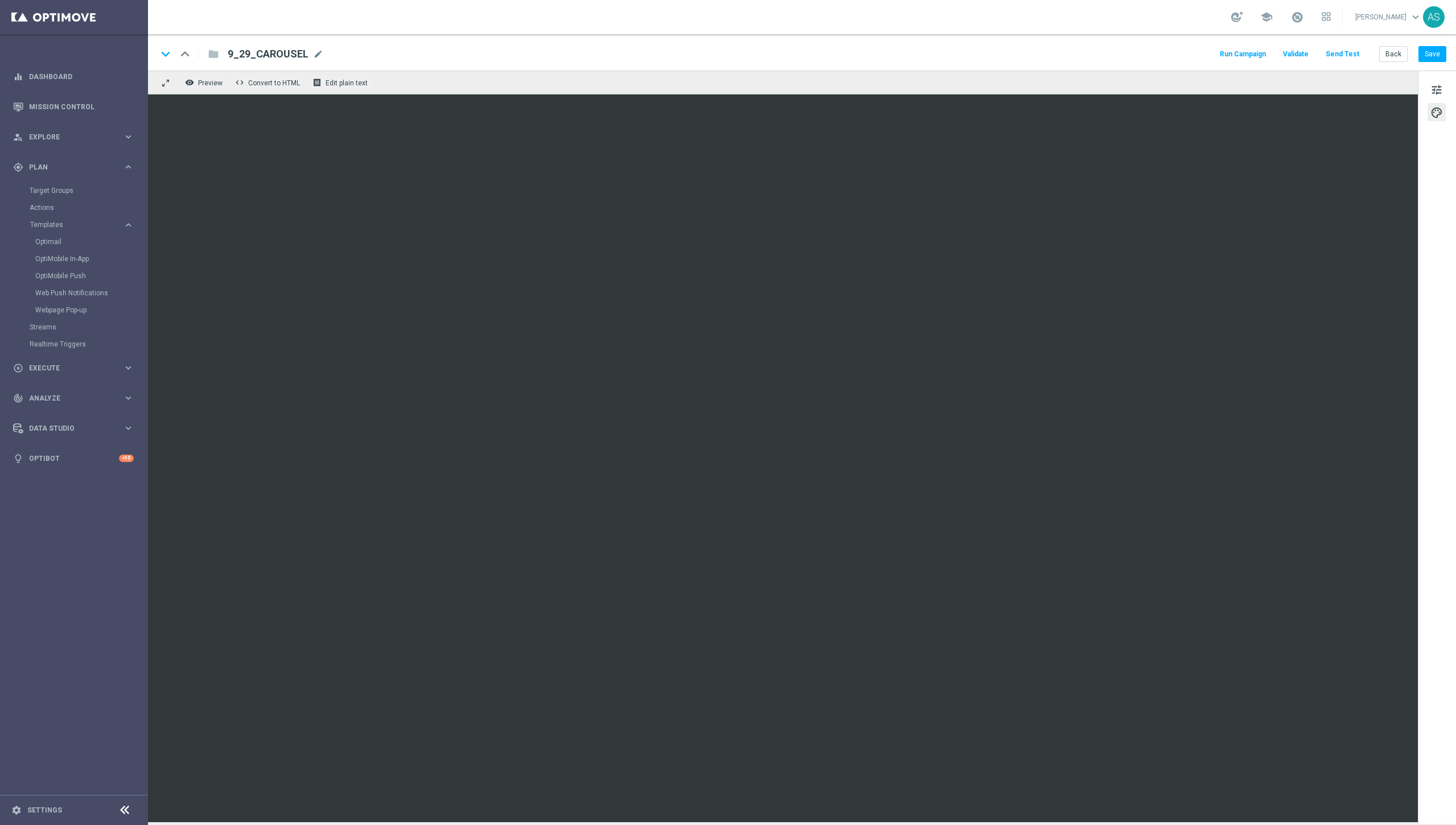
click at [261, 52] on span "9_29_CAROUSEL" at bounding box center [268, 54] width 81 height 14
click at [261, 52] on input "9_29_CAROUSEL" at bounding box center [369, 54] width 282 height 15
